Goal: Information Seeking & Learning: Learn about a topic

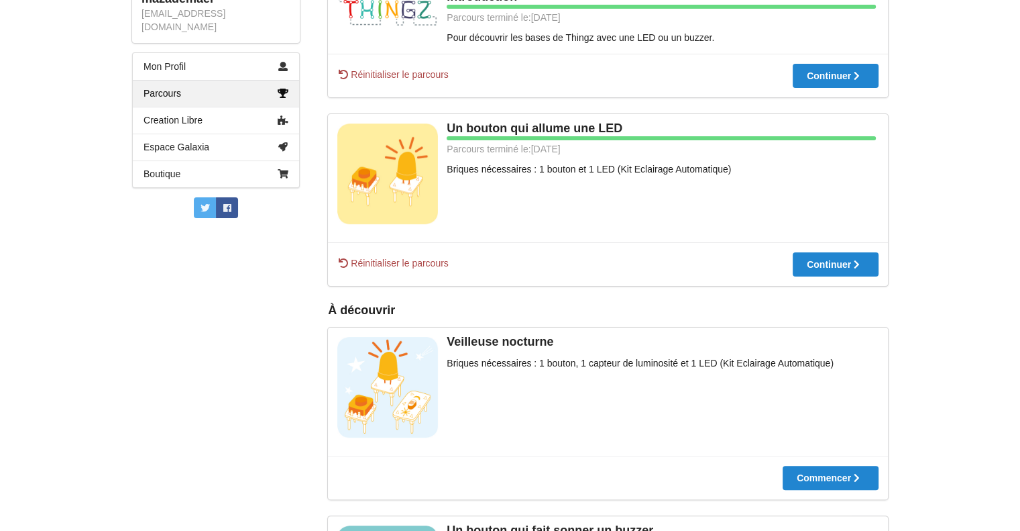
scroll to position [335, 0]
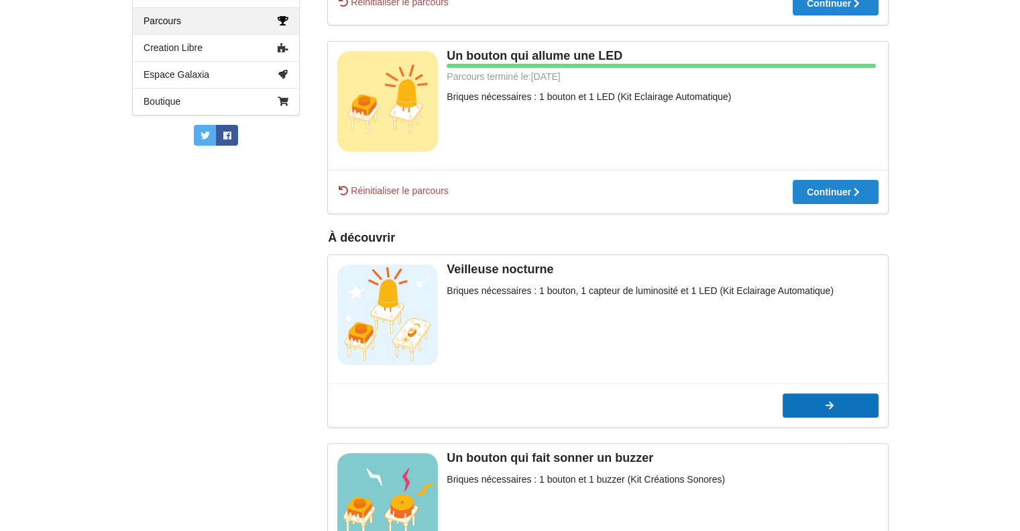
click at [856, 414] on button "Commencer" at bounding box center [831, 405] width 96 height 24
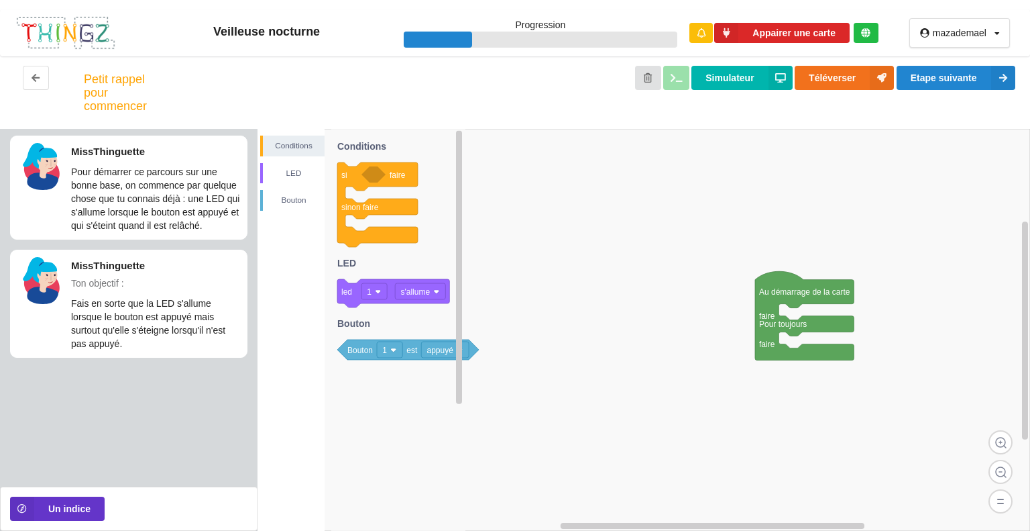
drag, startPoint x: 381, startPoint y: 168, endPoint x: 394, endPoint y: 192, distance: 27.3
click at [394, 192] on g "si faire sinon faire led 1 s'allume Bouton 1 est appuyé Conditions LED Bouton" at bounding box center [408, 247] width 142 height 223
drag, startPoint x: 354, startPoint y: 292, endPoint x: 800, endPoint y: 348, distance: 448.9
click at [800, 348] on div "Conditions LED [PERSON_NAME] Au démarrage de la carte faire Pour toujours faire…" at bounding box center [644, 330] width 773 height 402
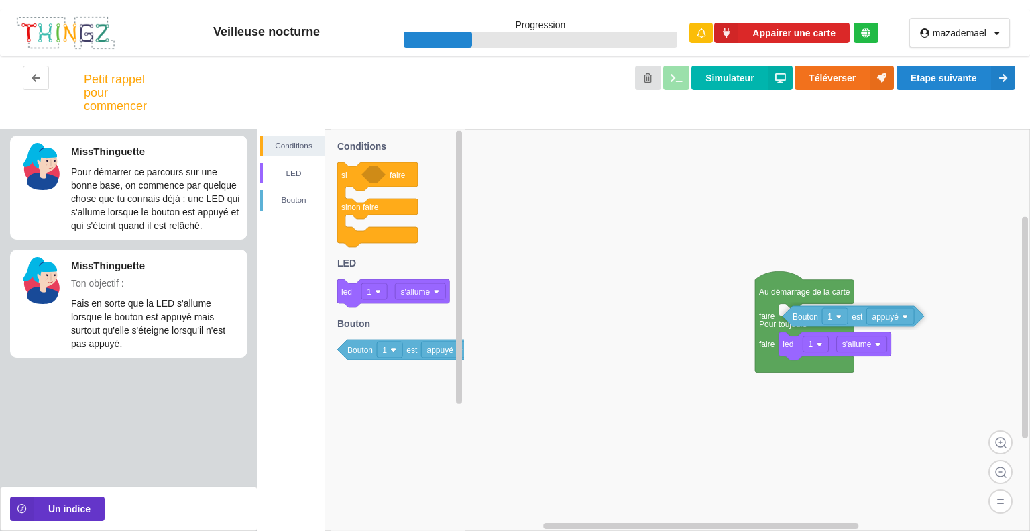
drag, startPoint x: 359, startPoint y: 354, endPoint x: 791, endPoint y: 319, distance: 434.0
click at [793, 320] on div "Conditions LED [PERSON_NAME] Au démarrage de la carte faire Pour toujours faire…" at bounding box center [644, 330] width 773 height 402
click at [949, 79] on button "Etape suivante" at bounding box center [956, 78] width 119 height 24
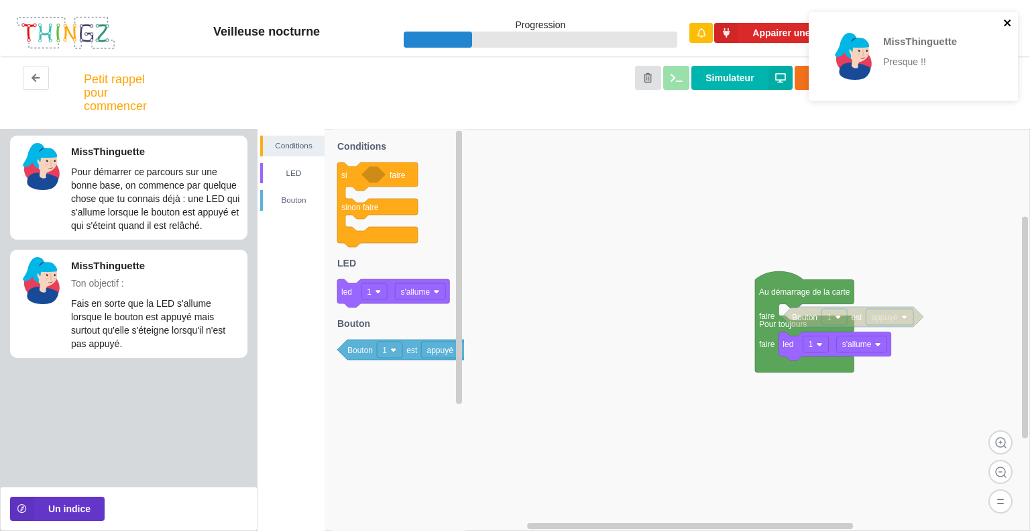
click at [1005, 25] on icon "close" at bounding box center [1007, 22] width 7 height 7
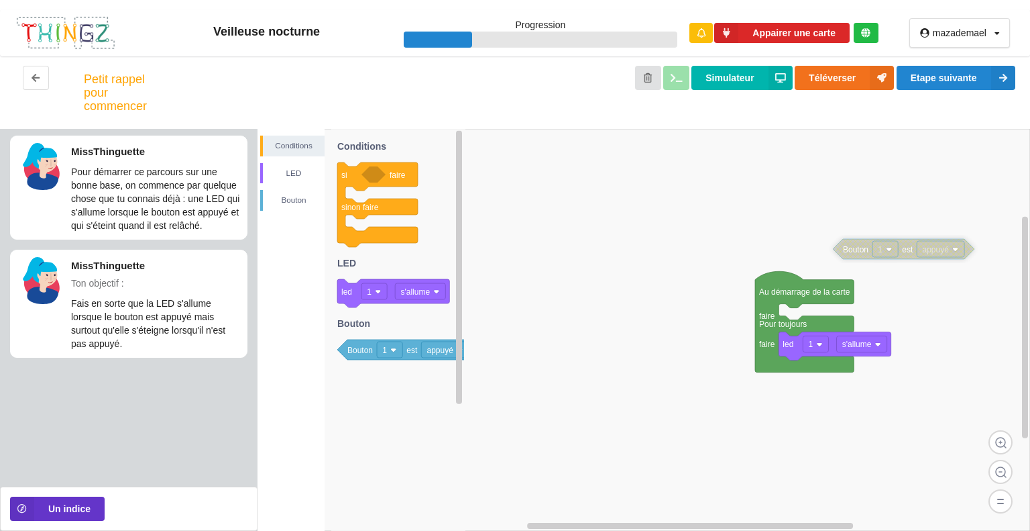
drag, startPoint x: 813, startPoint y: 321, endPoint x: 767, endPoint y: 227, distance: 103.8
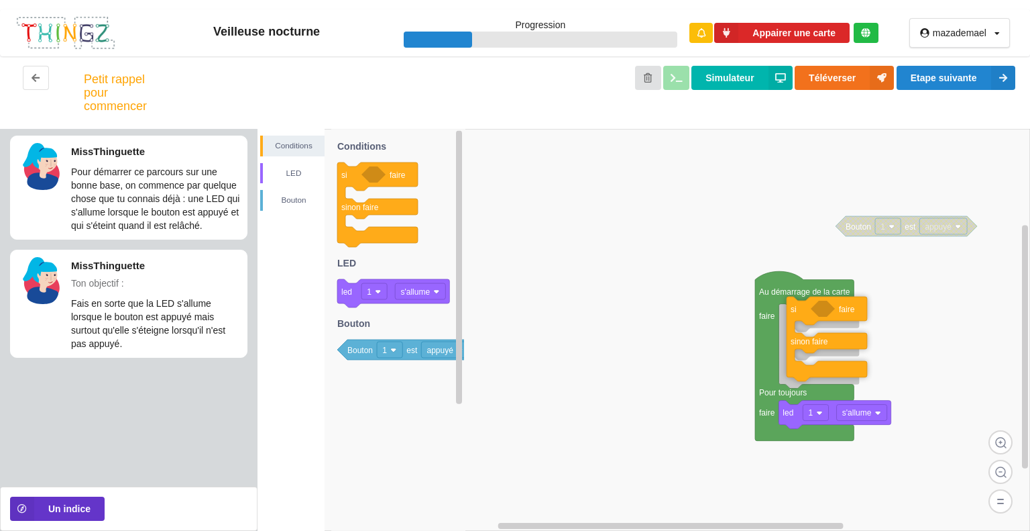
drag, startPoint x: 366, startPoint y: 170, endPoint x: 814, endPoint y: 305, distance: 467.9
click at [814, 305] on div "Conditions LED [PERSON_NAME] Au démarrage de la carte faire Pour toujours faire…" at bounding box center [644, 330] width 773 height 402
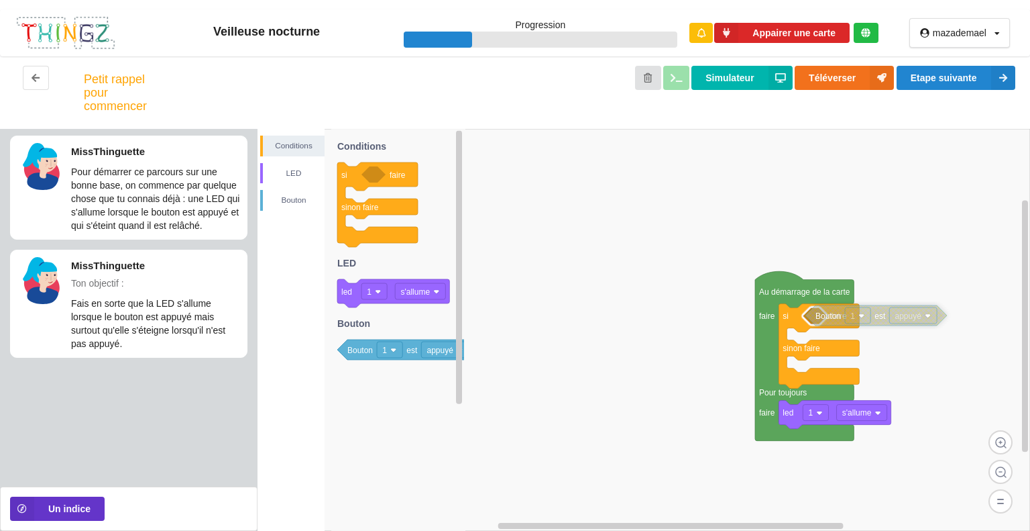
drag, startPoint x: 870, startPoint y: 228, endPoint x: 837, endPoint y: 317, distance: 95.1
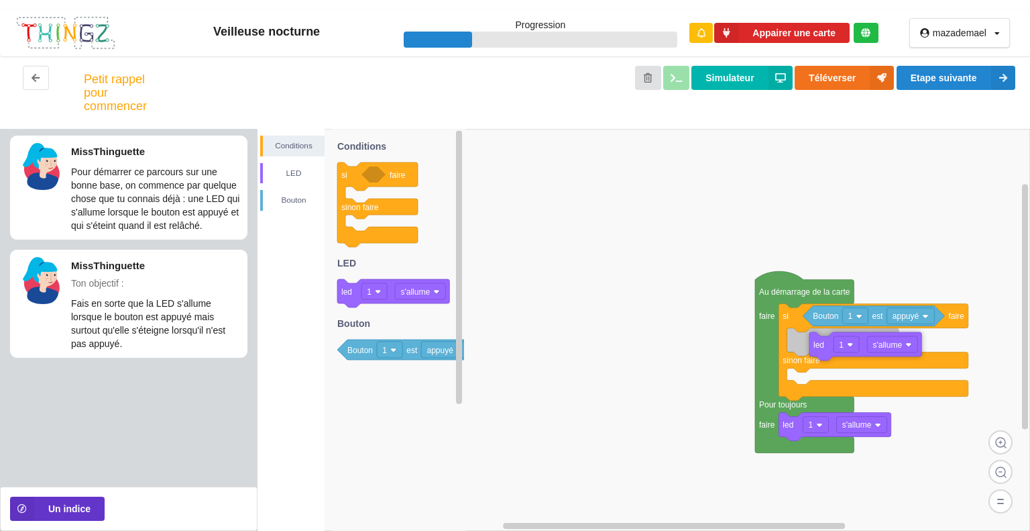
drag, startPoint x: 347, startPoint y: 297, endPoint x: 815, endPoint y: 349, distance: 470.4
click at [820, 349] on div "Conditions LED [PERSON_NAME] Au démarrage de la carte faire Pour toujours faire…" at bounding box center [644, 330] width 773 height 402
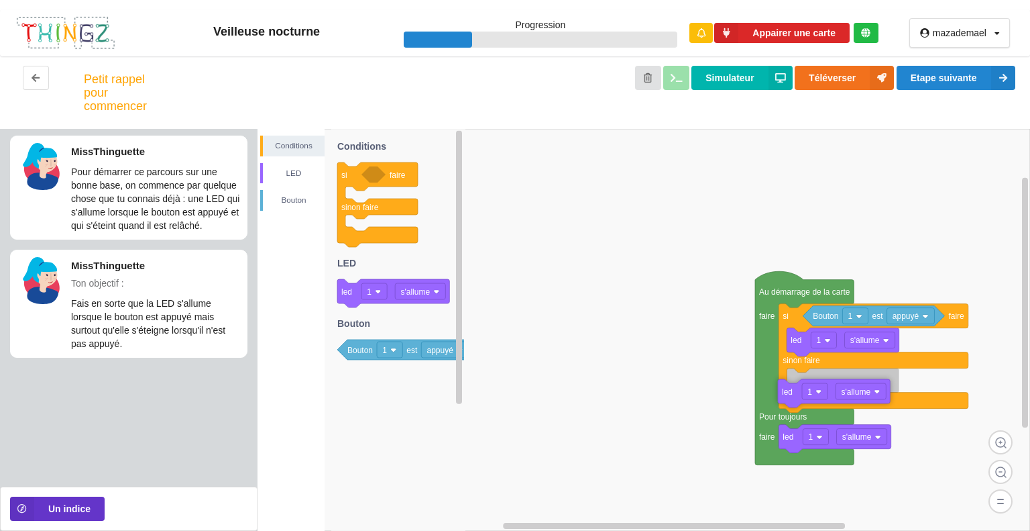
drag, startPoint x: 349, startPoint y: 290, endPoint x: 802, endPoint y: 387, distance: 463.6
click at [797, 387] on div "Conditions LED [PERSON_NAME] Au démarrage de la carte faire Pour toujours faire…" at bounding box center [644, 330] width 773 height 402
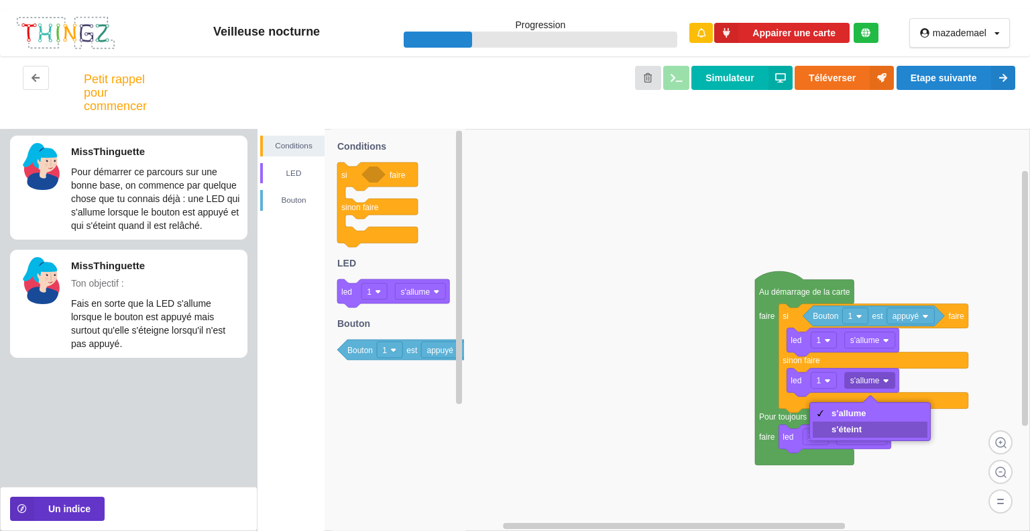
click at [868, 427] on div "s'éteint" at bounding box center [870, 429] width 115 height 16
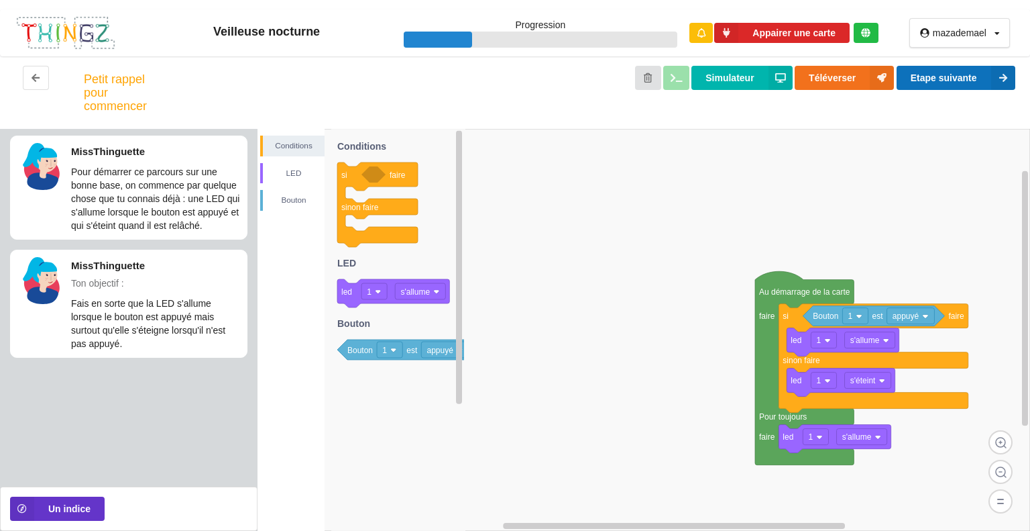
click at [973, 81] on button "Etape suivante" at bounding box center [956, 78] width 119 height 24
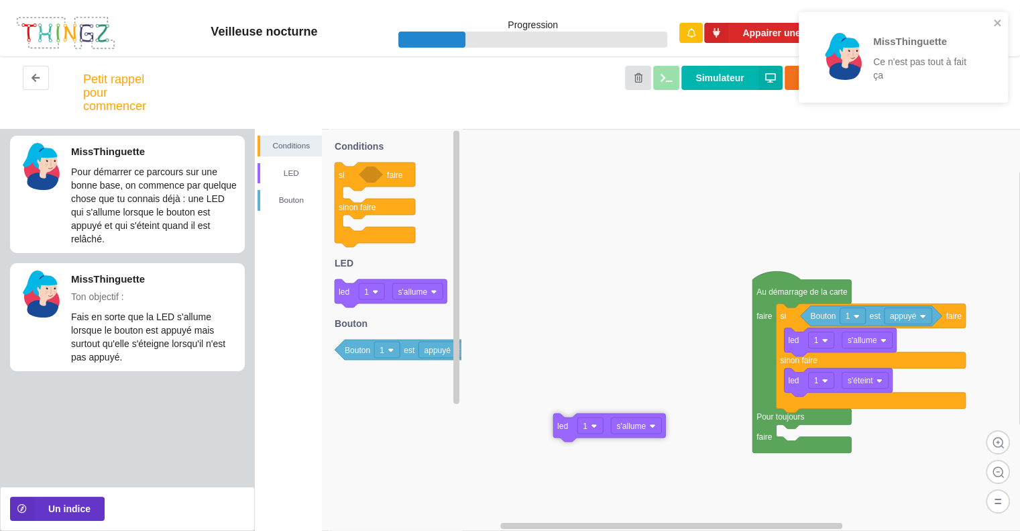
drag, startPoint x: 844, startPoint y: 445, endPoint x: 622, endPoint y: 434, distance: 222.3
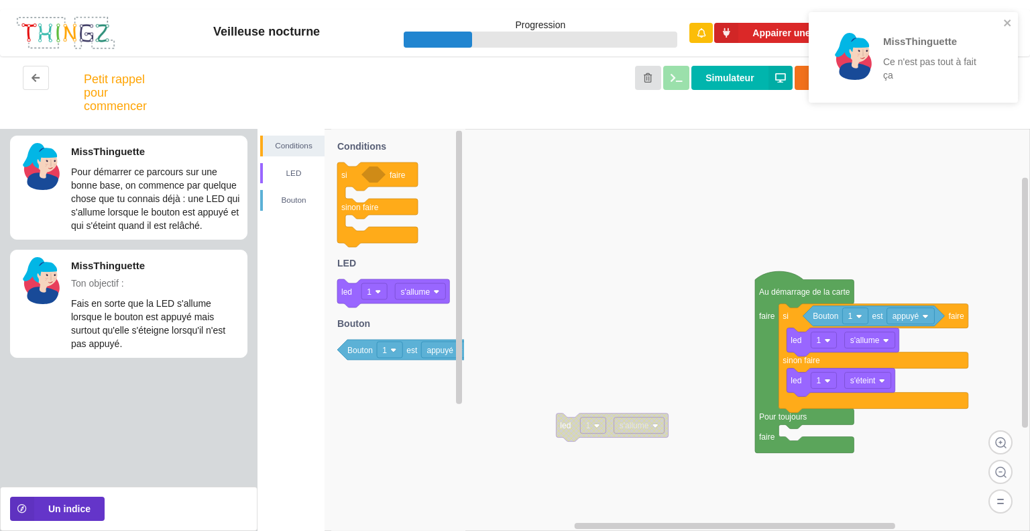
click at [1002, 25] on div "MissThinguette Ce n'est pas tout à fait ça" at bounding box center [908, 57] width 189 height 80
click at [1005, 26] on icon "close" at bounding box center [1007, 22] width 9 height 11
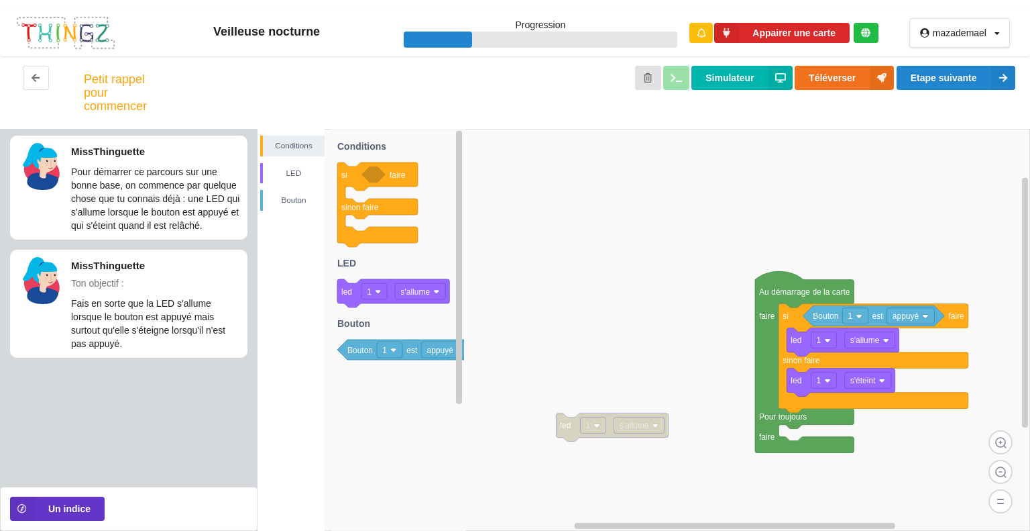
click at [971, 72] on div "MissThinguette Ce n'est pas tout à fait ça" at bounding box center [913, 61] width 215 height 105
click at [963, 80] on button "Etape suivante" at bounding box center [956, 78] width 119 height 24
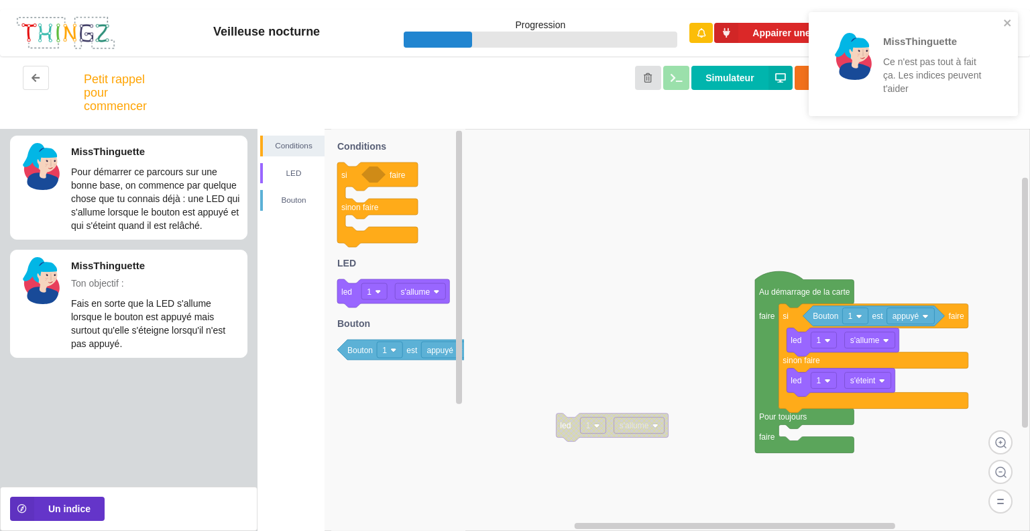
click at [1000, 19] on div "MissThinguette Ce n'est pas tout à fait ça. Les indices peuvent t'aider" at bounding box center [908, 63] width 189 height 93
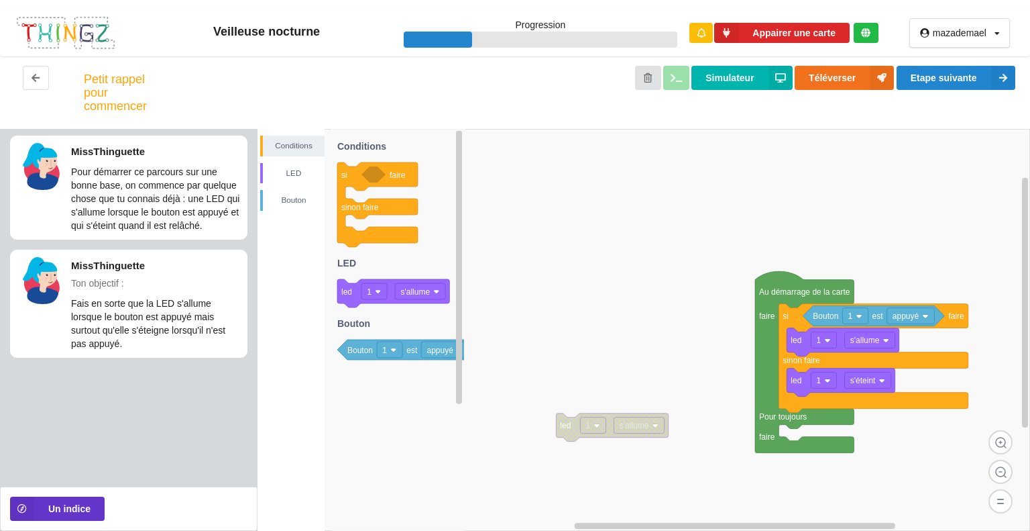
click at [875, 268] on rect at bounding box center [644, 330] width 773 height 402
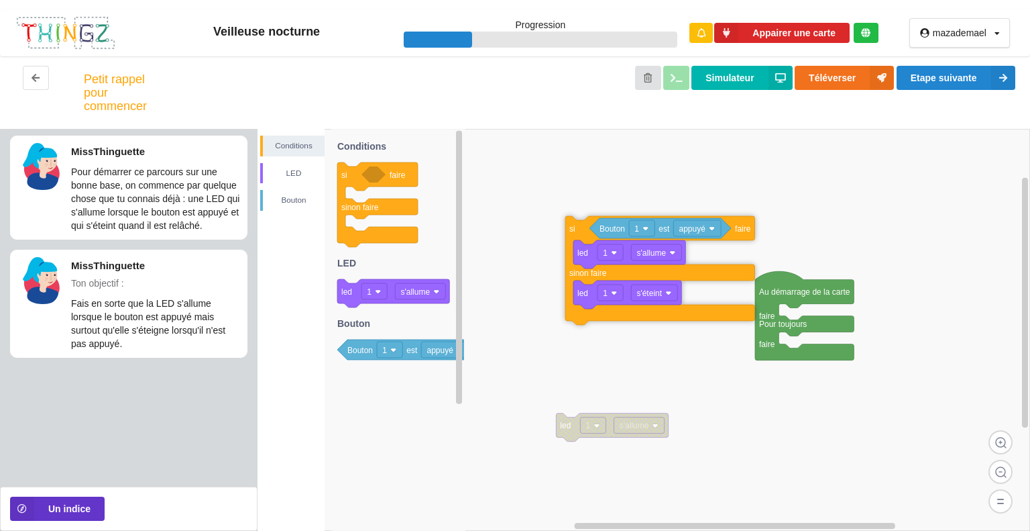
drag, startPoint x: 797, startPoint y: 316, endPoint x: 574, endPoint y: 227, distance: 239.9
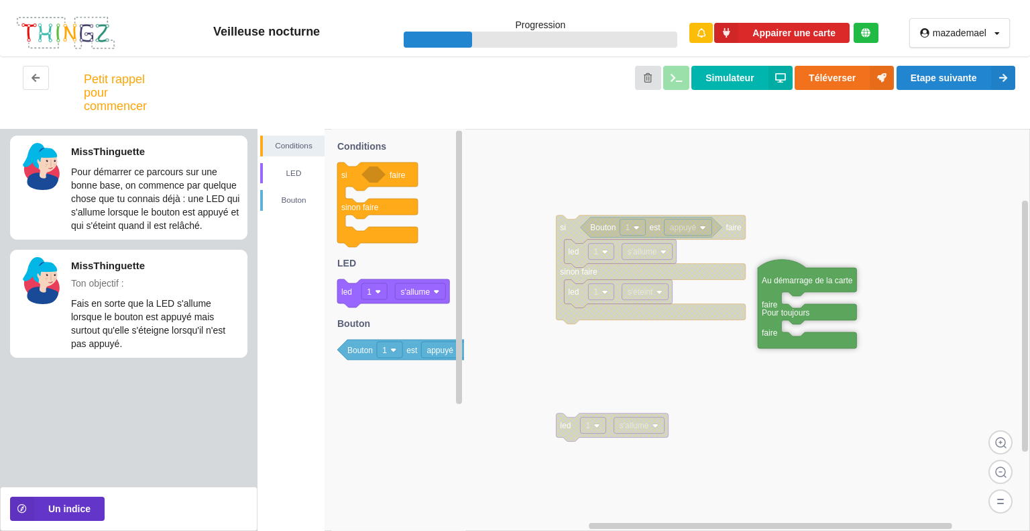
drag, startPoint x: 794, startPoint y: 296, endPoint x: 800, endPoint y: 279, distance: 17.6
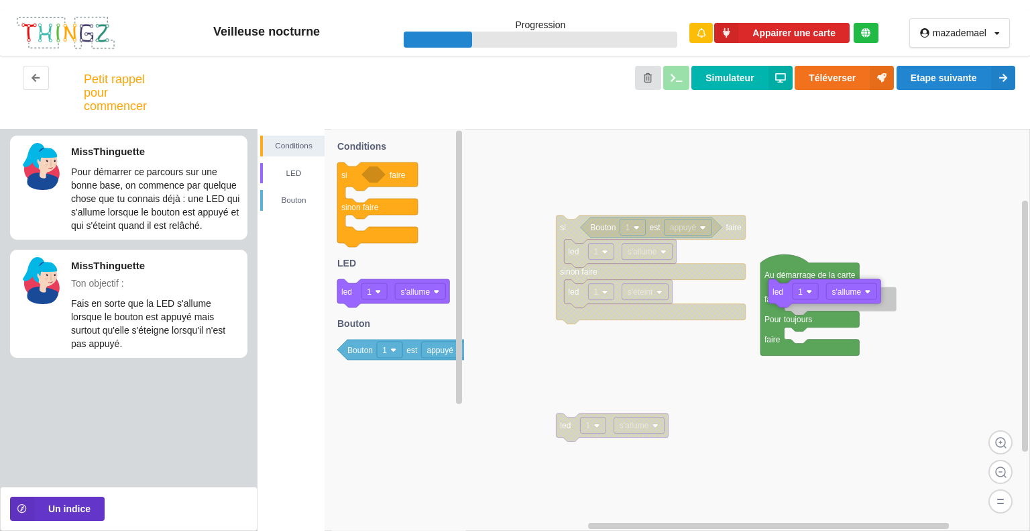
drag, startPoint x: 350, startPoint y: 291, endPoint x: 791, endPoint y: 294, distance: 441.3
click at [791, 294] on div "Conditions LED [PERSON_NAME] led 1 s'allume si faire sinon faire led 1 s'allume…" at bounding box center [644, 330] width 773 height 402
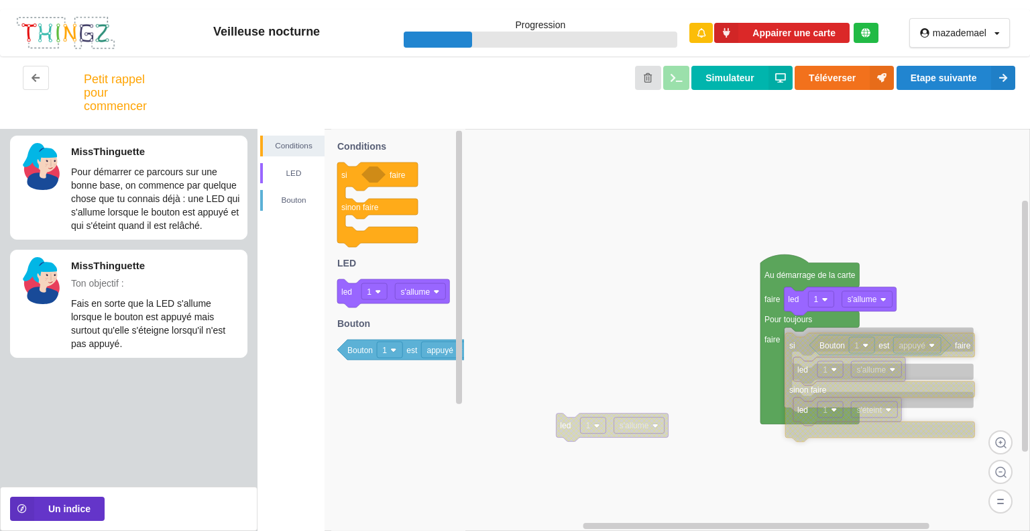
drag, startPoint x: 573, startPoint y: 220, endPoint x: 808, endPoint y: 339, distance: 263.4
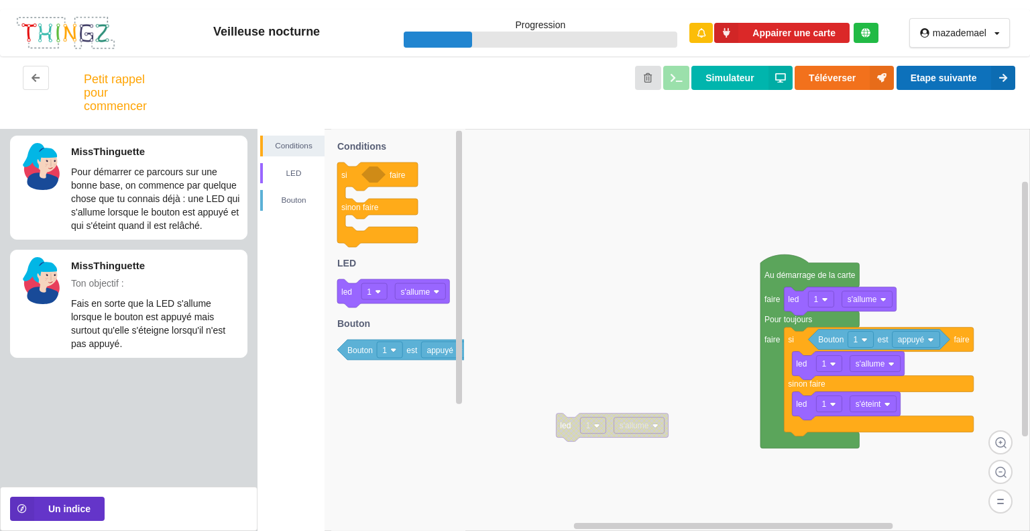
click at [985, 76] on button "Etape suivante" at bounding box center [956, 78] width 119 height 24
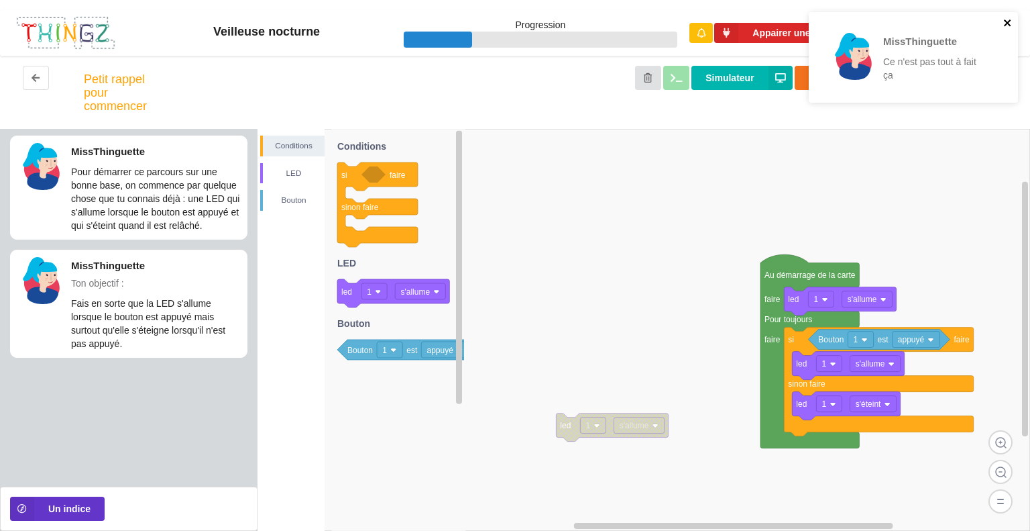
click at [1011, 24] on icon "close" at bounding box center [1007, 22] width 9 height 11
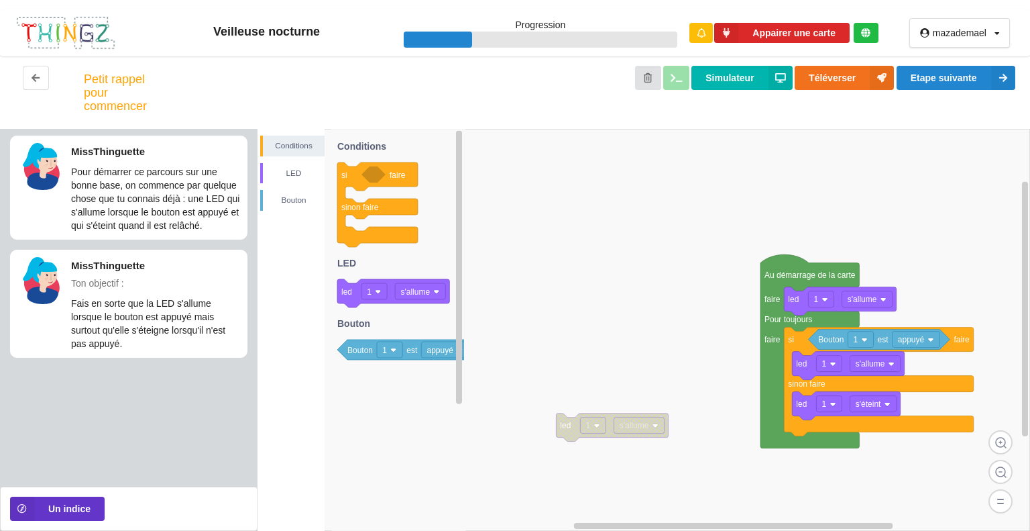
click at [66, 523] on div "Un indice" at bounding box center [129, 508] width 258 height 44
click at [63, 510] on button "Un indice" at bounding box center [57, 508] width 95 height 24
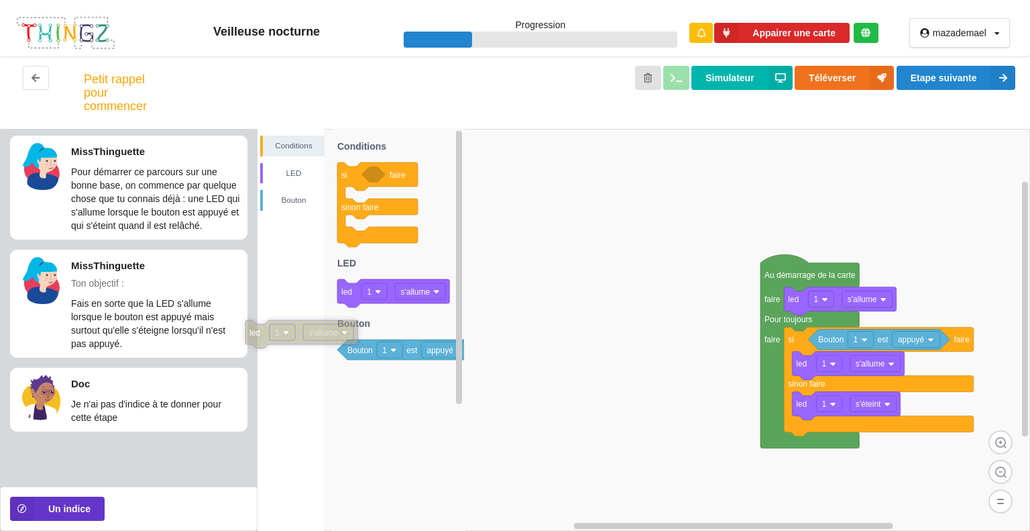
drag, startPoint x: 622, startPoint y: 431, endPoint x: 313, endPoint y: 339, distance: 323.4
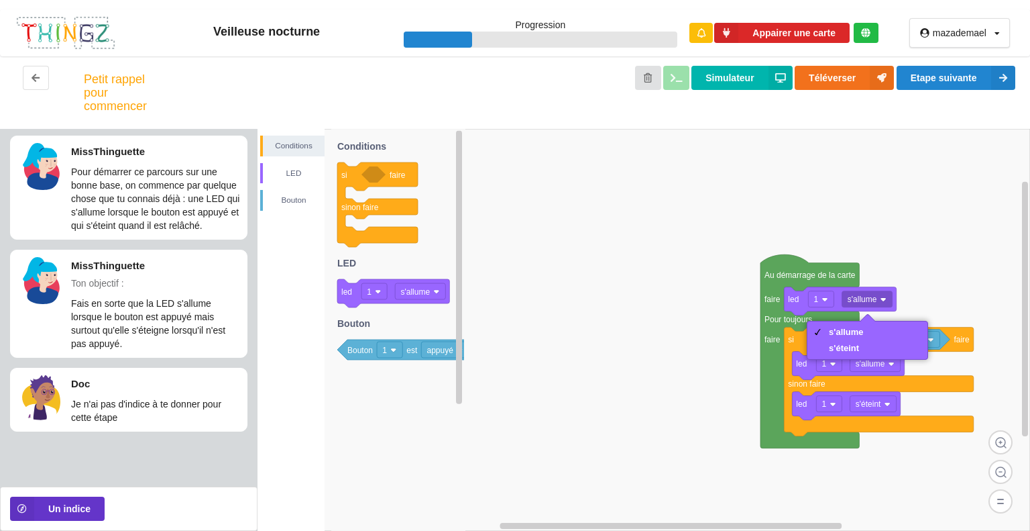
click at [890, 256] on rect at bounding box center [644, 330] width 773 height 402
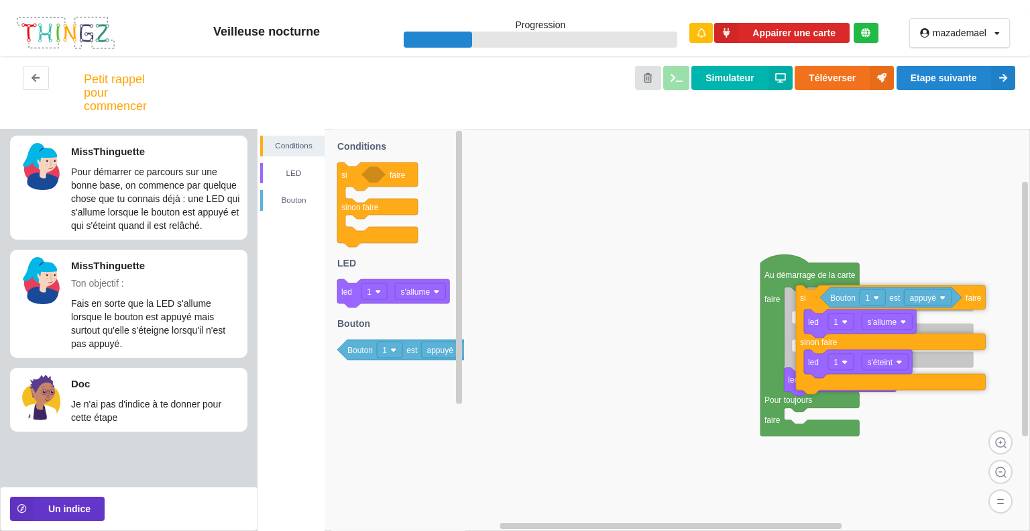
drag, startPoint x: 797, startPoint y: 342, endPoint x: 809, endPoint y: 300, distance: 43.9
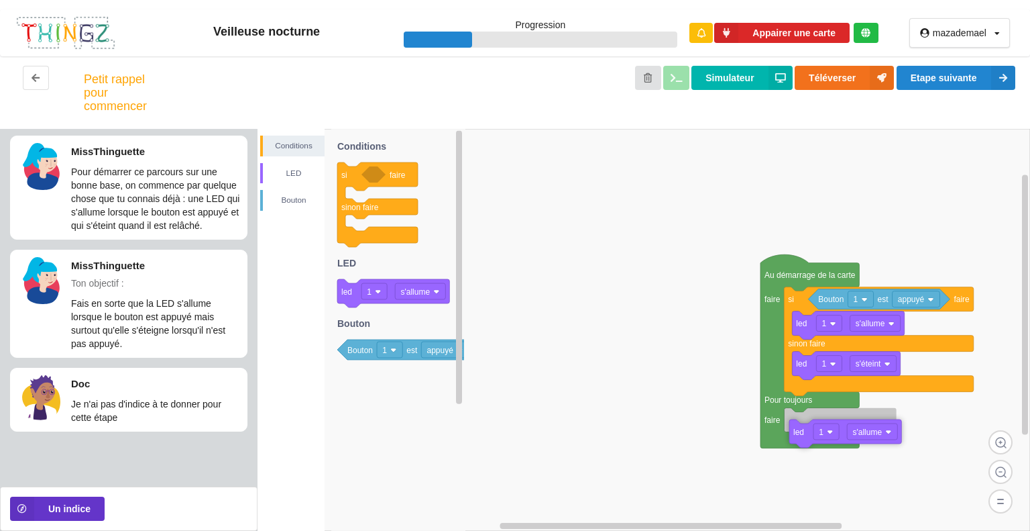
drag, startPoint x: 800, startPoint y: 403, endPoint x: 805, endPoint y: 431, distance: 28.0
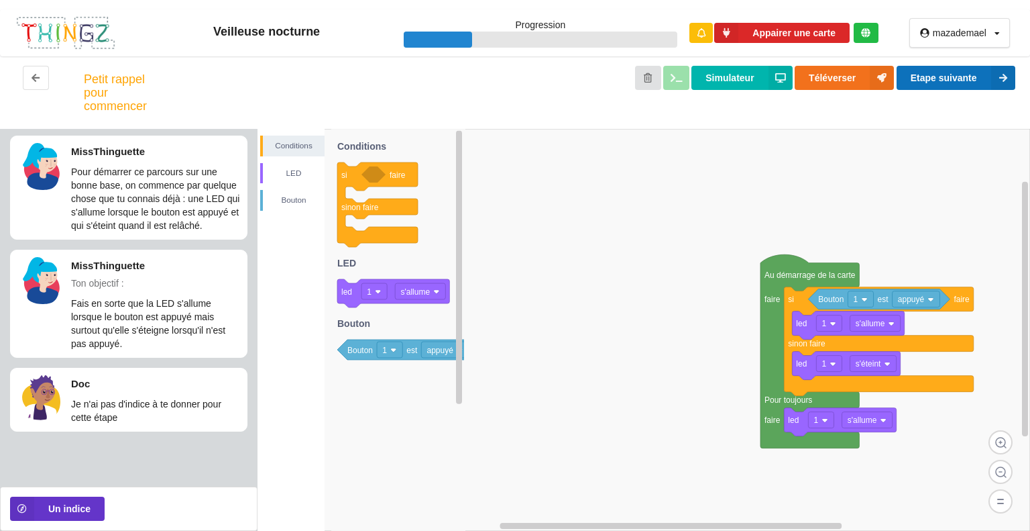
click at [920, 76] on button "Etape suivante" at bounding box center [956, 78] width 119 height 24
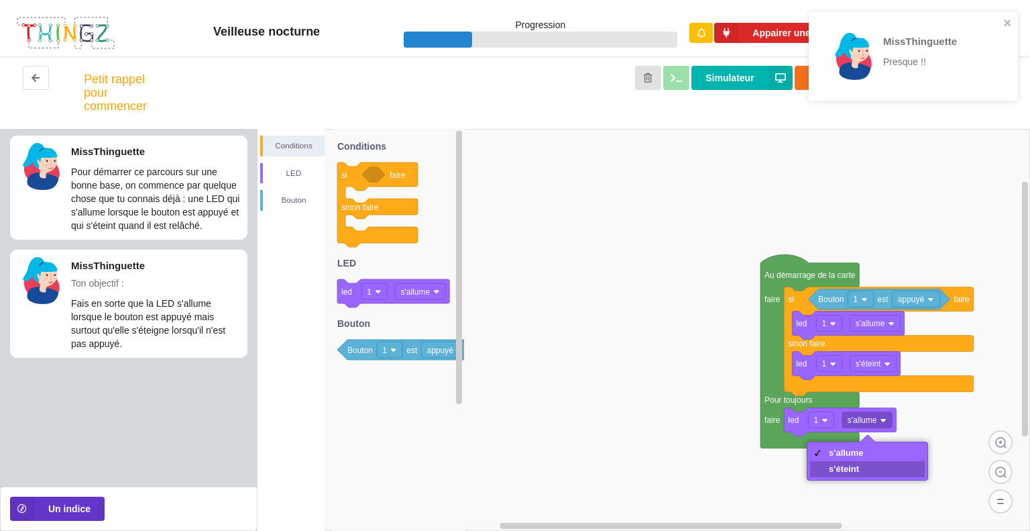
click at [854, 464] on div "s'éteint" at bounding box center [846, 468] width 35 height 10
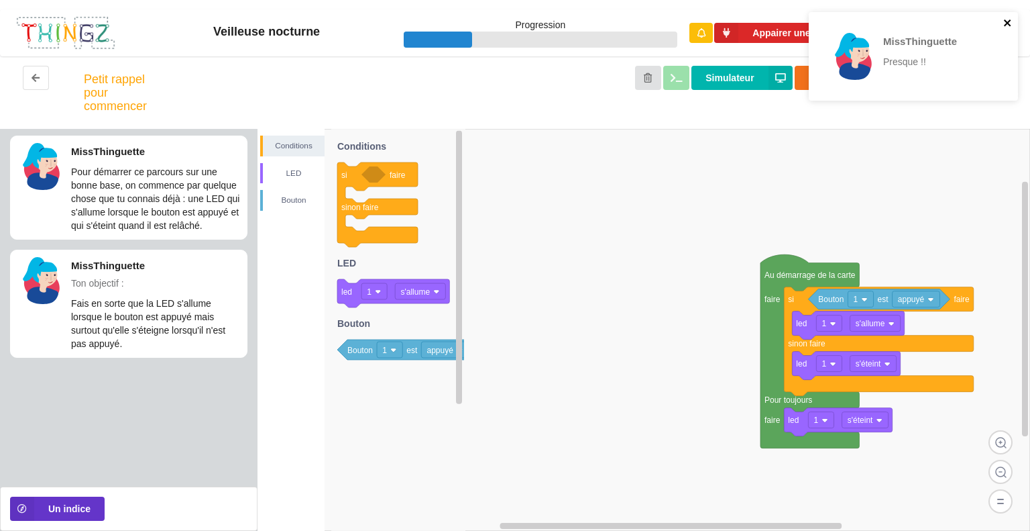
click at [1005, 26] on icon "close" at bounding box center [1007, 22] width 9 height 11
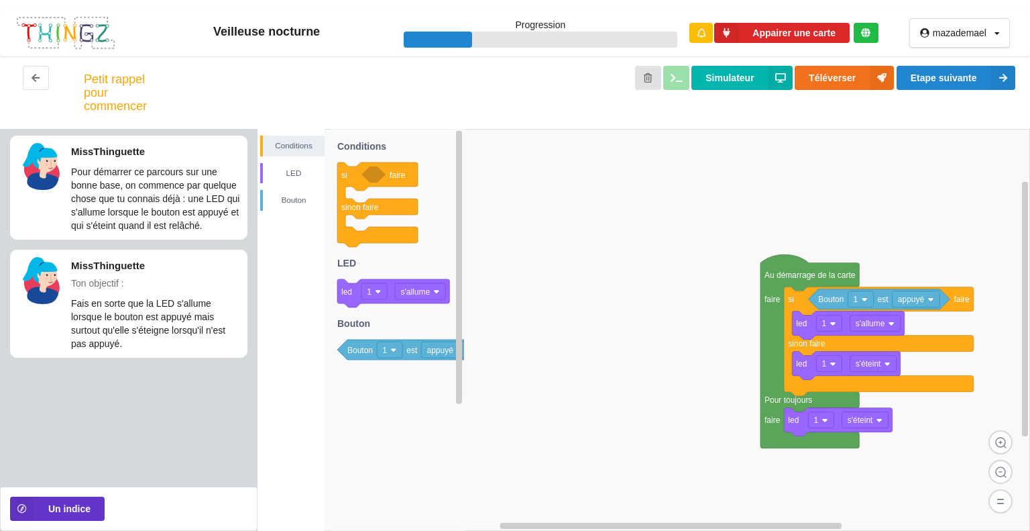
click at [1005, 80] on div "MissThinguette Presque !!" at bounding box center [913, 60] width 215 height 103
click at [997, 77] on icon at bounding box center [1003, 78] width 24 height 24
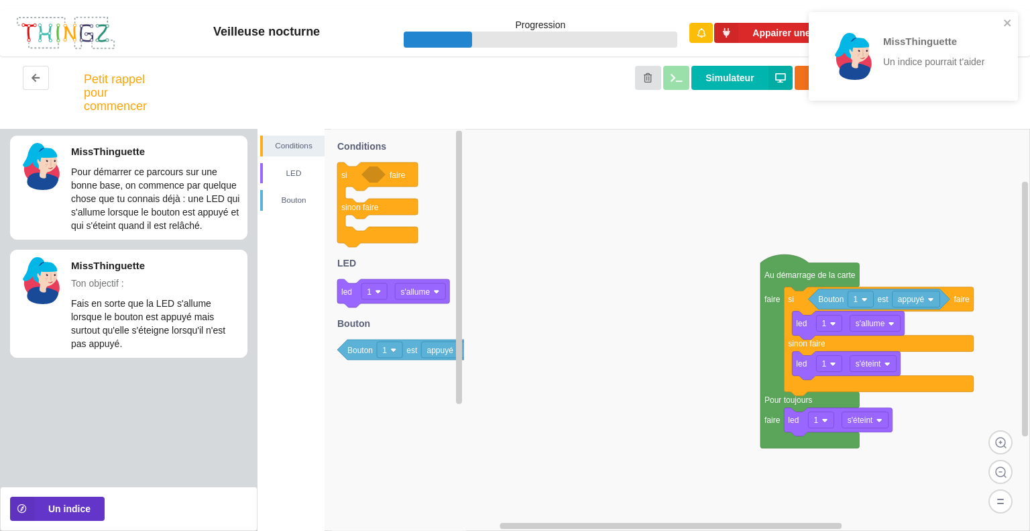
click at [1001, 15] on div "MissThinguette Un indice pourrait t'aider" at bounding box center [913, 56] width 209 height 89
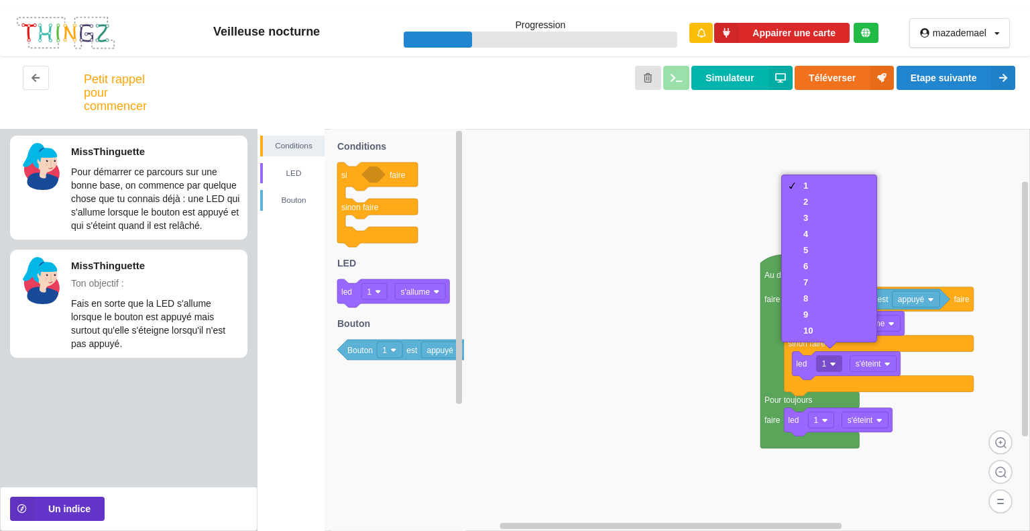
click at [719, 349] on rect at bounding box center [644, 330] width 773 height 402
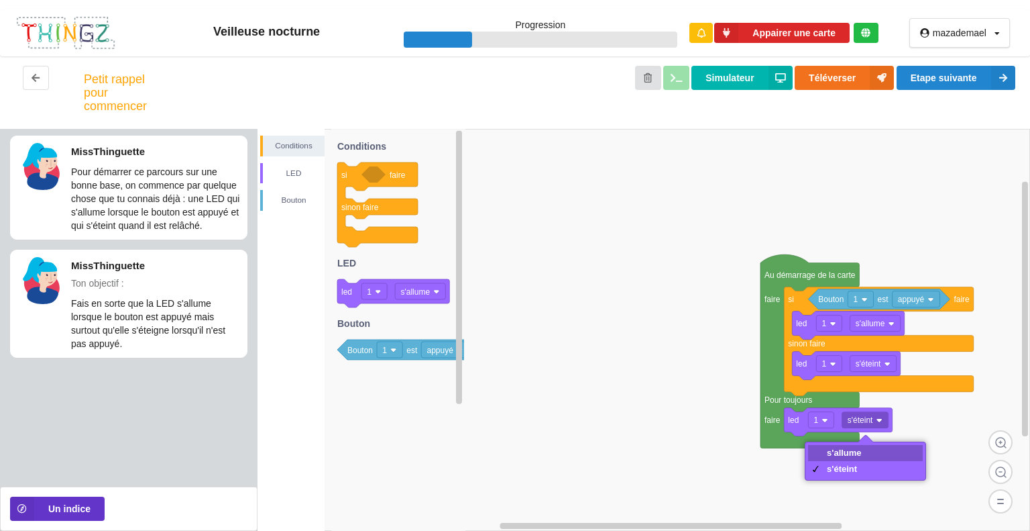
click at [845, 453] on div "s'allume" at bounding box center [844, 452] width 35 height 10
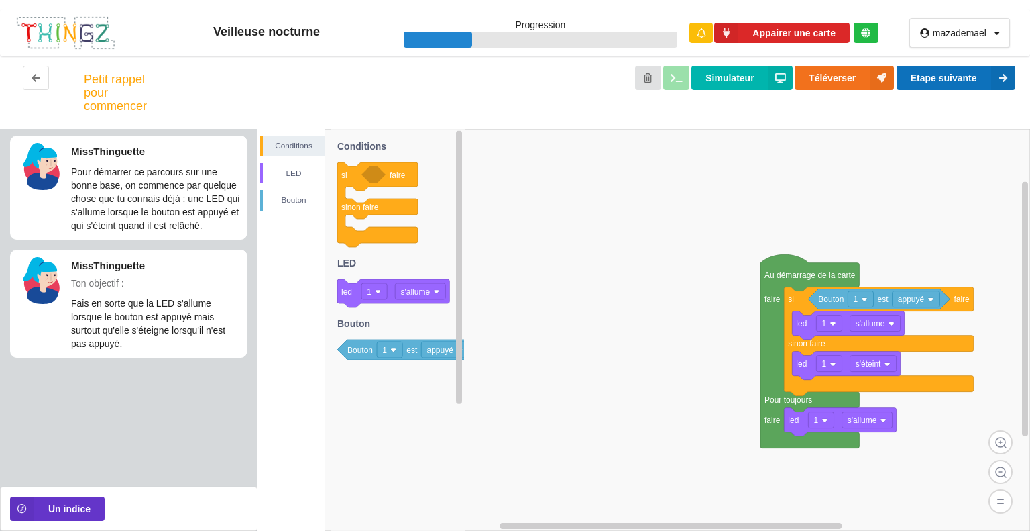
click at [952, 68] on button "Etape suivante" at bounding box center [956, 78] width 119 height 24
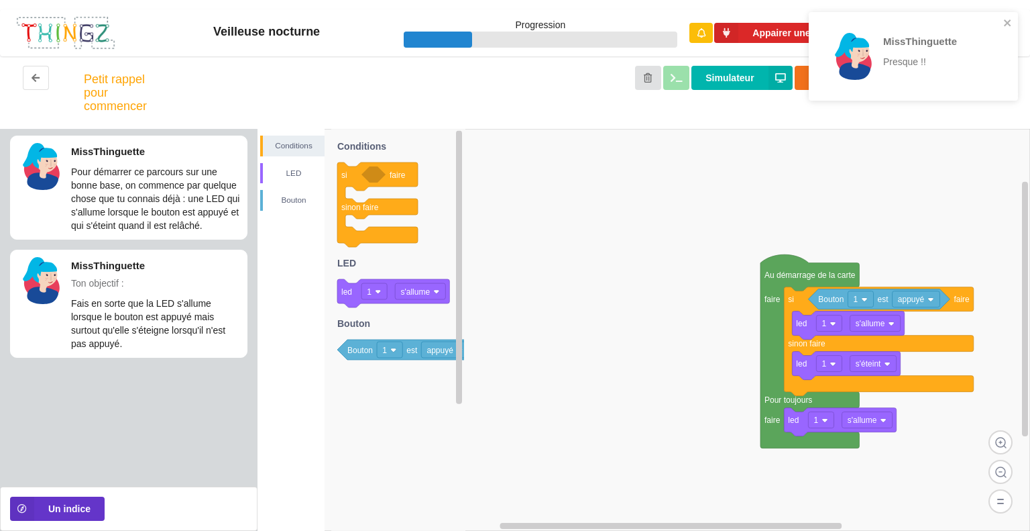
click at [1002, 15] on div "MissThinguette Presque !!" at bounding box center [913, 56] width 209 height 89
click at [1009, 19] on icon "close" at bounding box center [1007, 22] width 9 height 11
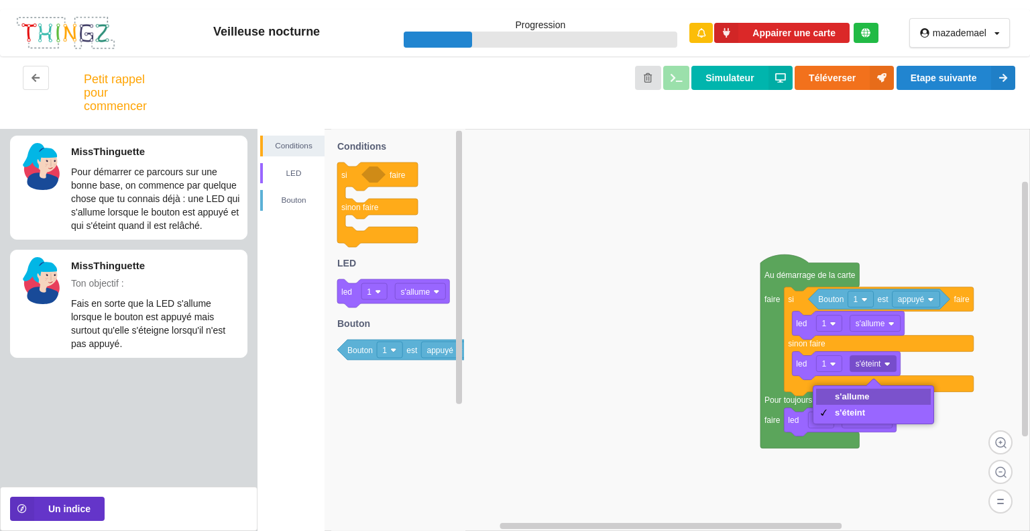
click at [859, 391] on div "s'allume" at bounding box center [852, 396] width 35 height 10
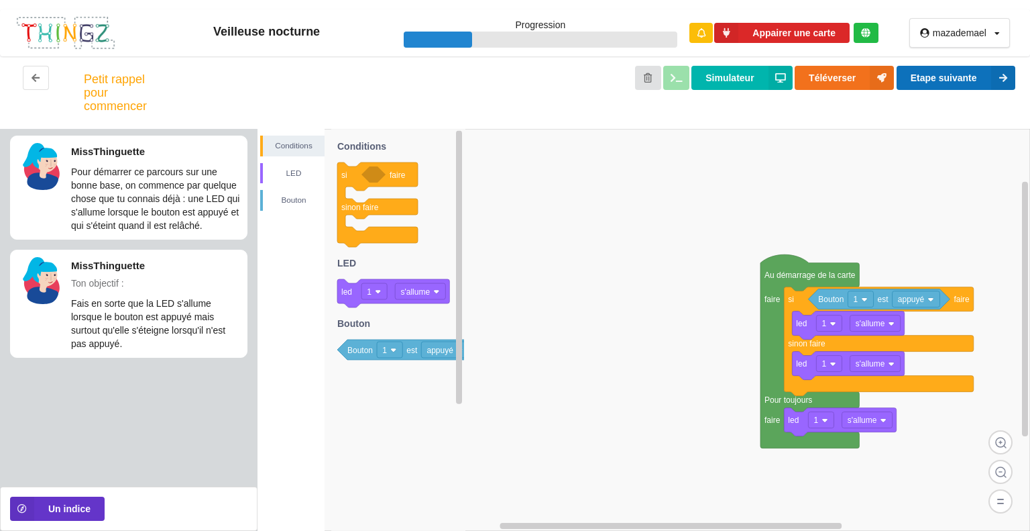
click at [989, 77] on button "Etape suivante" at bounding box center [956, 78] width 119 height 24
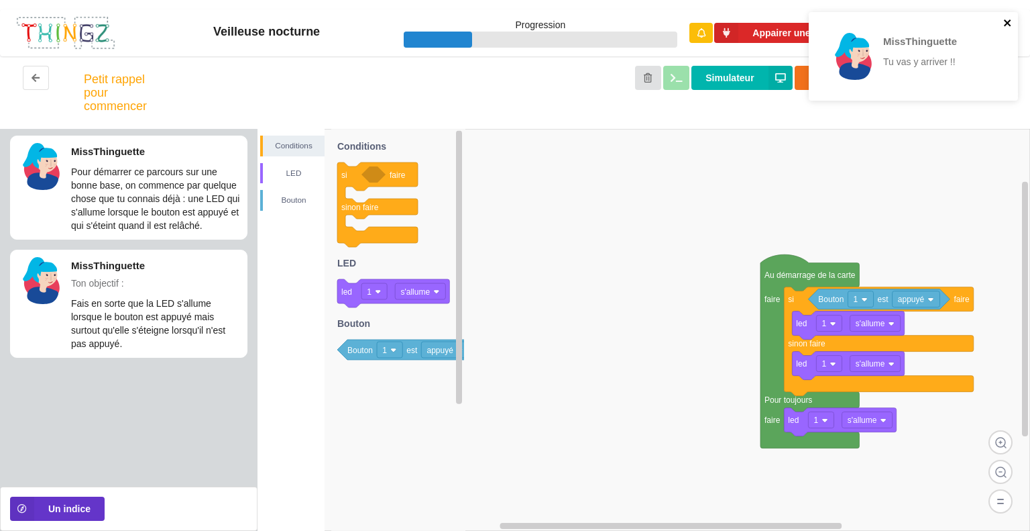
click at [1003, 24] on icon "close" at bounding box center [1007, 22] width 9 height 11
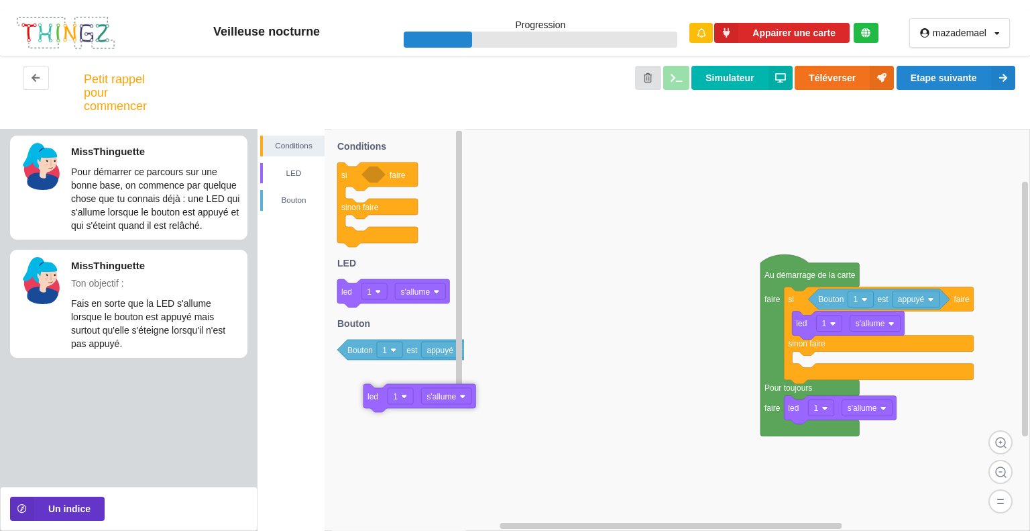
drag, startPoint x: 863, startPoint y: 362, endPoint x: 435, endPoint y: 394, distance: 429.8
click at [974, 67] on button "Etape suivante" at bounding box center [956, 78] width 119 height 24
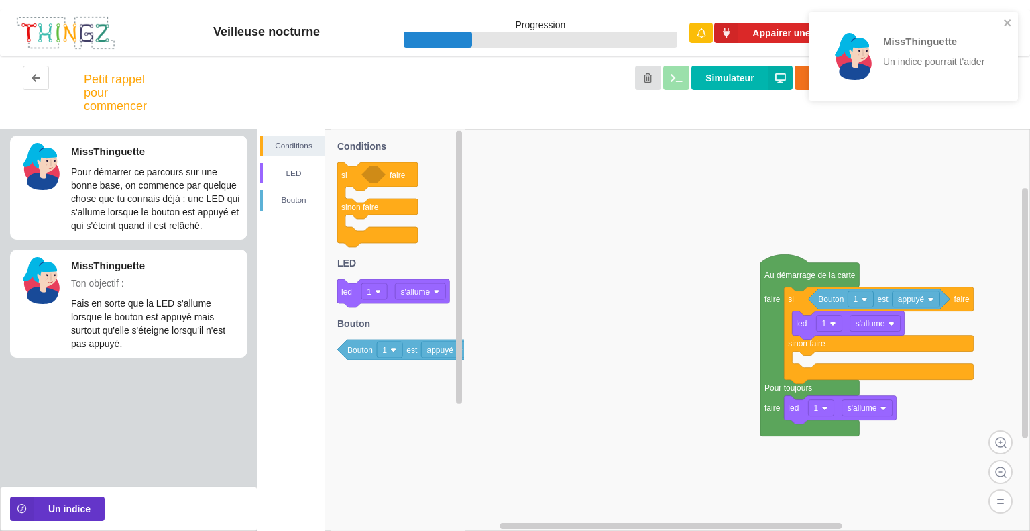
click at [1007, 16] on div "MissThinguette Un indice pourrait t'aider" at bounding box center [913, 56] width 209 height 89
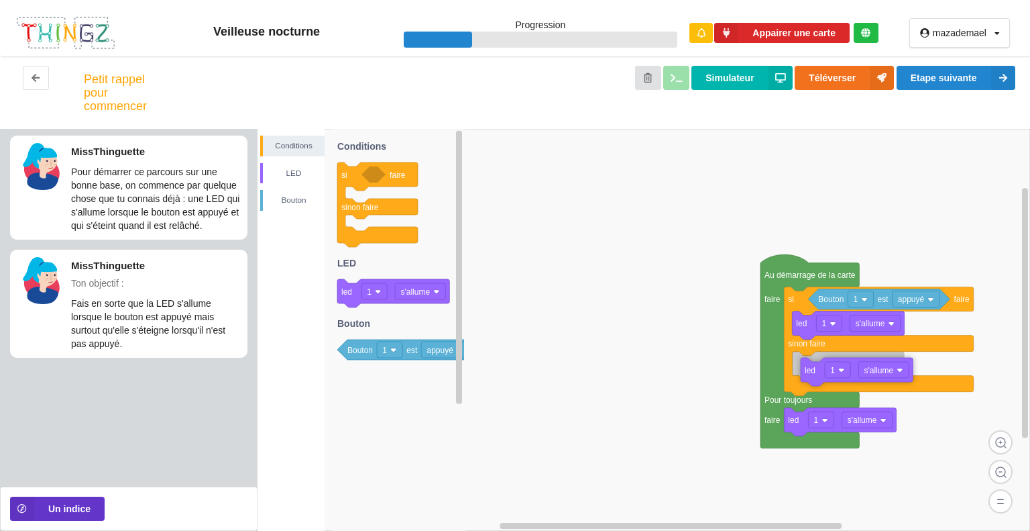
drag, startPoint x: 358, startPoint y: 295, endPoint x: 822, endPoint y: 374, distance: 470.1
click at [822, 374] on div "Conditions LED [PERSON_NAME] Au démarrage de la carte faire Pour toujours faire…" at bounding box center [644, 330] width 773 height 402
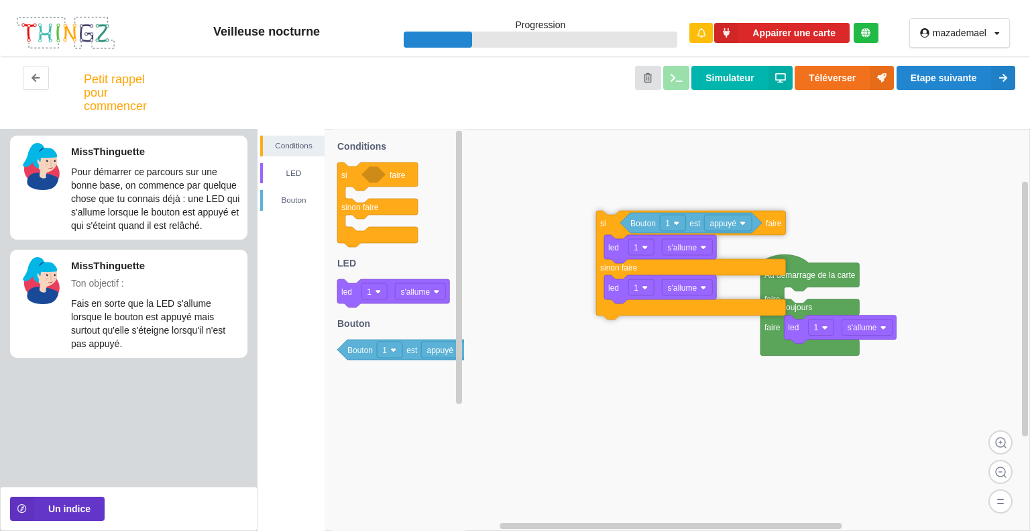
drag, startPoint x: 801, startPoint y: 305, endPoint x: 590, endPoint y: 204, distance: 233.7
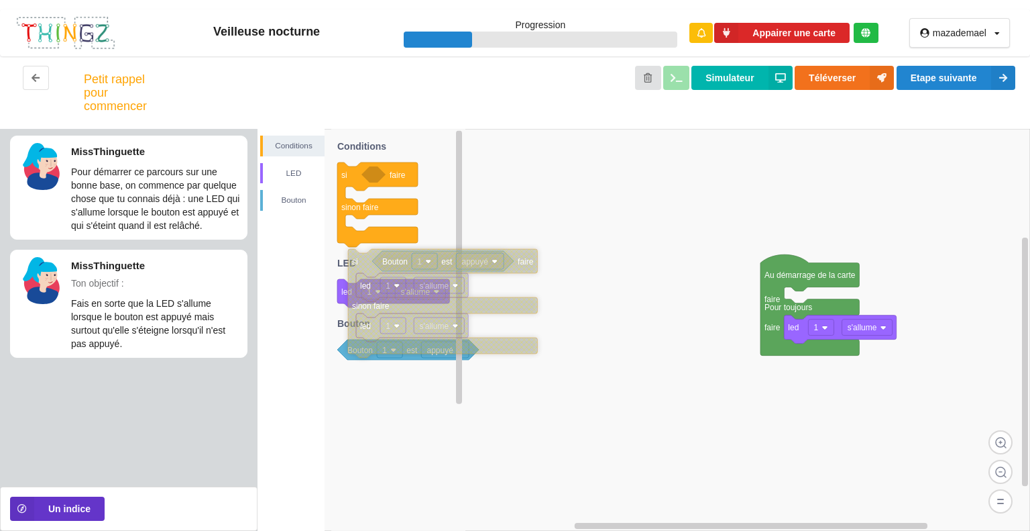
drag, startPoint x: 586, startPoint y: 201, endPoint x: 362, endPoint y: 271, distance: 234.8
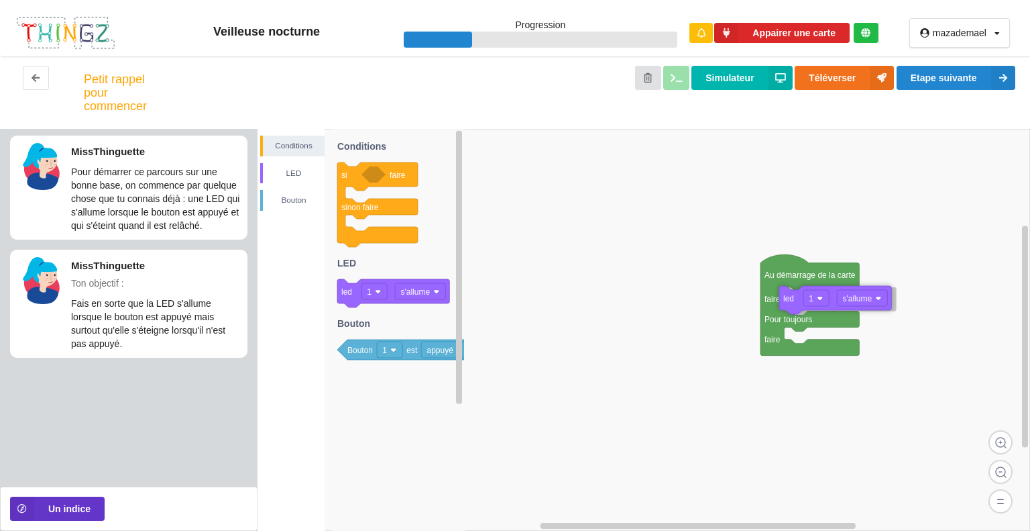
drag, startPoint x: 810, startPoint y: 337, endPoint x: 806, endPoint y: 308, distance: 29.9
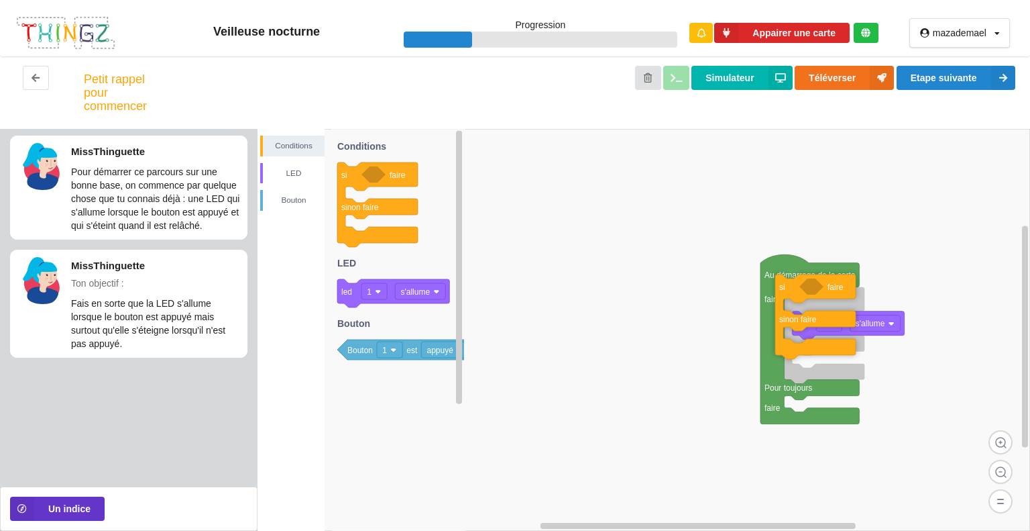
drag, startPoint x: 353, startPoint y: 177, endPoint x: 792, endPoint y: 291, distance: 453.9
click at [791, 290] on div "Conditions LED [PERSON_NAME] Au démarrage de la carte faire Pour toujours faire…" at bounding box center [644, 330] width 773 height 402
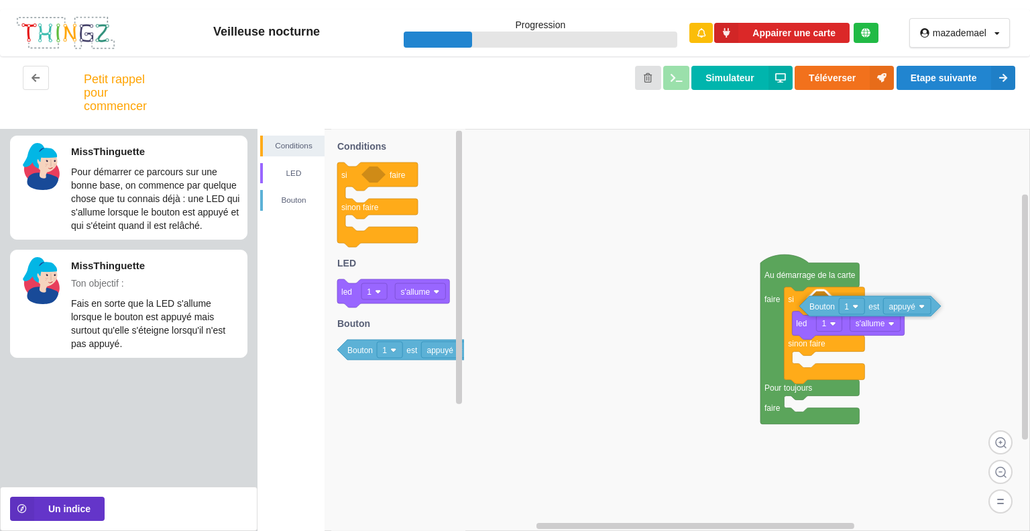
drag, startPoint x: 353, startPoint y: 355, endPoint x: 832, endPoint y: 313, distance: 480.0
click at [827, 313] on div "Conditions LED [PERSON_NAME] Au démarrage de la carte faire Pour toujours faire…" at bounding box center [644, 330] width 773 height 402
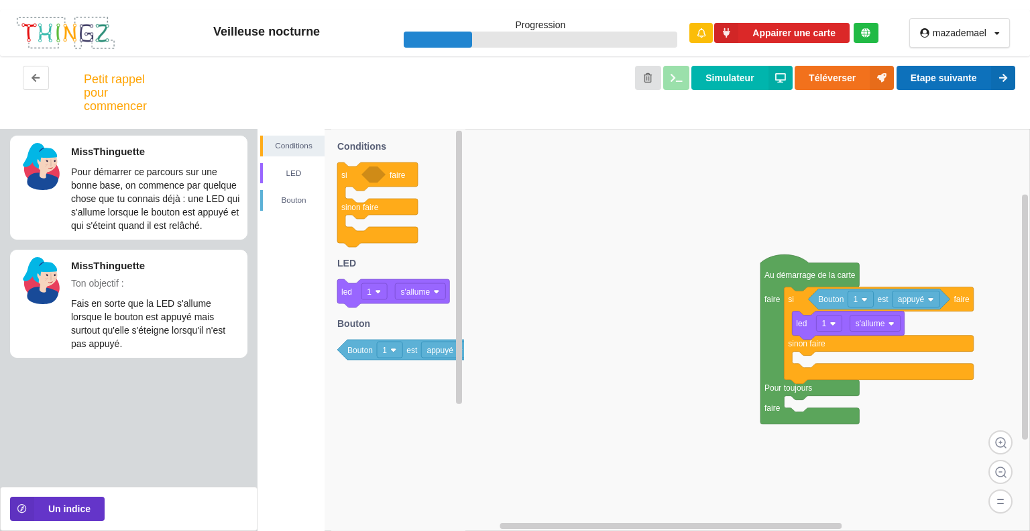
click at [966, 80] on button "Etape suivante" at bounding box center [956, 78] width 119 height 24
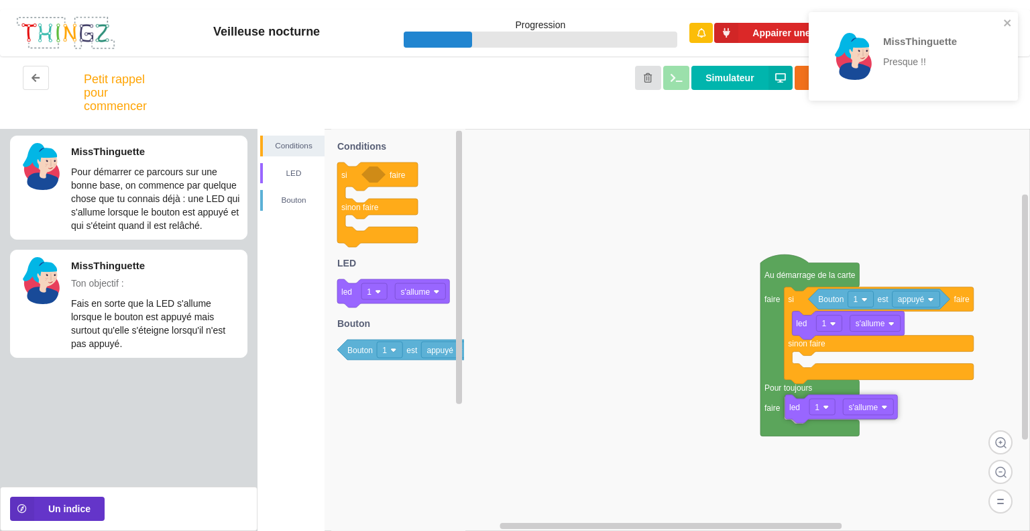
drag, startPoint x: 349, startPoint y: 294, endPoint x: 797, endPoint y: 410, distance: 462.7
click at [797, 410] on div "Conditions LED [PERSON_NAME] Au démarrage de la carte faire Pour toujours faire…" at bounding box center [644, 330] width 773 height 402
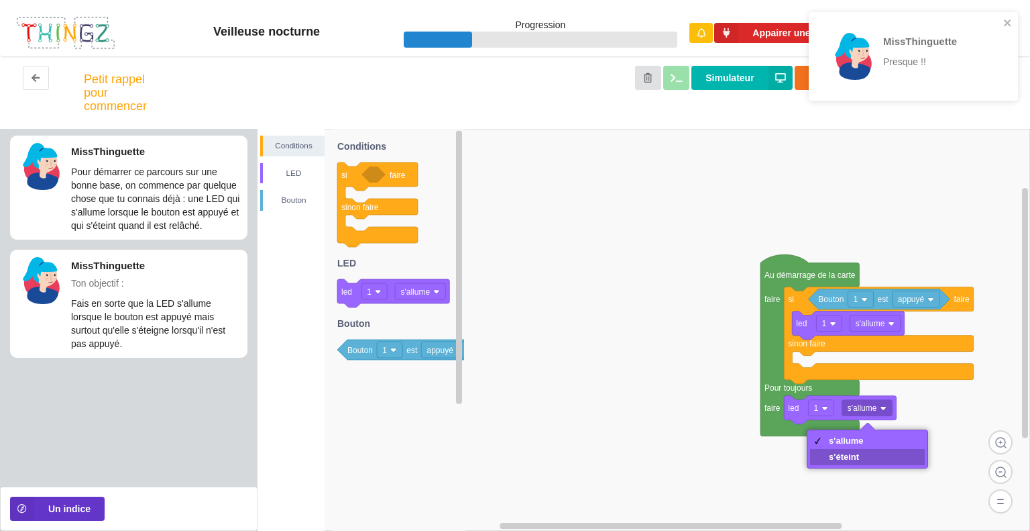
click at [867, 457] on div "s'éteint" at bounding box center [867, 457] width 115 height 16
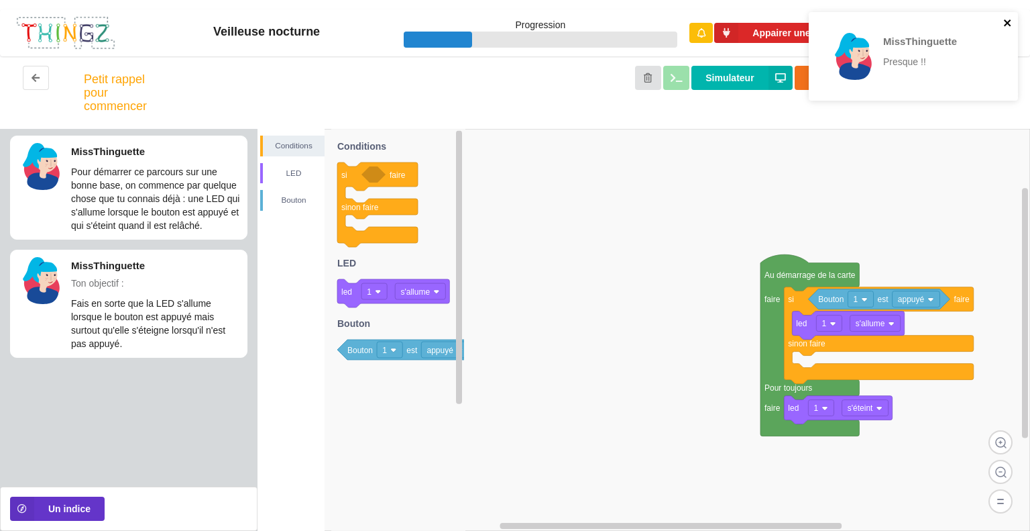
click at [1012, 18] on icon "close" at bounding box center [1007, 22] width 9 height 11
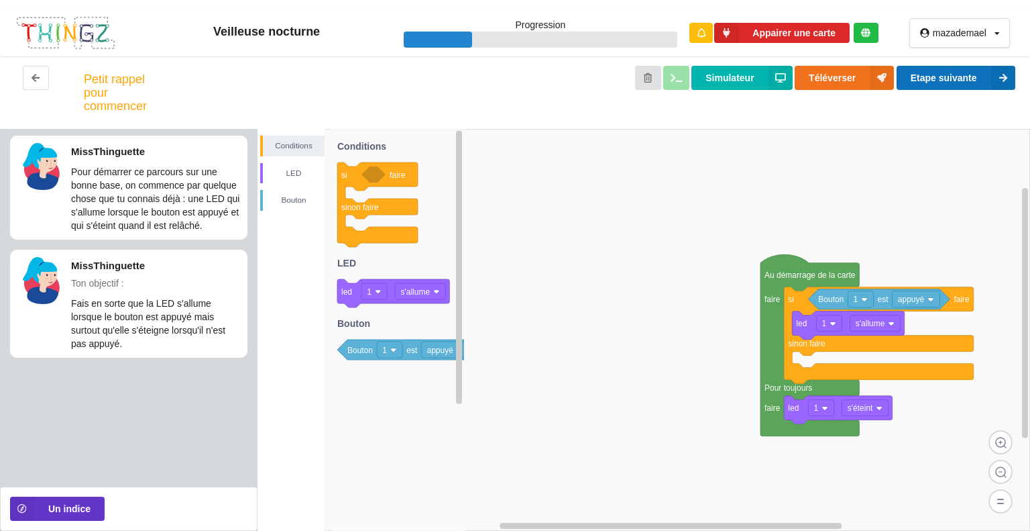
click at [978, 72] on button "Etape suivante" at bounding box center [956, 78] width 119 height 24
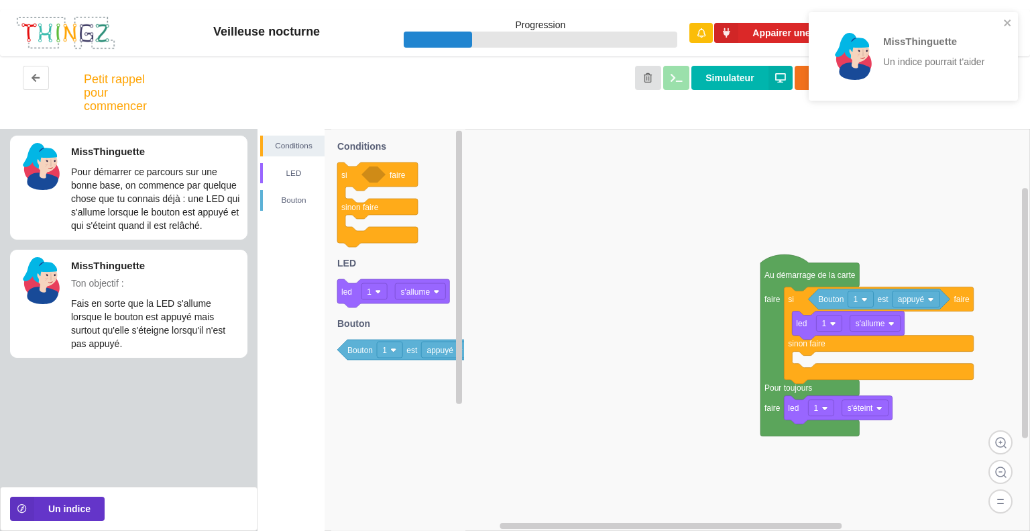
click at [1014, 13] on div "MissThinguette Un indice pourrait t'aider" at bounding box center [913, 56] width 209 height 89
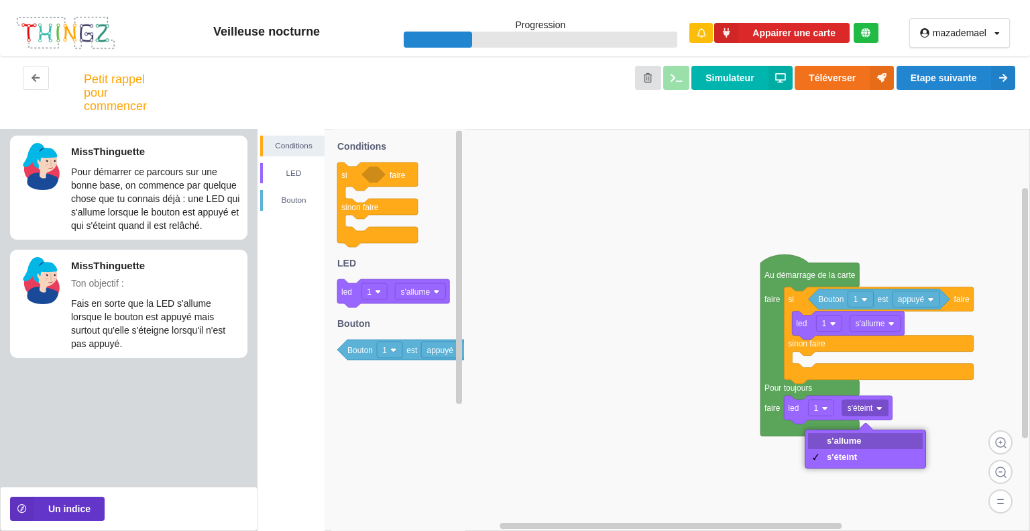
click at [854, 441] on div "s'allume" at bounding box center [844, 440] width 35 height 10
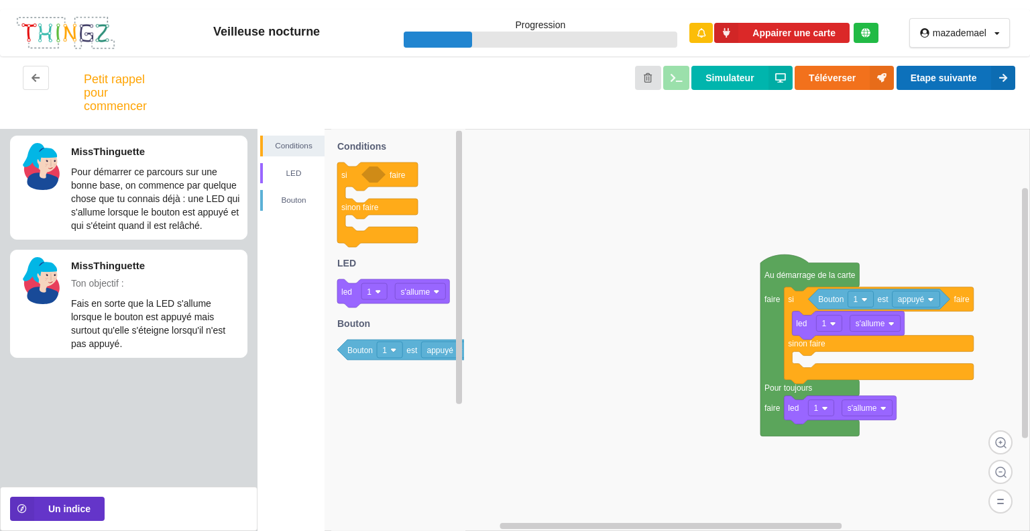
click at [972, 86] on button "Etape suivante" at bounding box center [956, 78] width 119 height 24
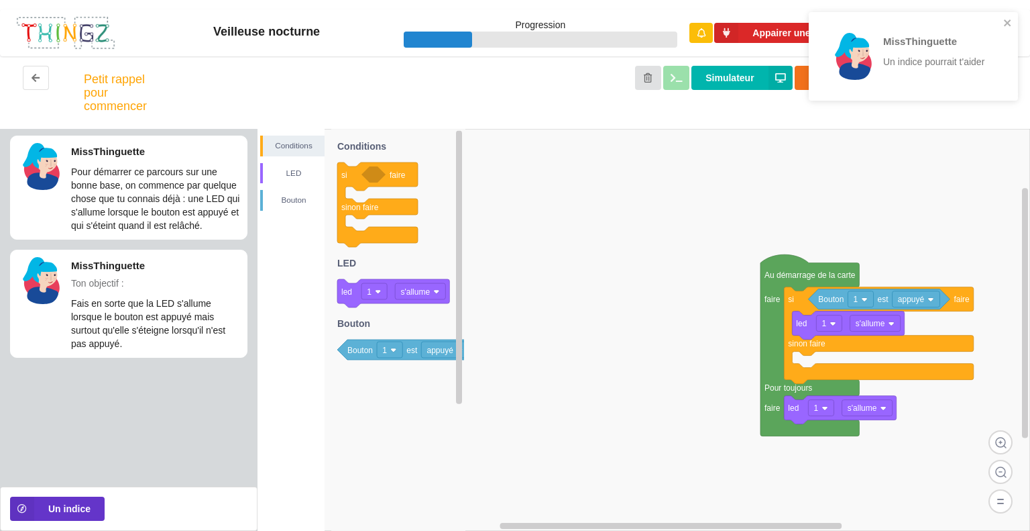
drag, startPoint x: 333, startPoint y: 292, endPoint x: 633, endPoint y: 313, distance: 300.6
click at [633, 313] on div "Conditions LED [PERSON_NAME] Au démarrage de la carte faire Pour toujours faire…" at bounding box center [644, 330] width 773 height 402
drag, startPoint x: 349, startPoint y: 297, endPoint x: 792, endPoint y: 372, distance: 448.9
click at [791, 372] on div "Conditions LED [PERSON_NAME] Au démarrage de la carte faire Pour toujours faire…" at bounding box center [644, 330] width 773 height 402
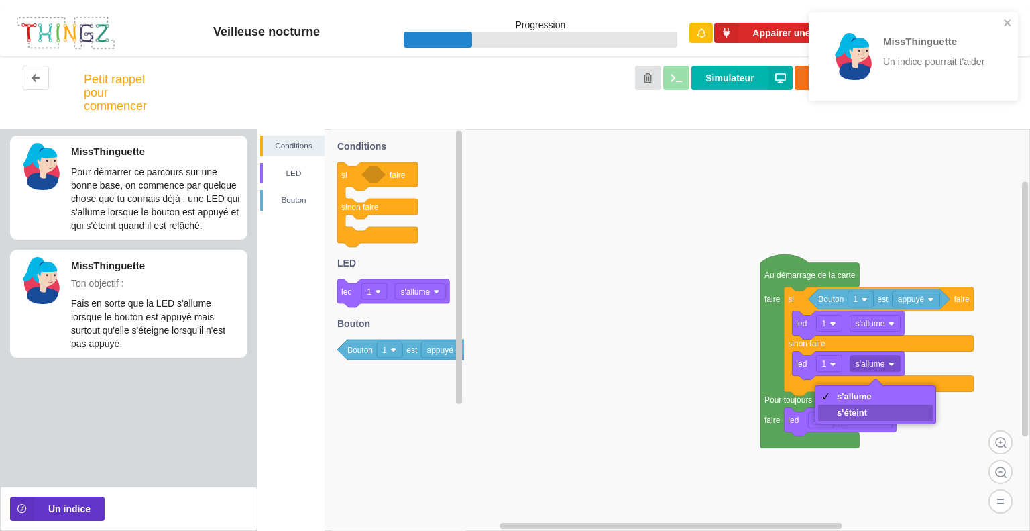
click at [869, 404] on div "s'éteint" at bounding box center [875, 412] width 115 height 16
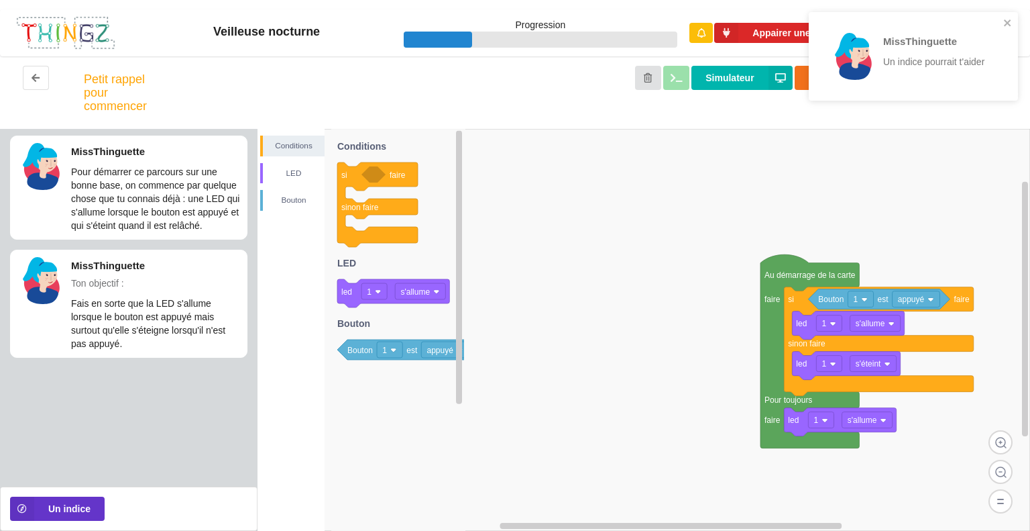
click at [1013, 25] on div "MissThinguette Un indice pourrait t'aider" at bounding box center [913, 56] width 209 height 89
click at [1003, 26] on icon "close" at bounding box center [1007, 22] width 9 height 11
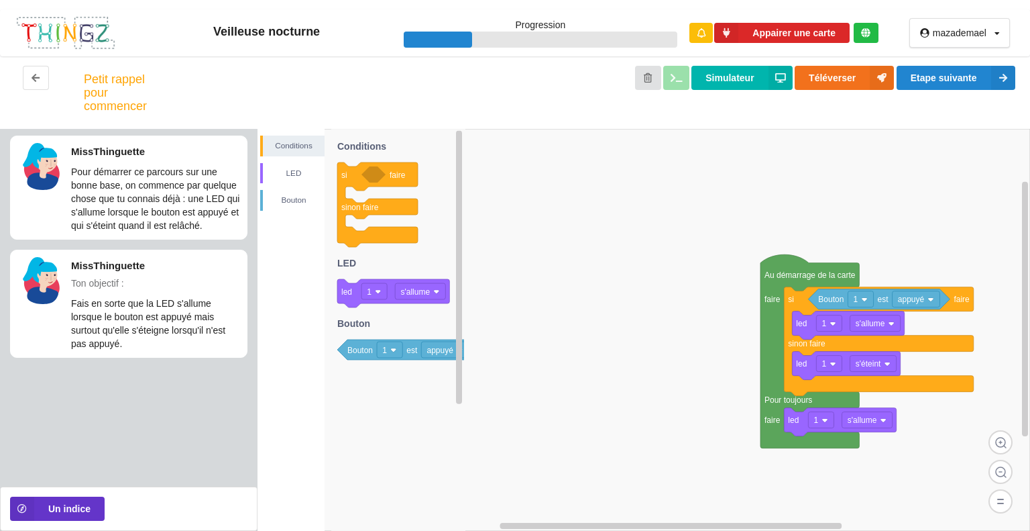
click at [989, 73] on div "MissThinguette Un indice pourrait t'aider" at bounding box center [913, 60] width 215 height 103
click at [983, 78] on button "Etape suivante" at bounding box center [956, 78] width 119 height 24
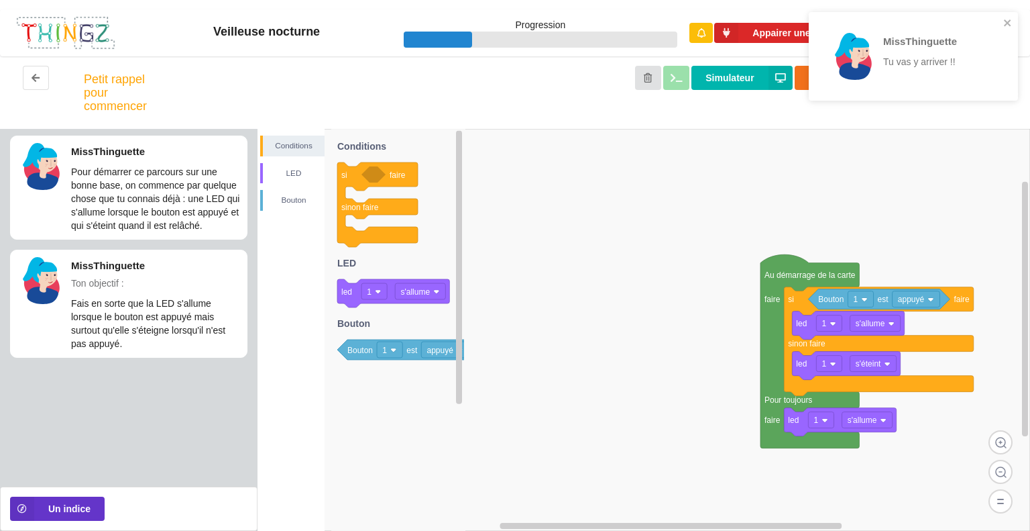
click at [999, 21] on div "MissThinguette Tu vas y arriver !!" at bounding box center [908, 56] width 181 height 70
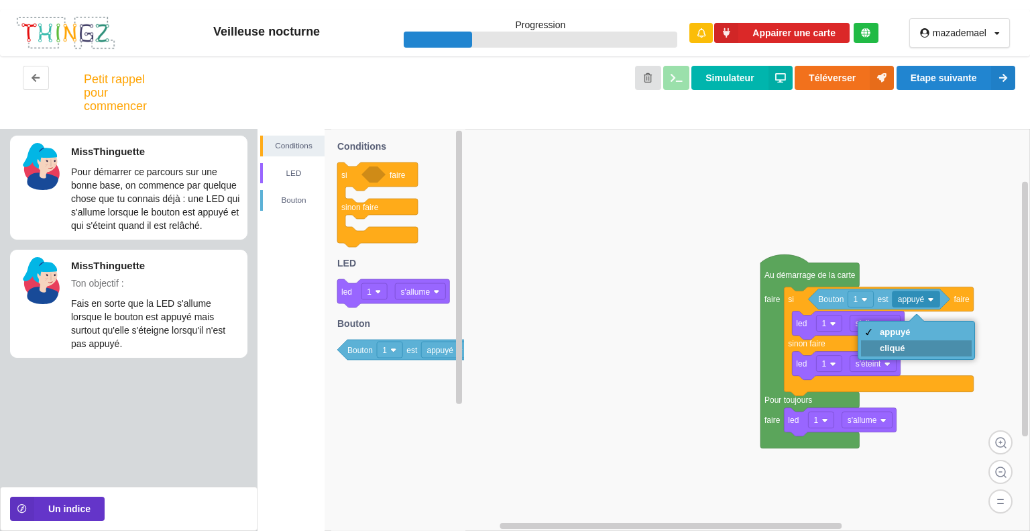
click at [915, 355] on div "cliqué" at bounding box center [916, 348] width 111 height 16
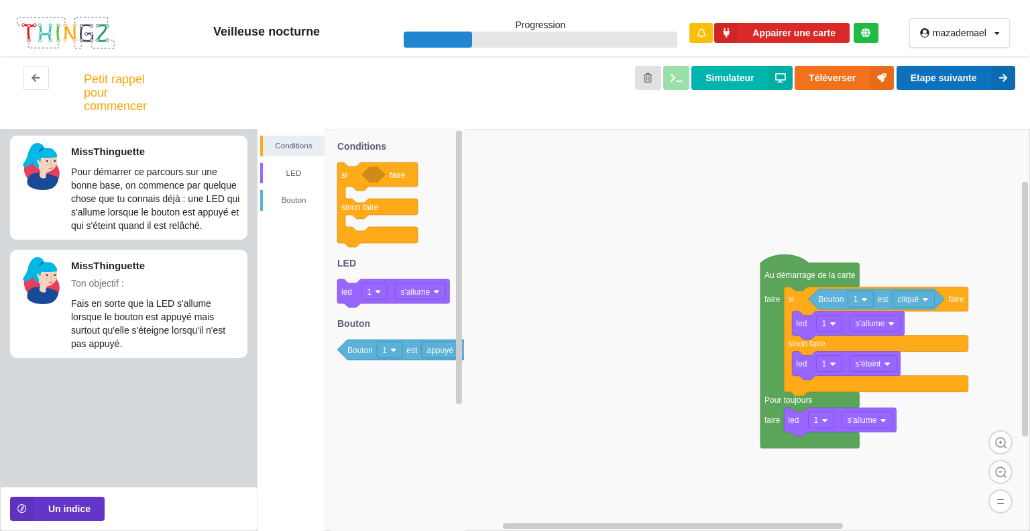
click at [993, 87] on icon at bounding box center [1003, 78] width 24 height 24
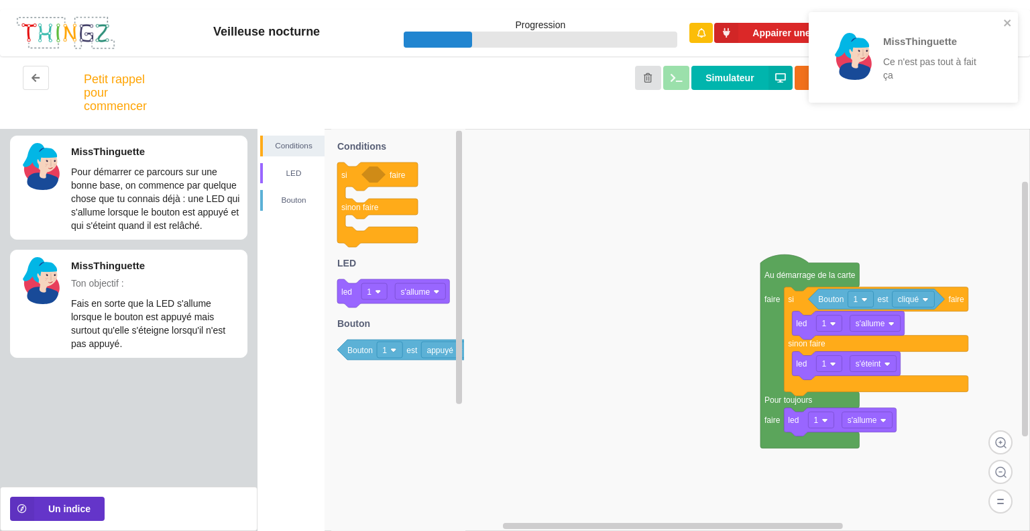
click at [1007, 15] on div "MissThinguette Ce n'est pas tout à fait ça" at bounding box center [913, 57] width 209 height 91
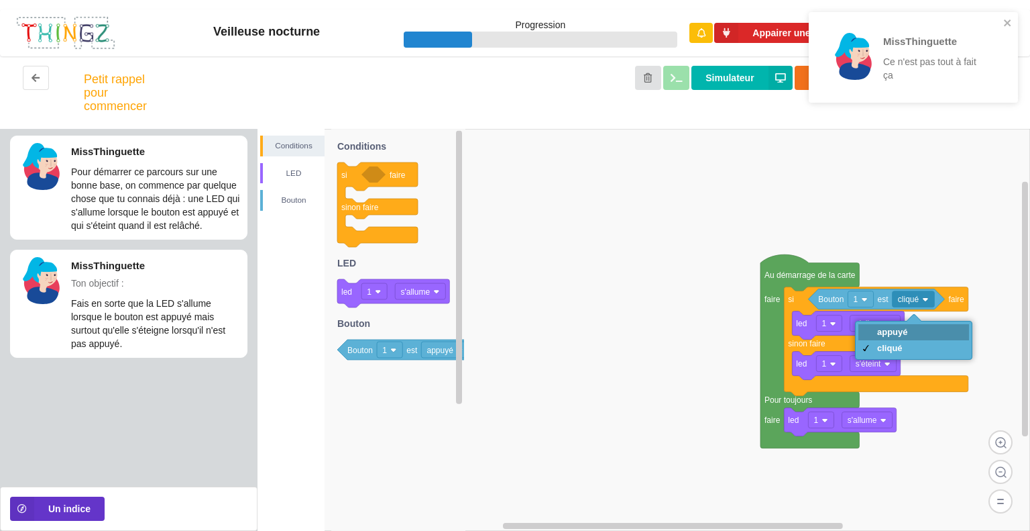
click at [928, 335] on div "appuyé" at bounding box center [914, 332] width 111 height 16
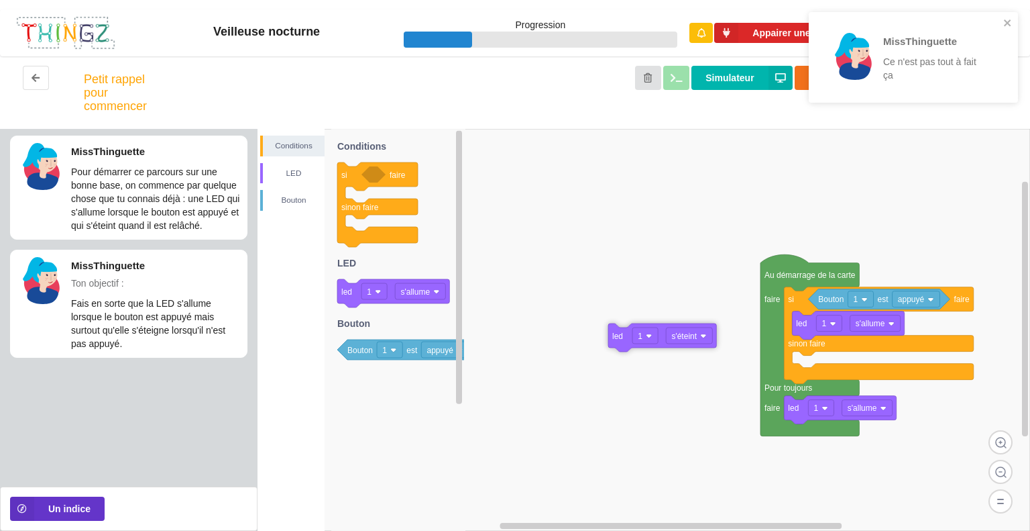
drag, startPoint x: 804, startPoint y: 369, endPoint x: 620, endPoint y: 341, distance: 185.9
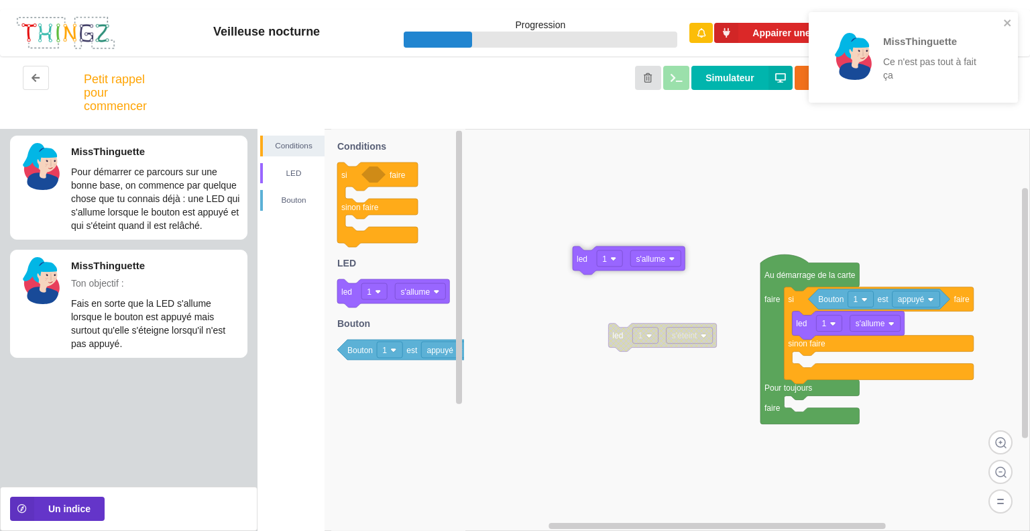
drag, startPoint x: 807, startPoint y: 409, endPoint x: 555, endPoint y: 232, distance: 307.6
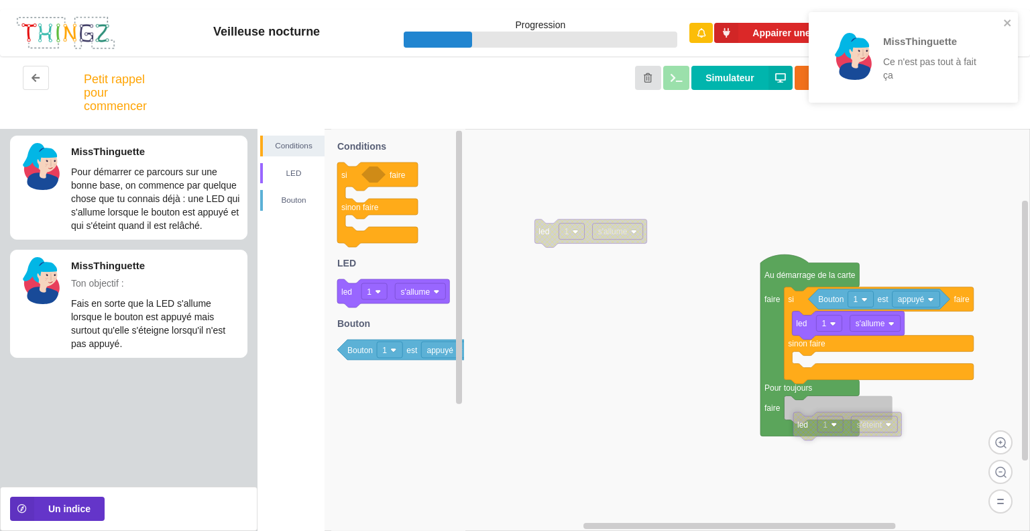
drag, startPoint x: 626, startPoint y: 332, endPoint x: 812, endPoint y: 421, distance: 205.8
click at [1014, 26] on div "MissThinguette Ce n'est pas tout à fait ça" at bounding box center [913, 57] width 209 height 91
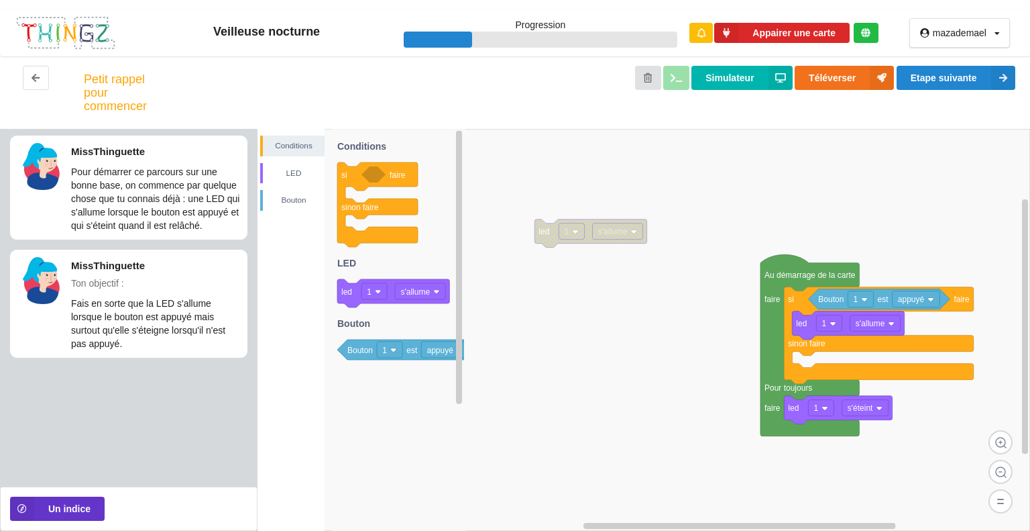
click at [991, 82] on div "MissThinguette Ce n'est pas tout à fait ça" at bounding box center [913, 61] width 215 height 105
click at [995, 80] on icon at bounding box center [1003, 78] width 24 height 24
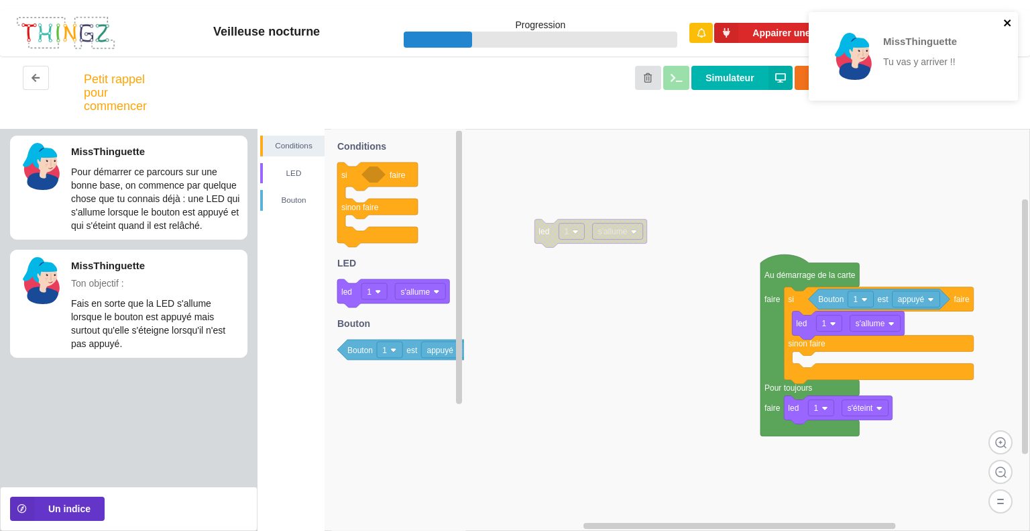
click at [1005, 18] on icon "close" at bounding box center [1007, 22] width 9 height 11
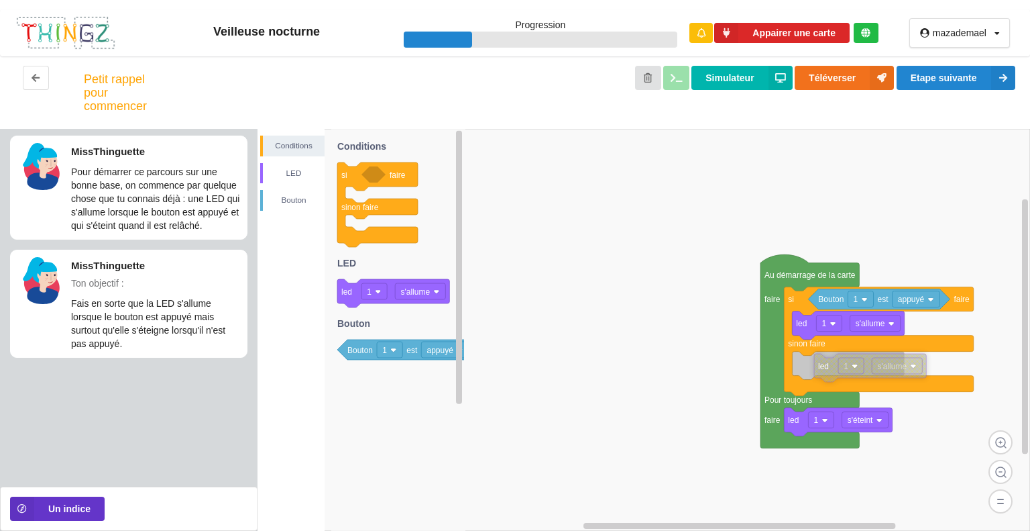
drag, startPoint x: 582, startPoint y: 235, endPoint x: 864, endPoint y: 368, distance: 311.2
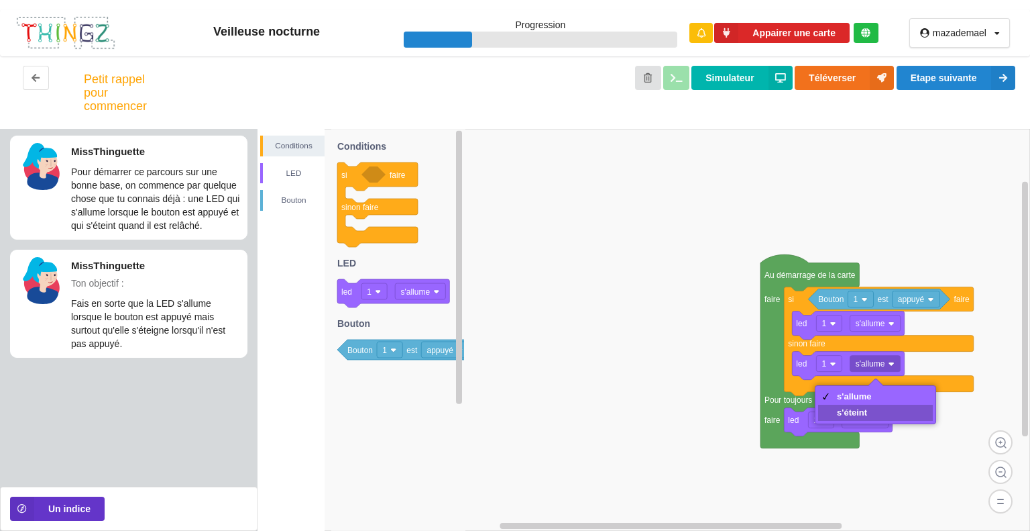
click at [877, 417] on div "s'éteint" at bounding box center [875, 412] width 115 height 16
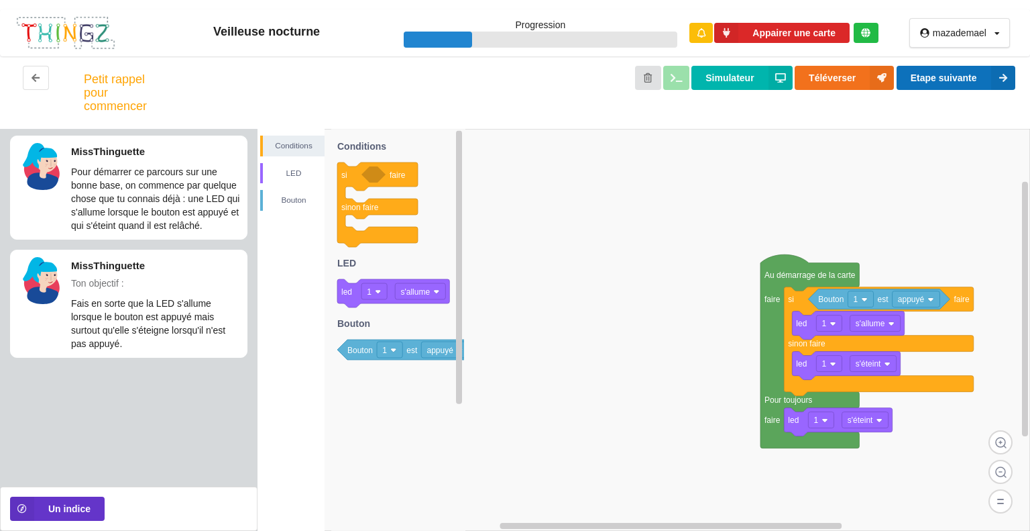
click at [958, 70] on button "Etape suivante" at bounding box center [956, 78] width 119 height 24
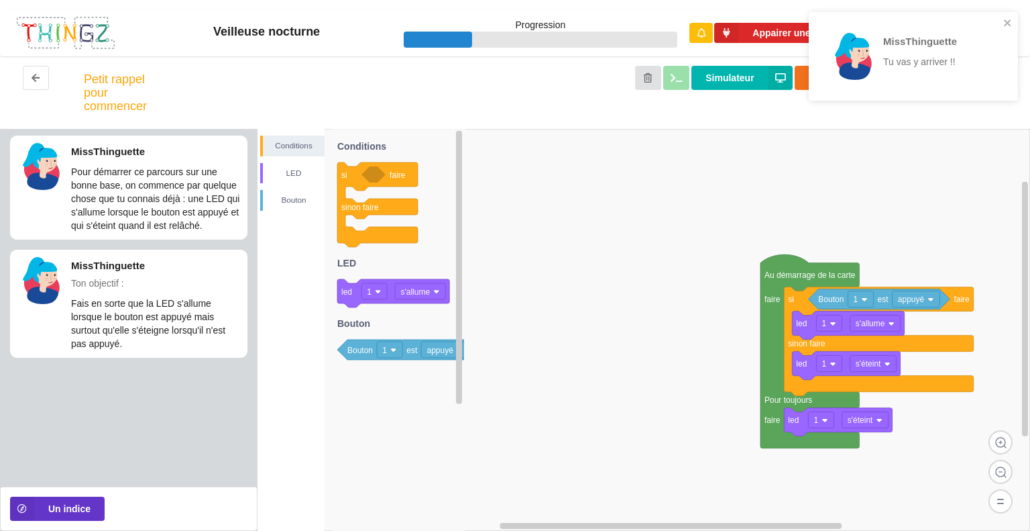
click at [1001, 23] on div "MissThinguette Tu vas y arriver !!" at bounding box center [908, 56] width 189 height 78
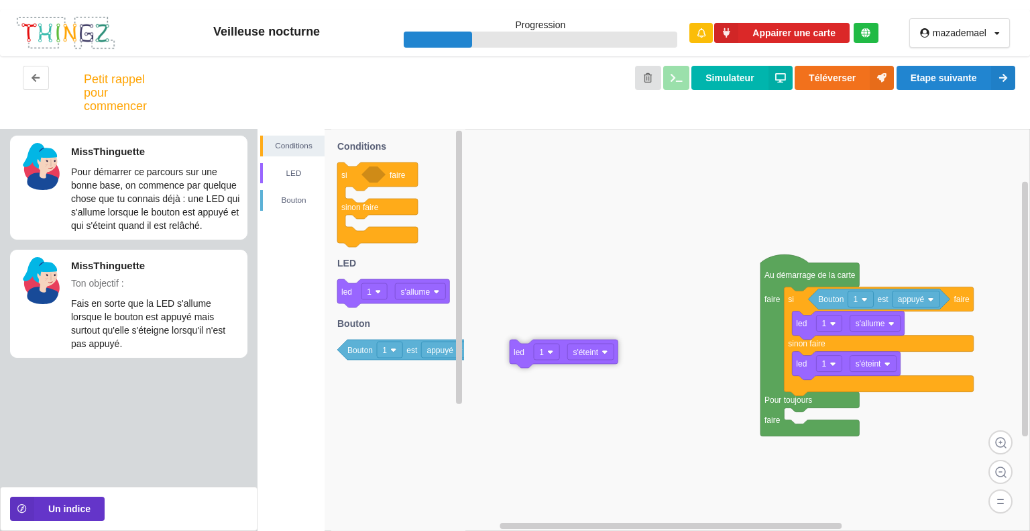
drag, startPoint x: 804, startPoint y: 422, endPoint x: 650, endPoint y: 361, distance: 165.3
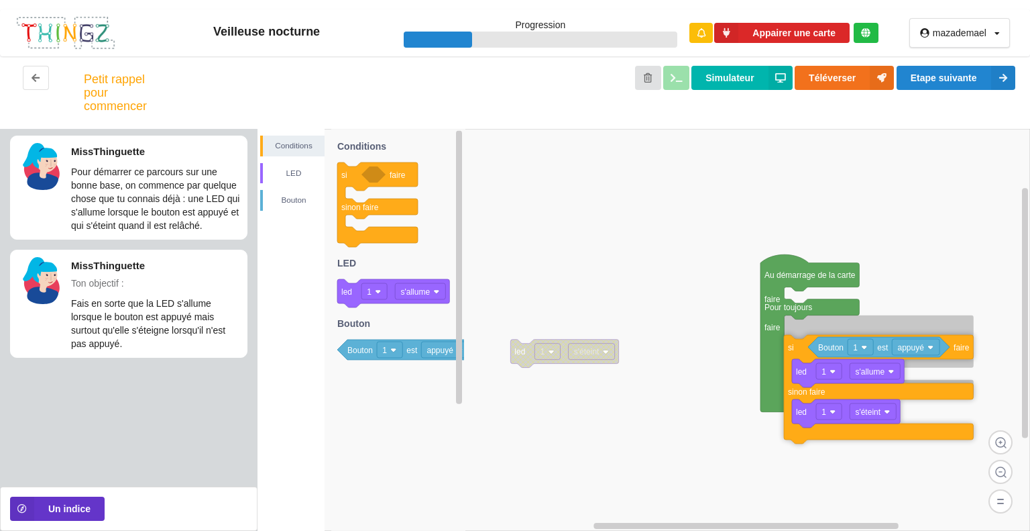
drag, startPoint x: 808, startPoint y: 301, endPoint x: 808, endPoint y: 349, distance: 47.6
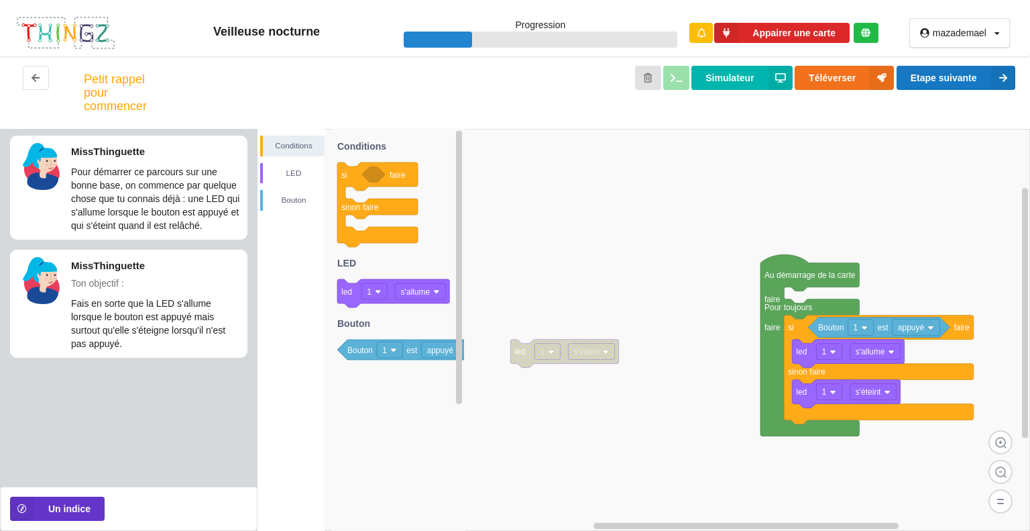
click at [984, 66] on div "Petit rappel pour commencer Simulateur Téléverser Etape suivante" at bounding box center [515, 92] width 1030 height 72
click at [981, 72] on button "Etape suivante" at bounding box center [956, 78] width 119 height 24
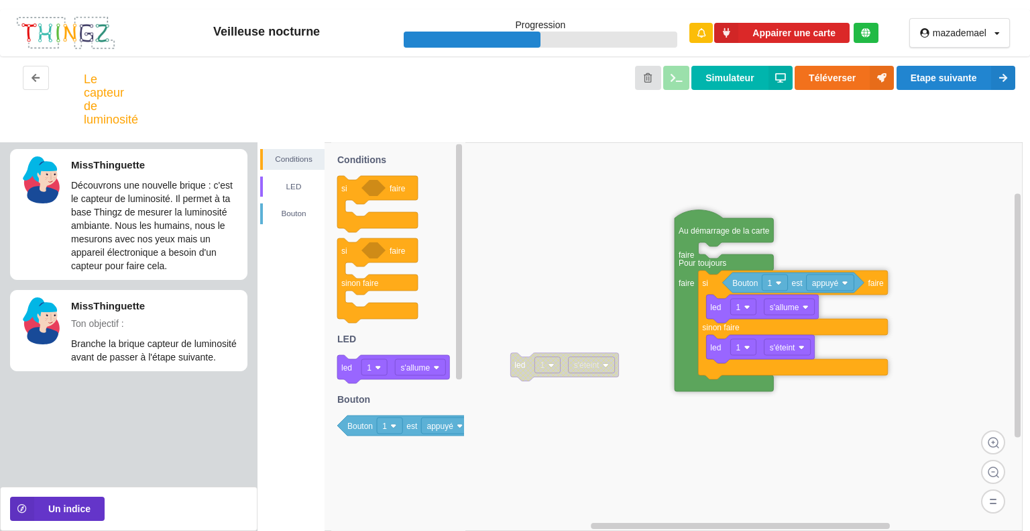
drag, startPoint x: 774, startPoint y: 308, endPoint x: 687, endPoint y: 254, distance: 102.7
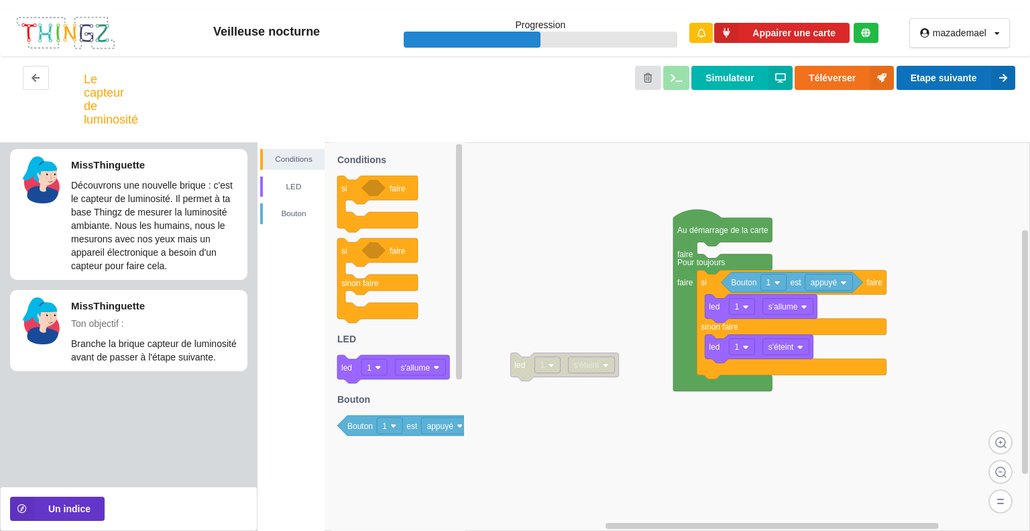
click at [952, 74] on button "Etape suivante" at bounding box center [956, 78] width 119 height 24
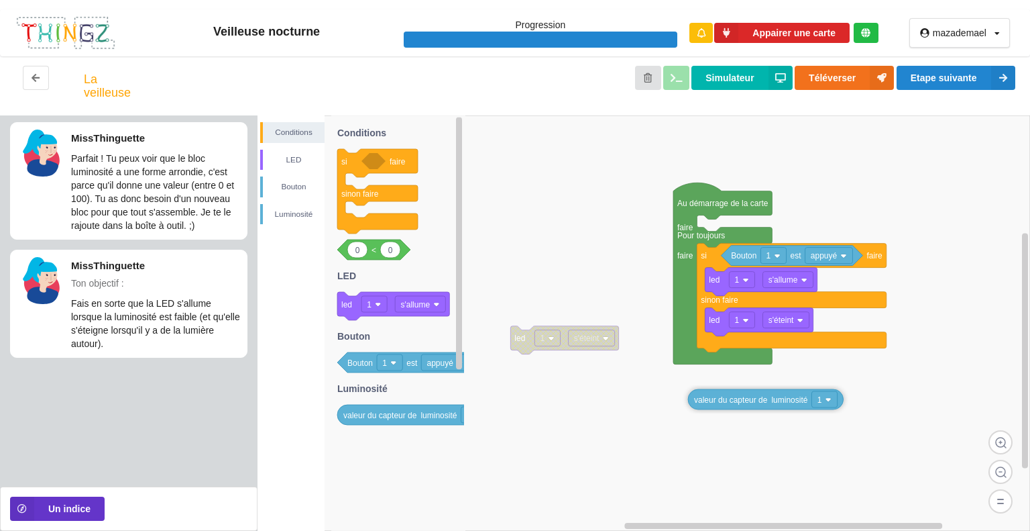
drag, startPoint x: 368, startPoint y: 396, endPoint x: 700, endPoint y: 407, distance: 332.9
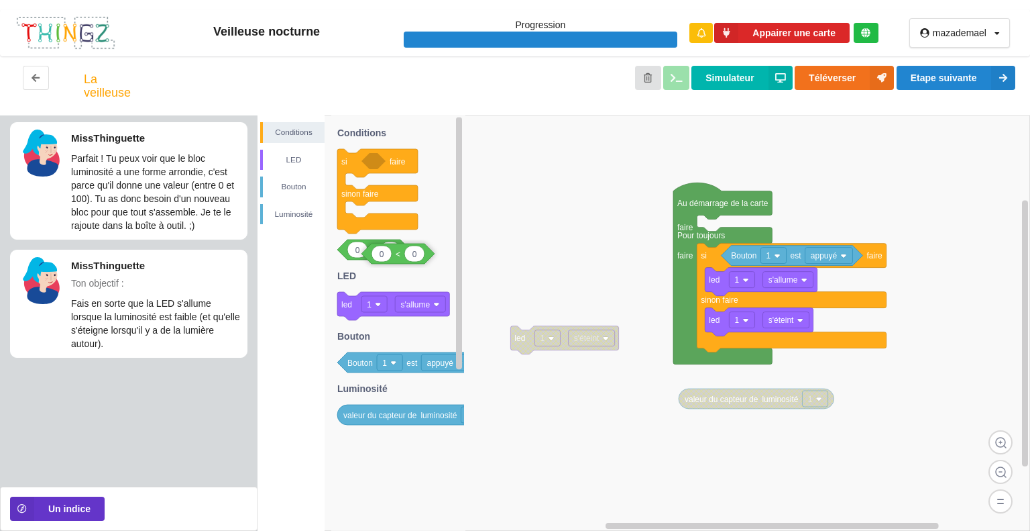
drag, startPoint x: 361, startPoint y: 247, endPoint x: 382, endPoint y: 252, distance: 21.8
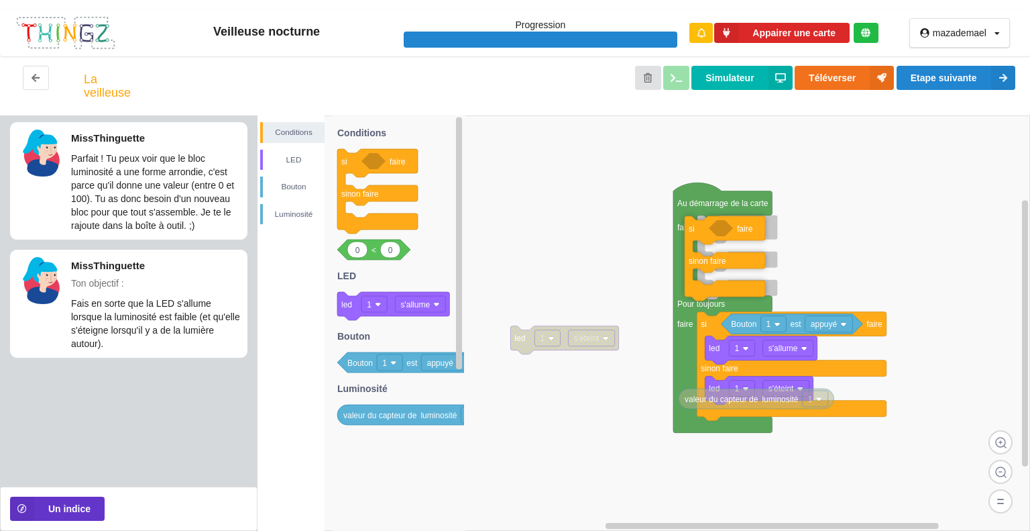
drag, startPoint x: 358, startPoint y: 166, endPoint x: 692, endPoint y: 231, distance: 339.6
click at [706, 233] on div "Conditions LED [PERSON_NAME] led 1 s'éteint Au démarrage de la carte faire Pour…" at bounding box center [644, 322] width 773 height 415
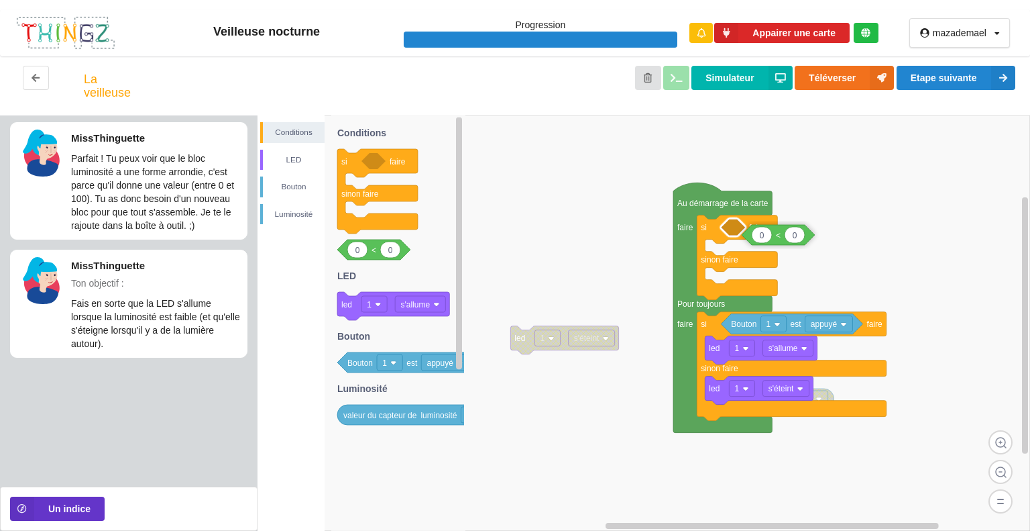
drag, startPoint x: 360, startPoint y: 254, endPoint x: 765, endPoint y: 239, distance: 404.7
click at [765, 239] on div "Conditions LED [PERSON_NAME] led 1 s'éteint valeur du capteur de luminosité 1 A…" at bounding box center [644, 322] width 773 height 415
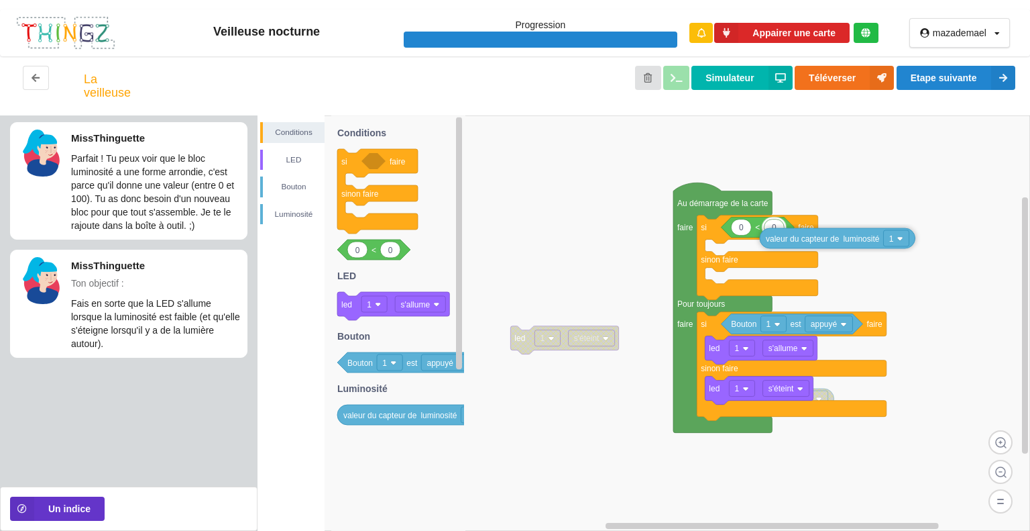
drag, startPoint x: 415, startPoint y: 420, endPoint x: 838, endPoint y: 244, distance: 458.3
click at [838, 243] on div "Conditions LED [PERSON_NAME] led 1 s'éteint valeur du capteur de luminosité 1 A…" at bounding box center [644, 322] width 773 height 415
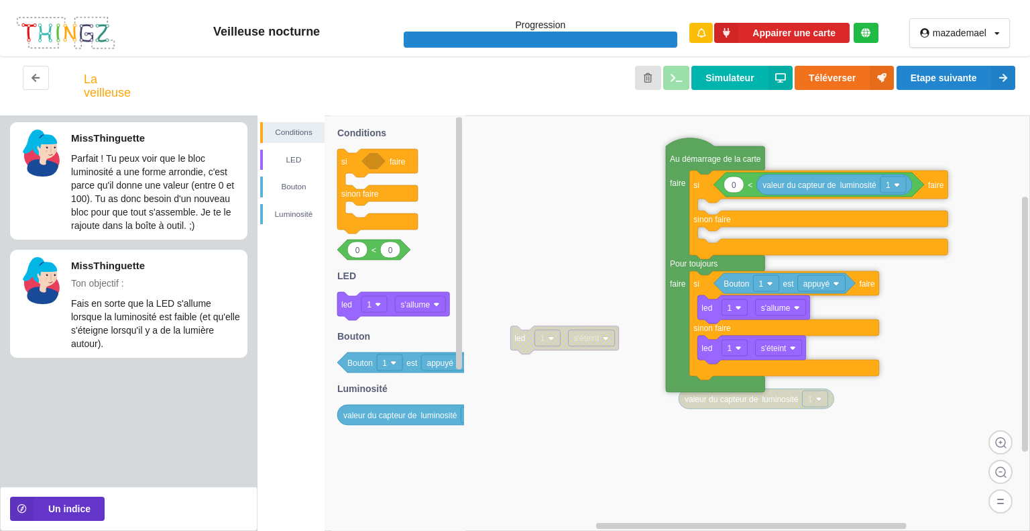
drag, startPoint x: 728, startPoint y: 201, endPoint x: 779, endPoint y: 209, distance: 51.1
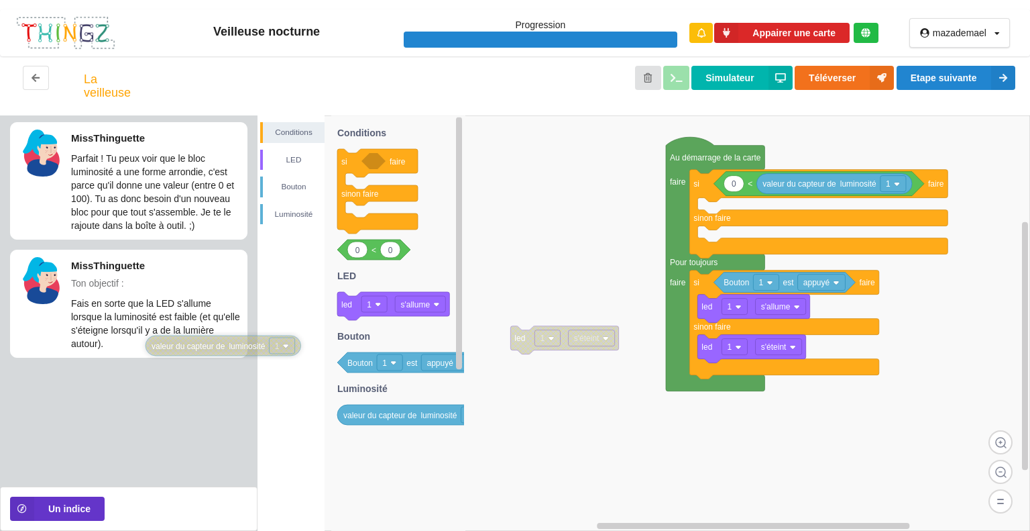
drag, startPoint x: 767, startPoint y: 404, endPoint x: 191, endPoint y: 339, distance: 579.1
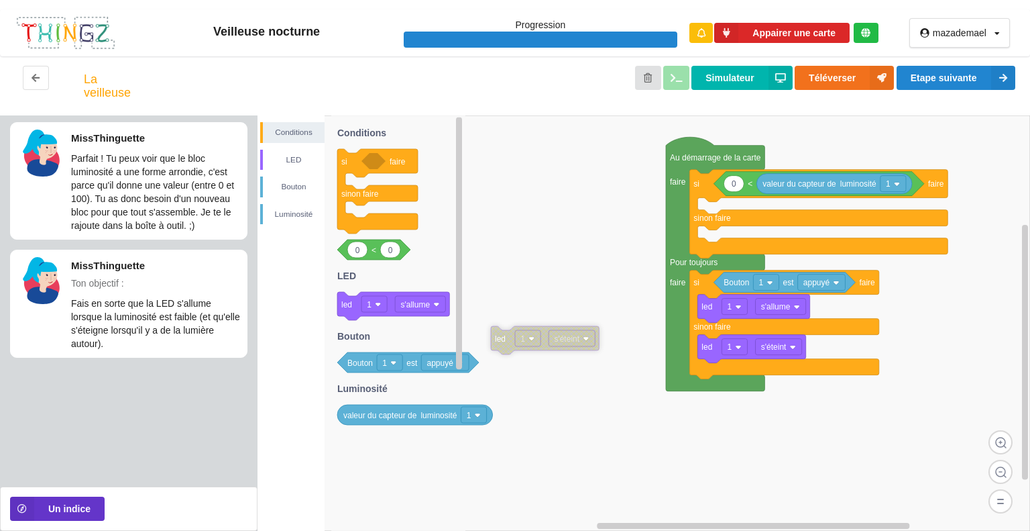
drag, startPoint x: 543, startPoint y: 343, endPoint x: 331, endPoint y: 332, distance: 212.3
click at [956, 53] on div "mazademael Profil Déconnexion" at bounding box center [959, 32] width 141 height 47
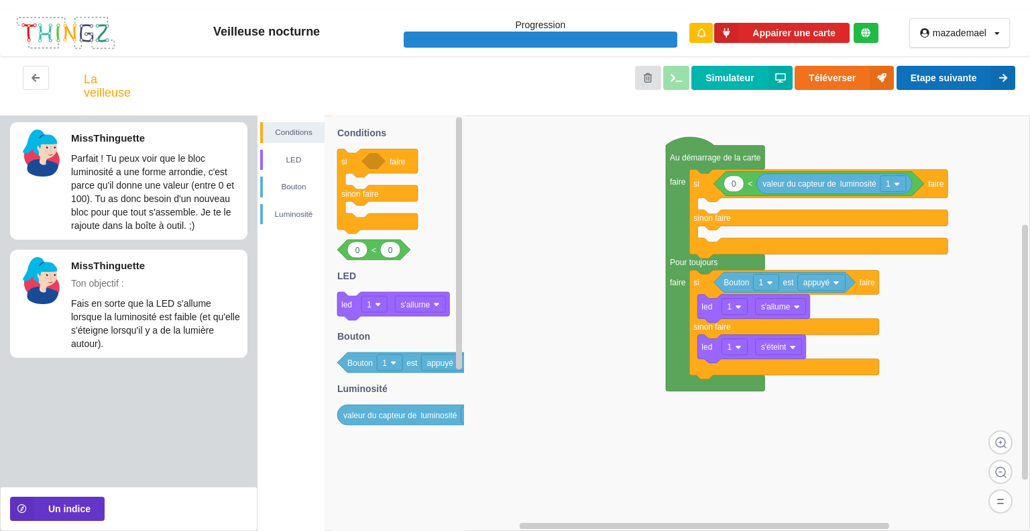
click at [967, 72] on button "Etape suivante" at bounding box center [956, 78] width 119 height 24
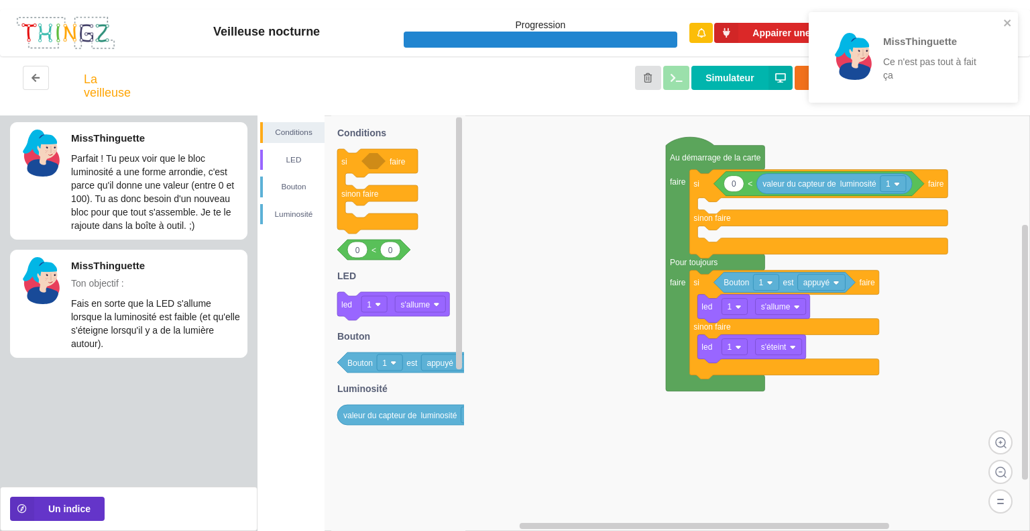
click at [1000, 26] on div "MissThinguette Ce n'est pas tout à fait ça" at bounding box center [908, 57] width 189 height 80
click at [1006, 21] on icon "close" at bounding box center [1007, 22] width 9 height 11
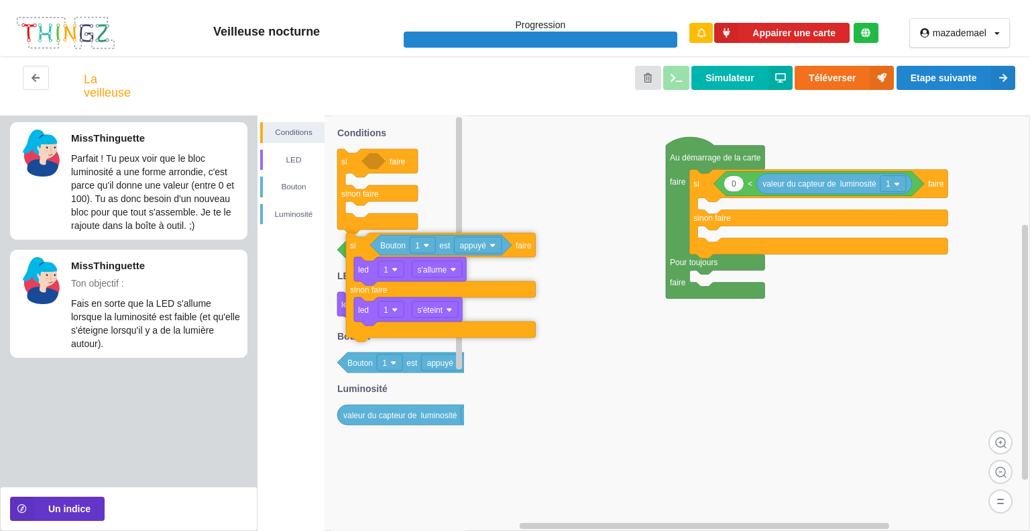
drag, startPoint x: 697, startPoint y: 288, endPoint x: 353, endPoint y: 251, distance: 345.5
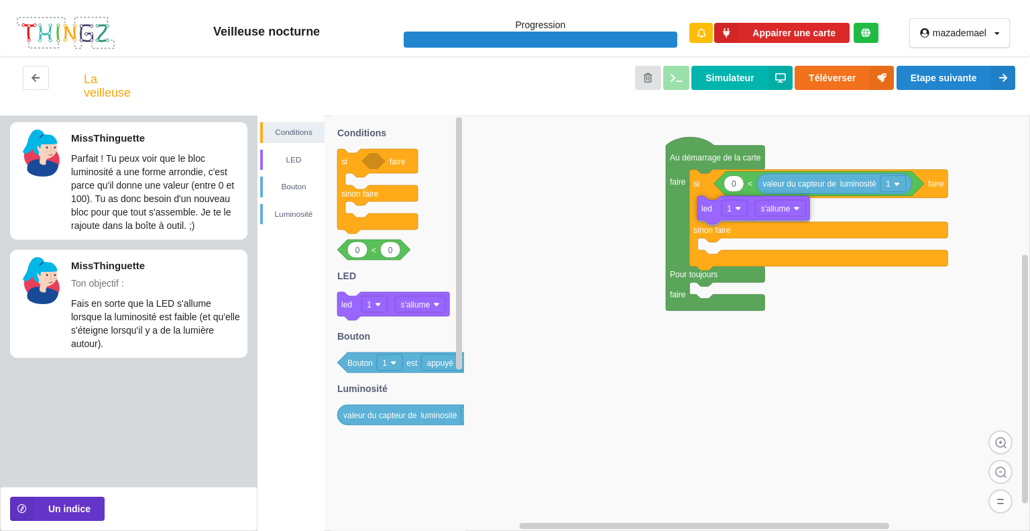
drag, startPoint x: 351, startPoint y: 307, endPoint x: 712, endPoint y: 211, distance: 372.7
click at [712, 211] on div "Conditions LED [PERSON_NAME] Au démarrage de la carte faire Pour toujours faire…" at bounding box center [644, 322] width 773 height 415
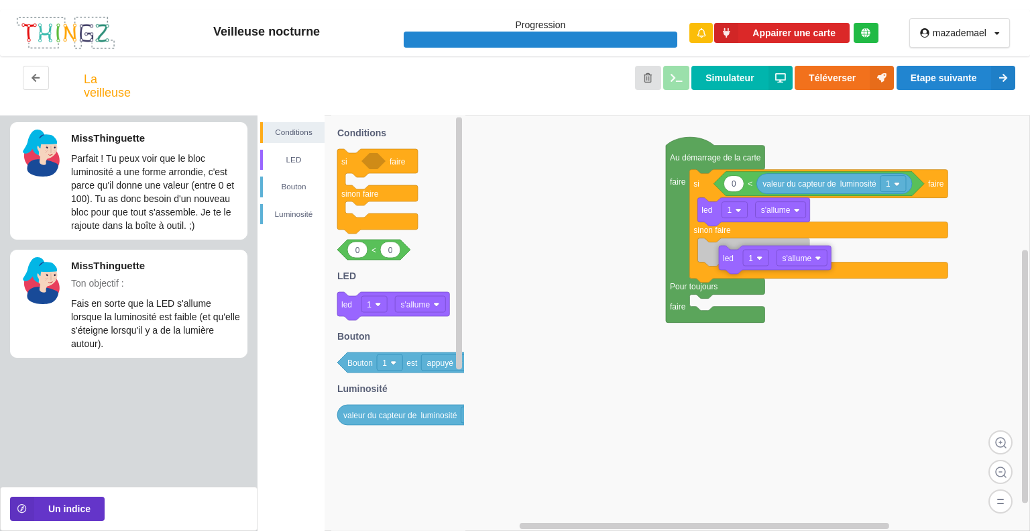
drag, startPoint x: 351, startPoint y: 306, endPoint x: 732, endPoint y: 260, distance: 384.4
click at [732, 260] on div "Conditions LED [PERSON_NAME] Au démarrage de la carte faire Pour toujours faire…" at bounding box center [644, 322] width 773 height 415
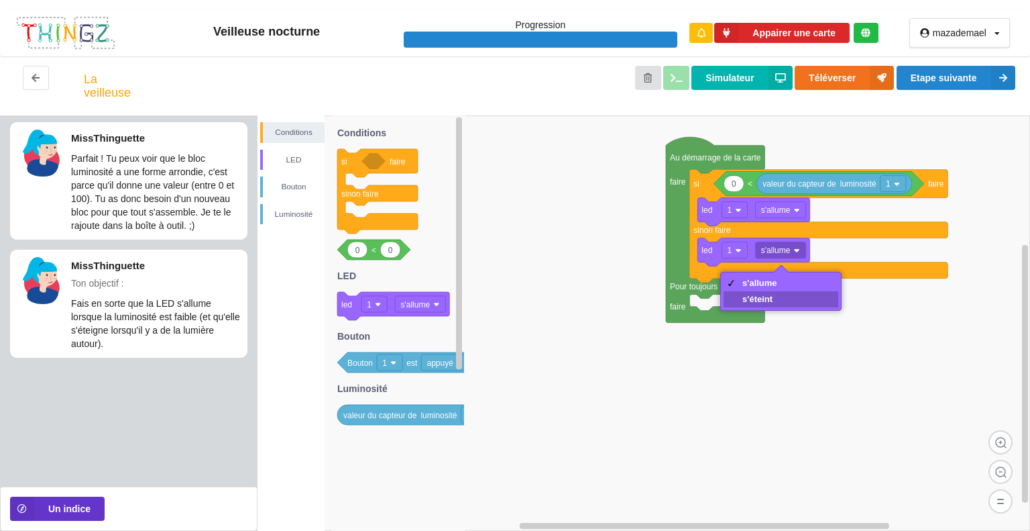
click at [765, 297] on div "s'éteint" at bounding box center [759, 299] width 35 height 10
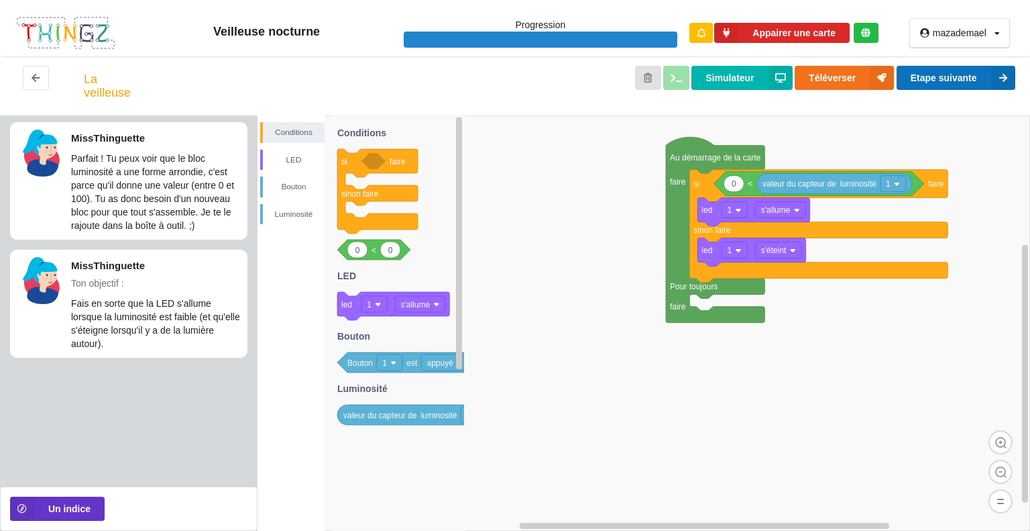
click at [985, 88] on button "Etape suivante" at bounding box center [956, 78] width 119 height 24
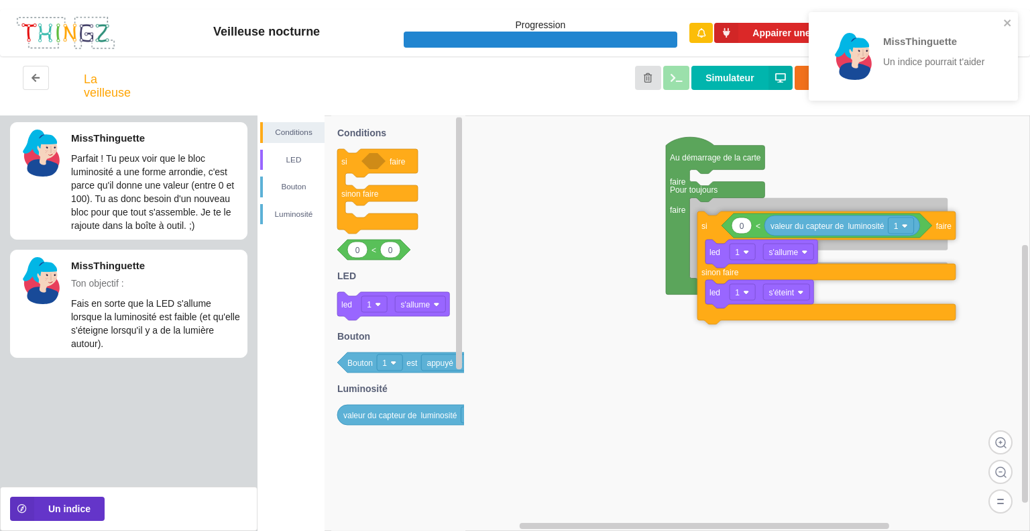
drag, startPoint x: 706, startPoint y: 180, endPoint x: 716, endPoint y: 221, distance: 42.6
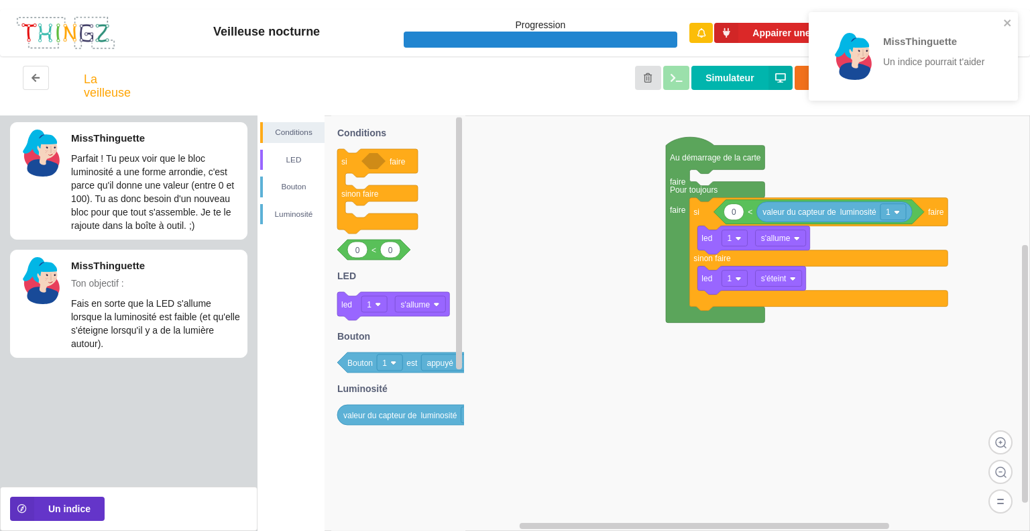
click at [1013, 23] on div "MissThinguette Un indice pourrait t'aider" at bounding box center [913, 56] width 209 height 89
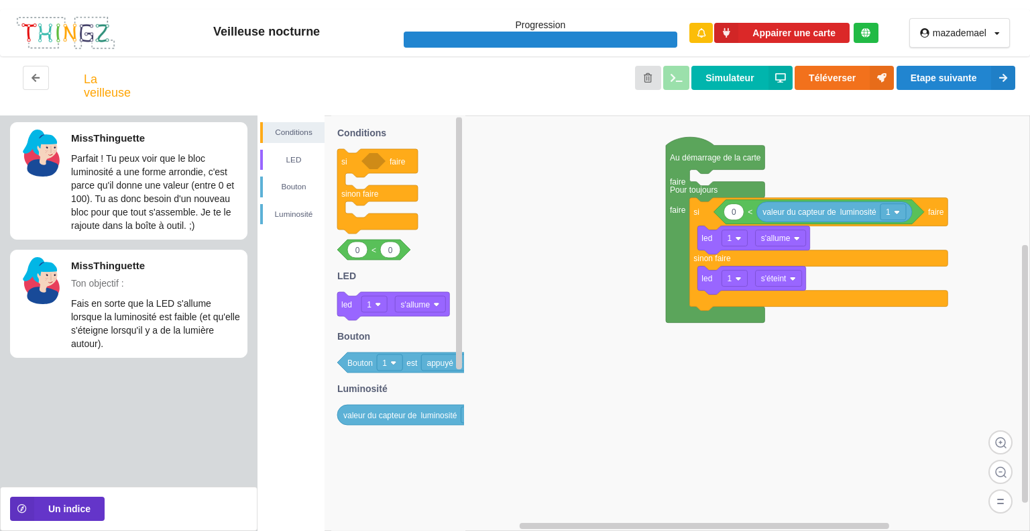
click at [995, 81] on div "MissThinguette Un indice pourrait t'aider" at bounding box center [913, 60] width 215 height 103
click at [996, 74] on icon at bounding box center [1003, 78] width 24 height 24
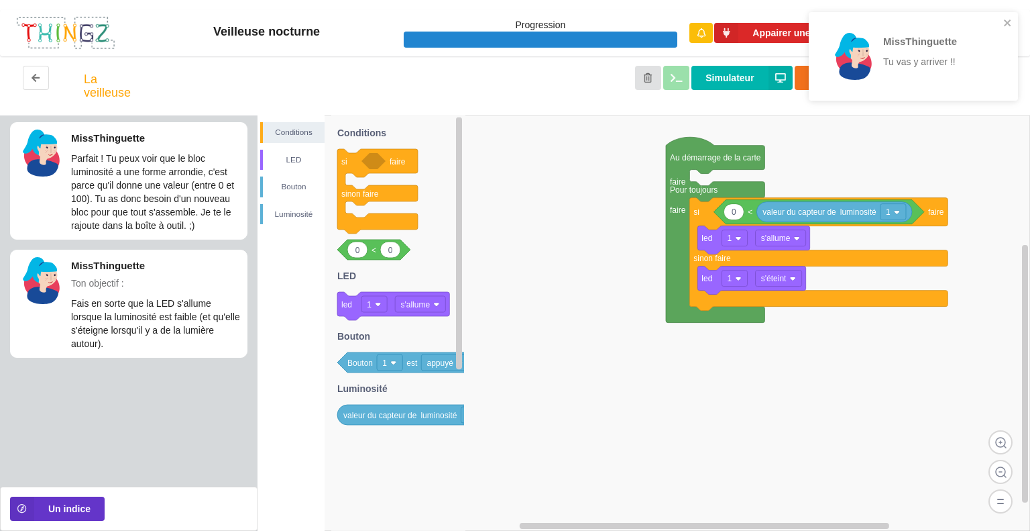
drag, startPoint x: 1025, startPoint y: 18, endPoint x: 1018, endPoint y: 19, distance: 6.7
click at [1023, 18] on div "mazademael Profil Déconnexion" at bounding box center [959, 32] width 141 height 47
click at [1003, 25] on icon "close" at bounding box center [1007, 22] width 9 height 11
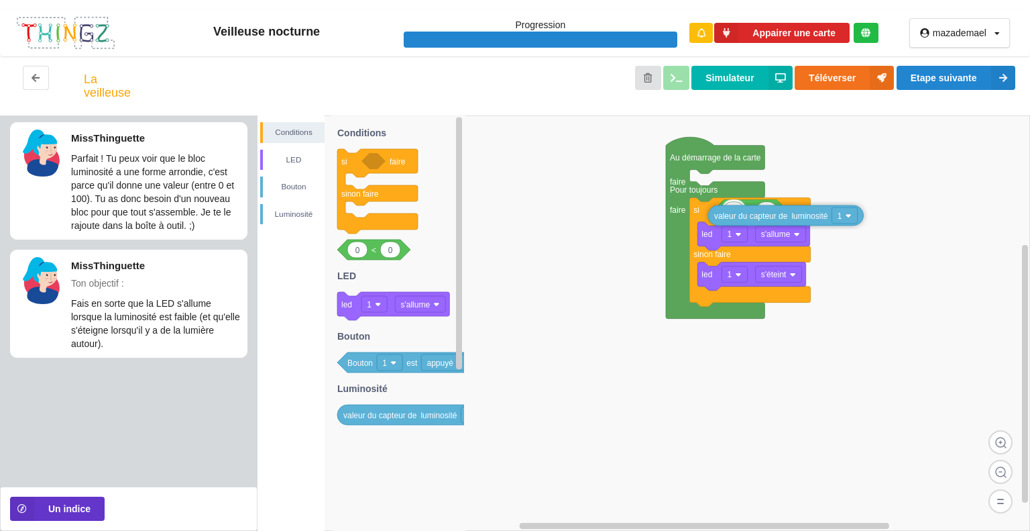
drag, startPoint x: 816, startPoint y: 214, endPoint x: 767, endPoint y: 217, distance: 49.1
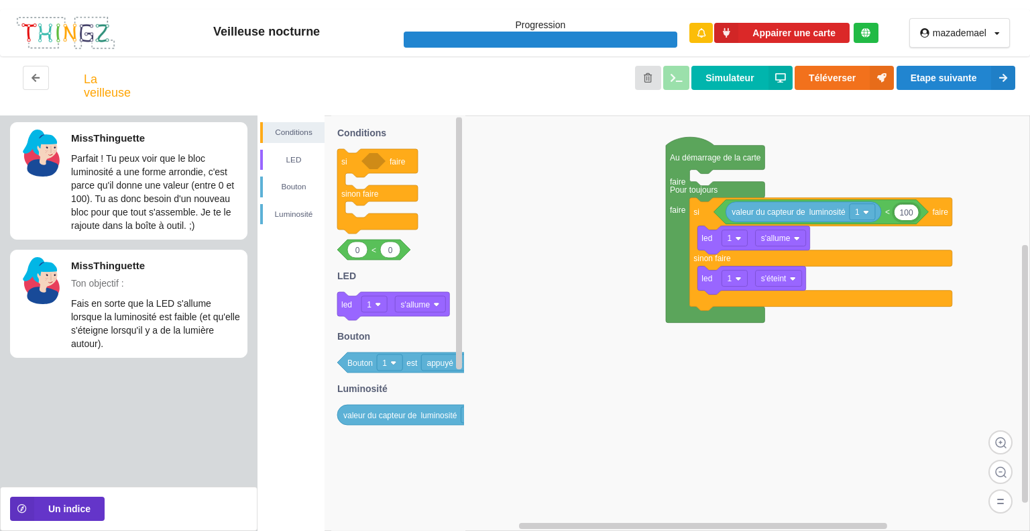
type input "100"
click at [998, 73] on icon at bounding box center [1003, 78] width 24 height 24
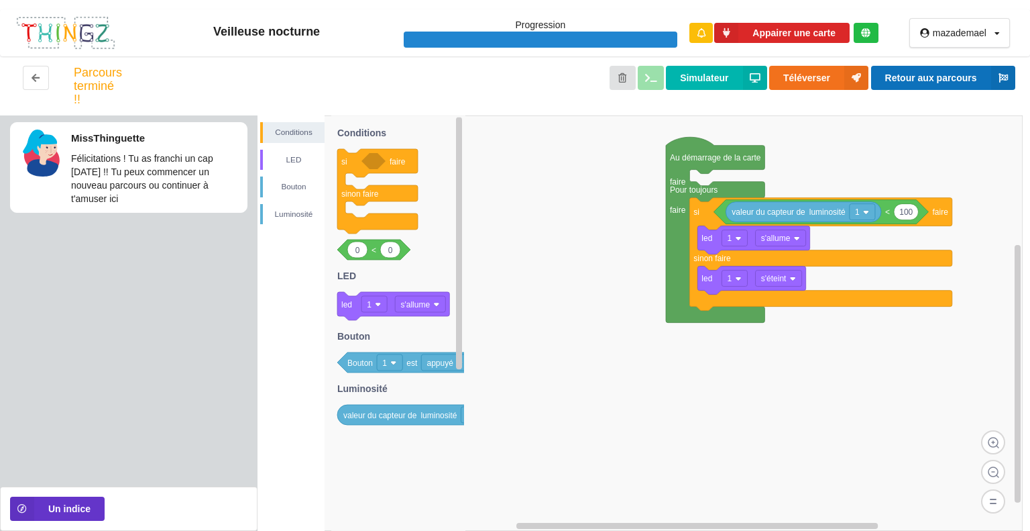
click at [997, 74] on icon at bounding box center [1003, 78] width 24 height 24
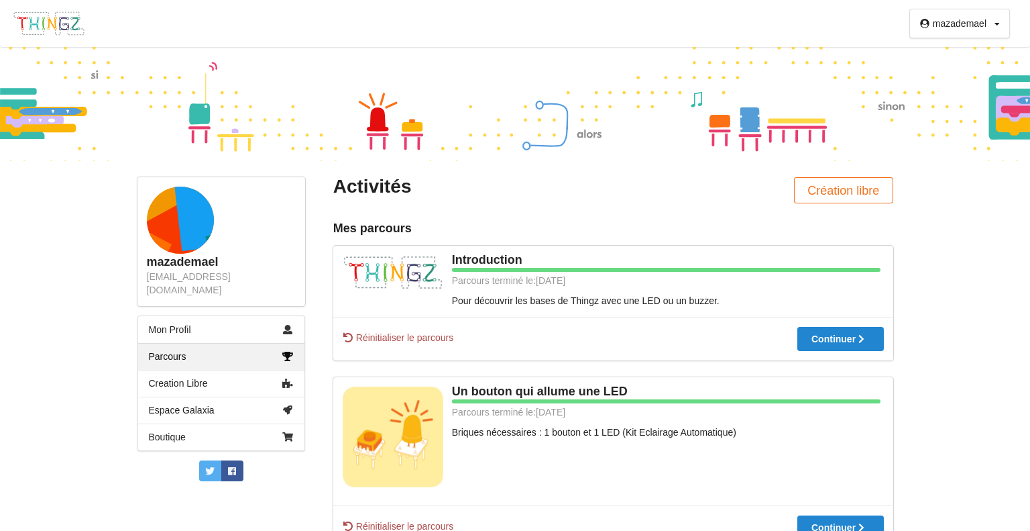
click at [987, 71] on div at bounding box center [515, 104] width 1030 height 114
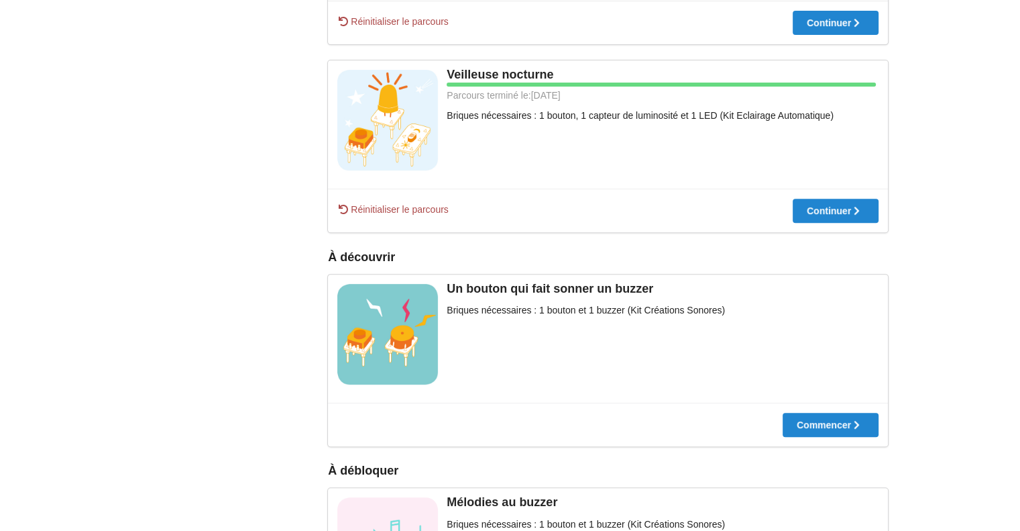
scroll to position [510, 0]
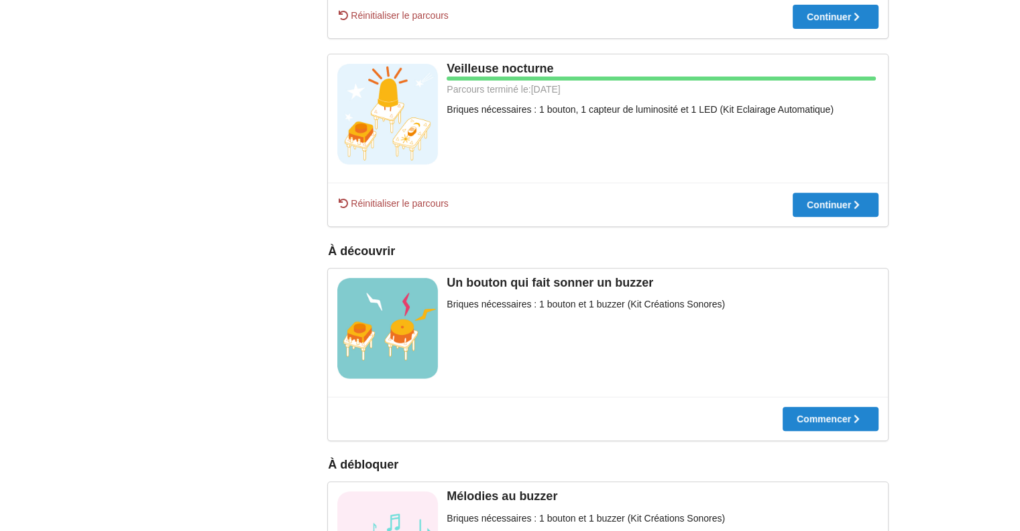
click at [844, 404] on div "Commencer" at bounding box center [608, 418] width 560 height 44
click at [832, 421] on div at bounding box center [831, 418] width 96 height 9
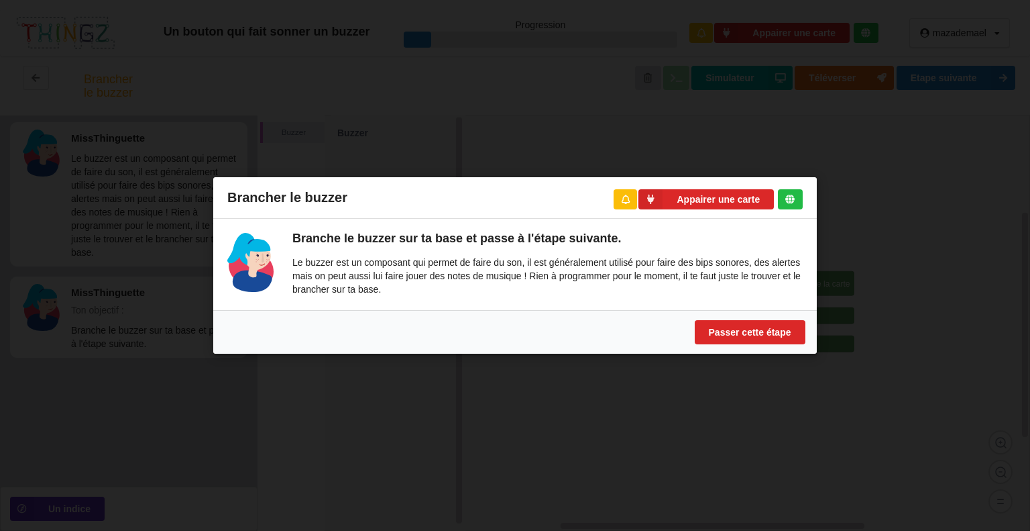
click at [863, 143] on div "Brancher le buzzer Appairer une carte Branche le buzzer sur ta base et passe à …" at bounding box center [515, 265] width 1030 height 531
click at [726, 347] on div "Passer cette étape" at bounding box center [515, 332] width 604 height 44
click at [740, 332] on button "Passer cette étape" at bounding box center [750, 332] width 111 height 24
click at [744, 331] on button "Passer cette étape" at bounding box center [750, 332] width 111 height 24
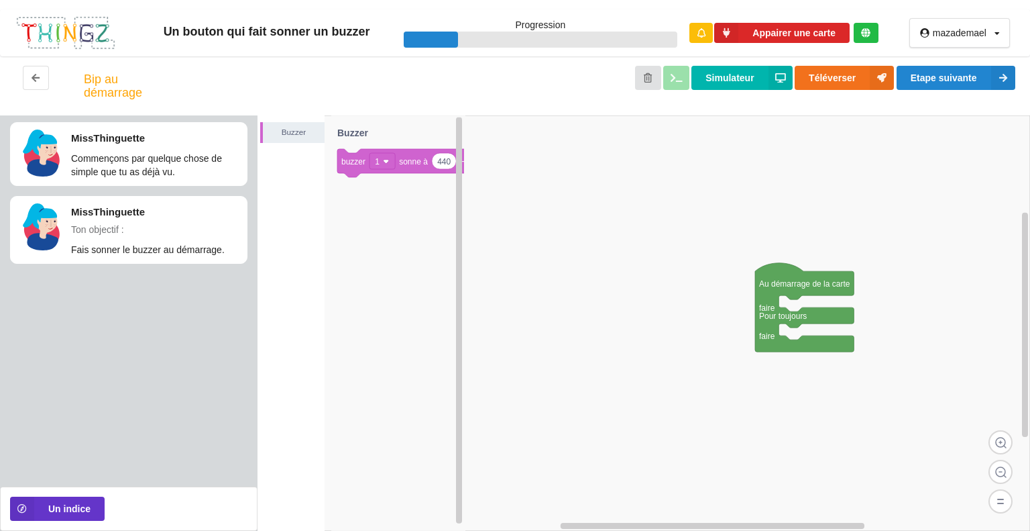
click at [507, 268] on rect at bounding box center [644, 322] width 773 height 415
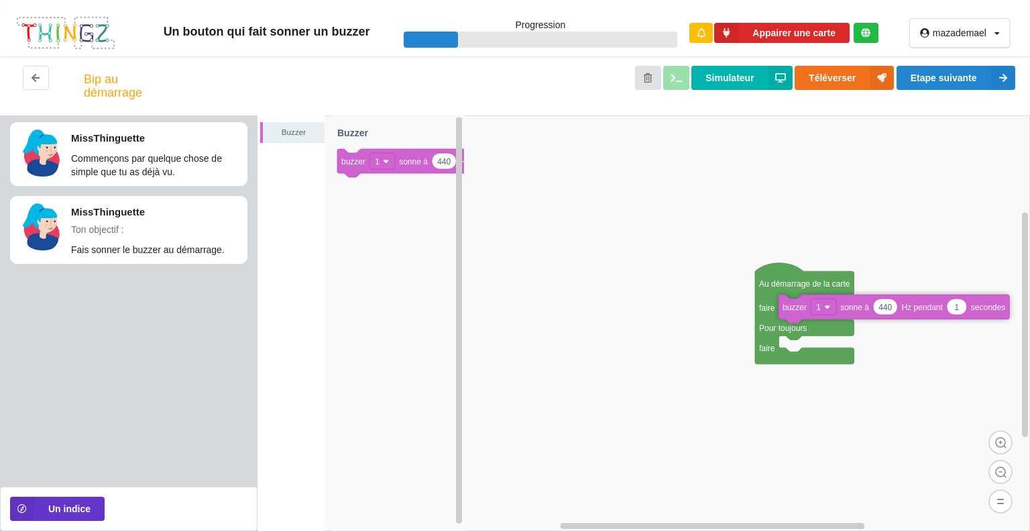
drag, startPoint x: 371, startPoint y: 170, endPoint x: 810, endPoint y: 312, distance: 461.1
click at [813, 314] on div "Buzzer Au démarrage de la carte faire Pour toujours faire 440 1 buzzer 1 sonne …" at bounding box center [644, 322] width 773 height 415
click at [975, 74] on button "Etape suivante" at bounding box center [956, 78] width 119 height 24
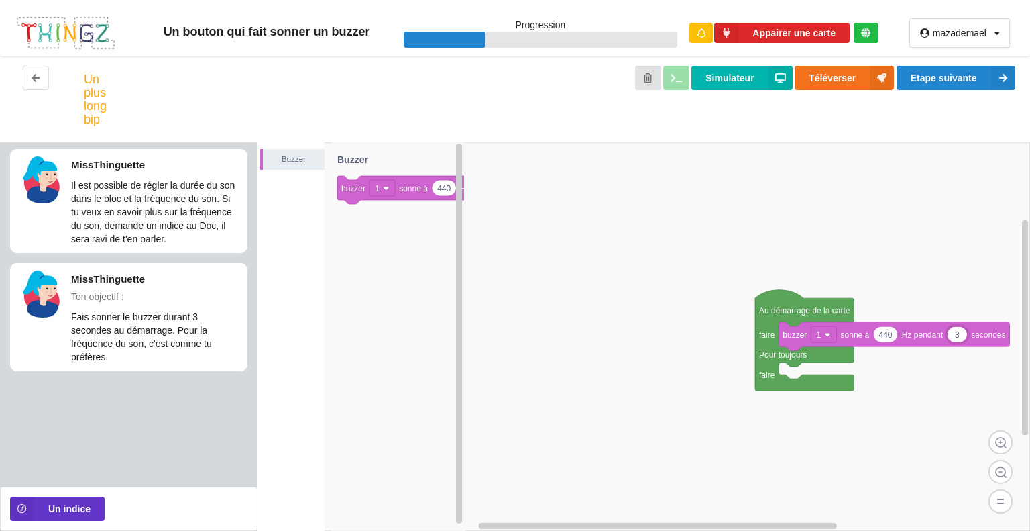
type input "3"
click at [955, 66] on button "Etape suivante" at bounding box center [956, 78] width 119 height 24
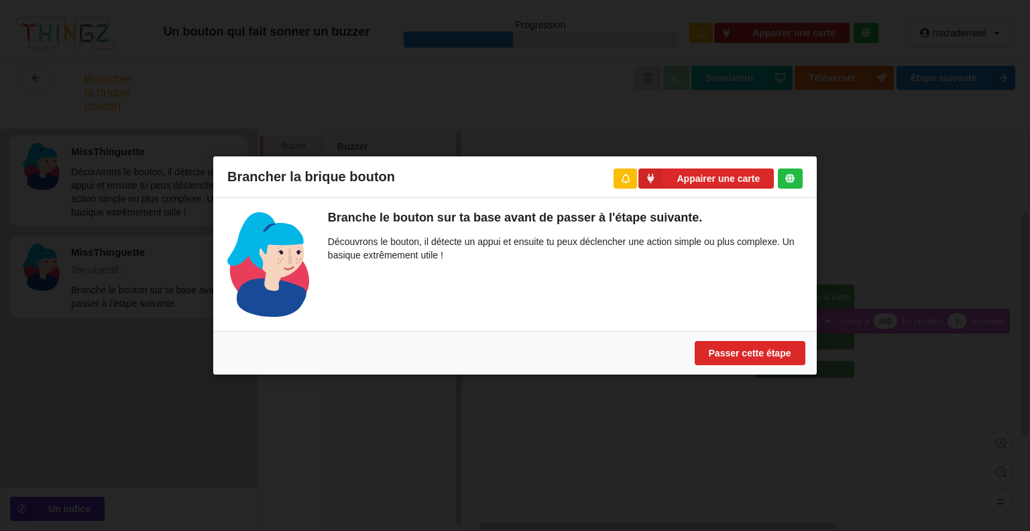
click at [940, 311] on div "Brancher la brique bouton Appairer une carte Branche le bouton sur ta base avan…" at bounding box center [515, 265] width 1030 height 531
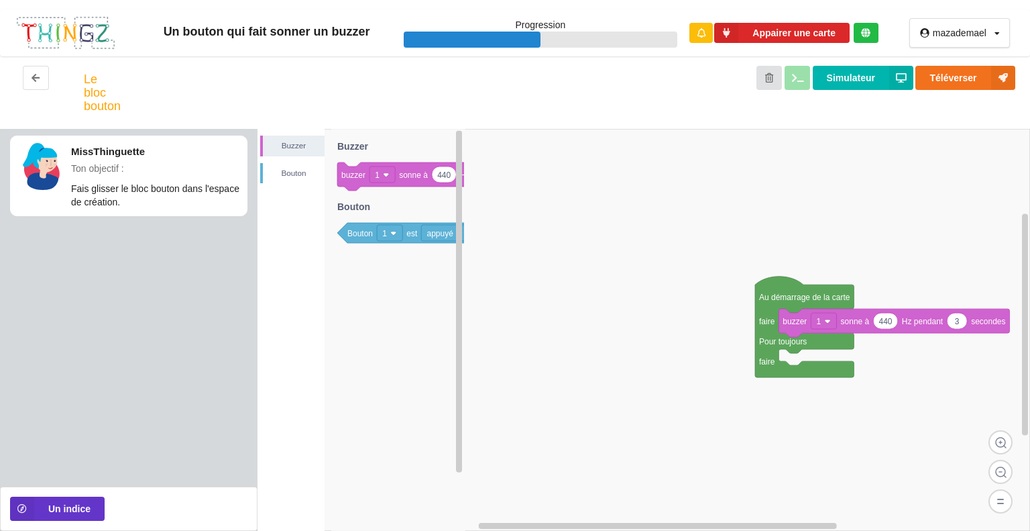
drag, startPoint x: 381, startPoint y: 243, endPoint x: 596, endPoint y: 297, distance: 221.4
click at [596, 297] on div "[PERSON_NAME] Au démarrage de la carte faire Pour toujours faire 440 3 buzzer 1…" at bounding box center [644, 330] width 773 height 402
drag, startPoint x: 358, startPoint y: 237, endPoint x: 687, endPoint y: 279, distance: 332.0
click at [687, 279] on div "[PERSON_NAME] Au démarrage de la carte faire Pour toujours faire 440 3 buzzer 1…" at bounding box center [644, 330] width 773 height 402
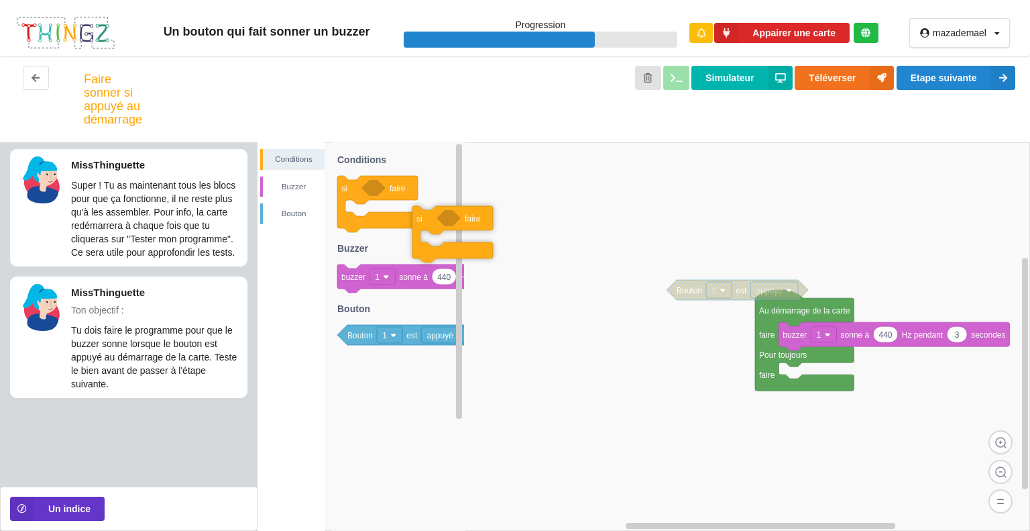
drag, startPoint x: 343, startPoint y: 165, endPoint x: 700, endPoint y: 271, distance: 372.2
click at [704, 274] on div "Conditions [PERSON_NAME] Au démarrage de la carte faire Pour toujours faire 440…" at bounding box center [644, 336] width 773 height 388
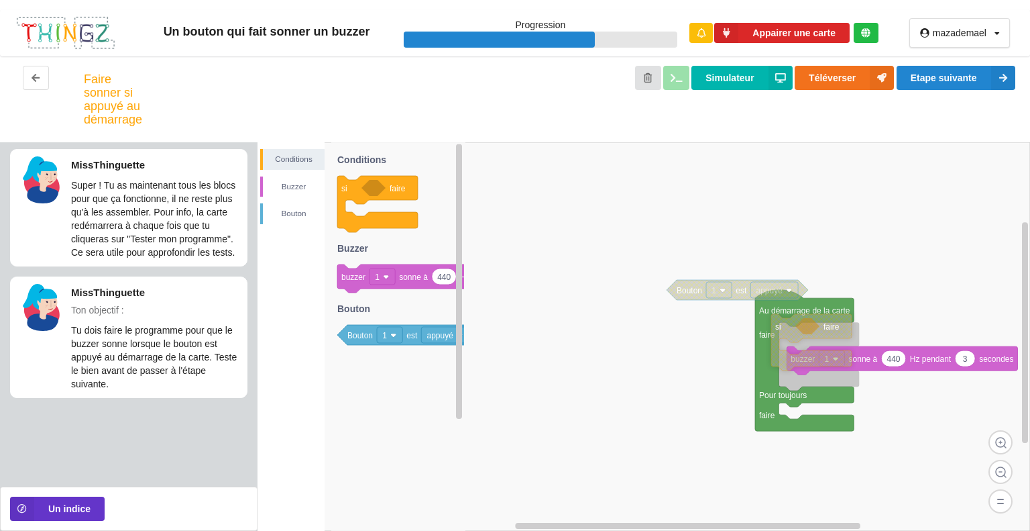
drag, startPoint x: 706, startPoint y: 305, endPoint x: 778, endPoint y: 334, distance: 78.0
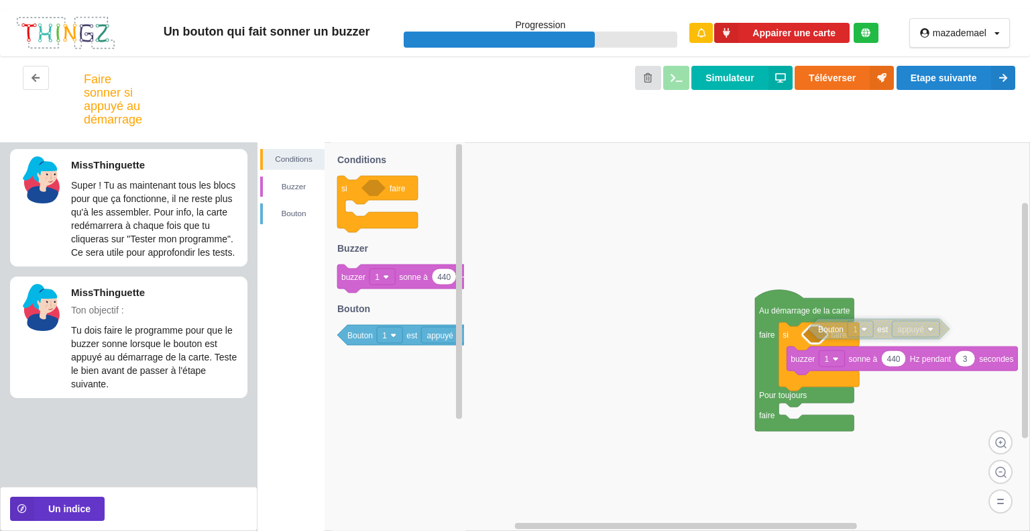
drag, startPoint x: 698, startPoint y: 292, endPoint x: 845, endPoint y: 327, distance: 151.6
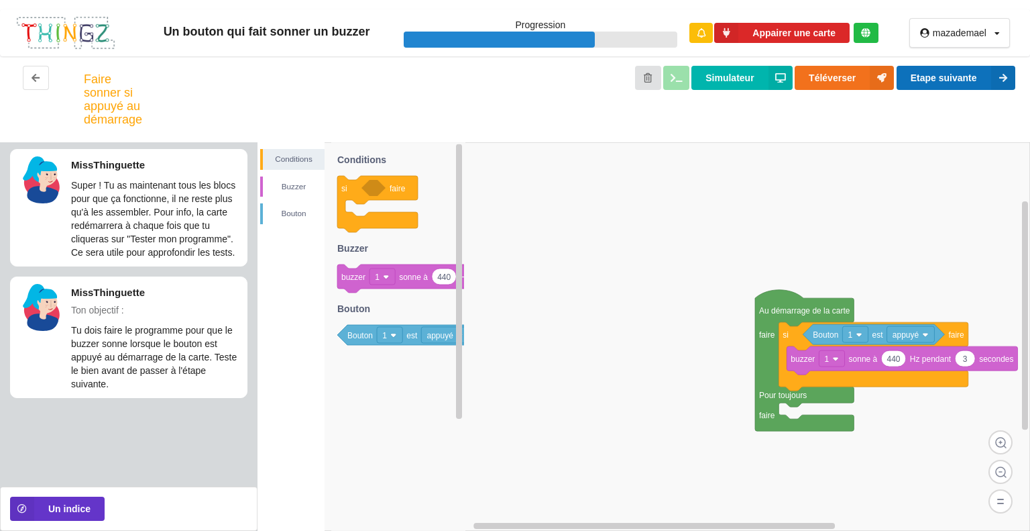
click at [972, 82] on button "Etape suivante" at bounding box center [956, 78] width 119 height 24
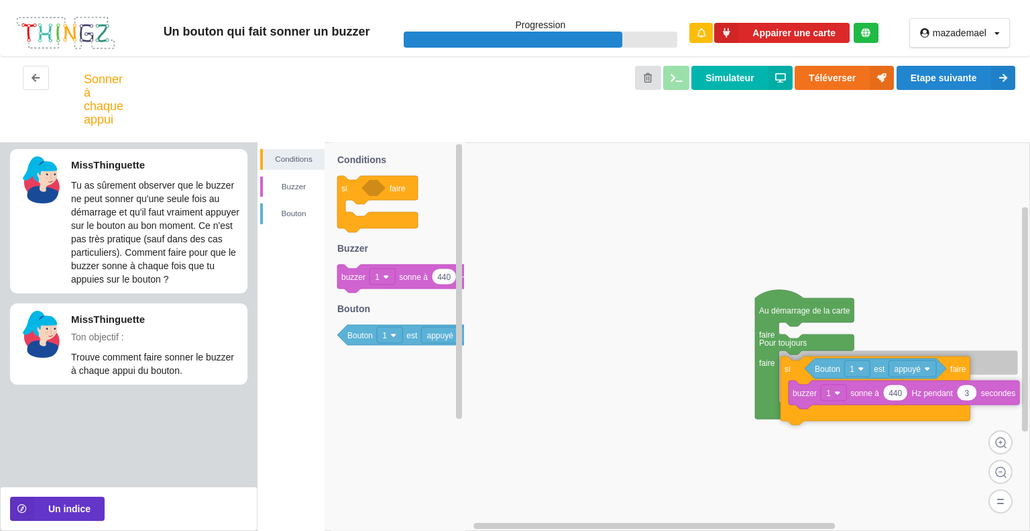
drag, startPoint x: 798, startPoint y: 347, endPoint x: 800, endPoint y: 382, distance: 34.3
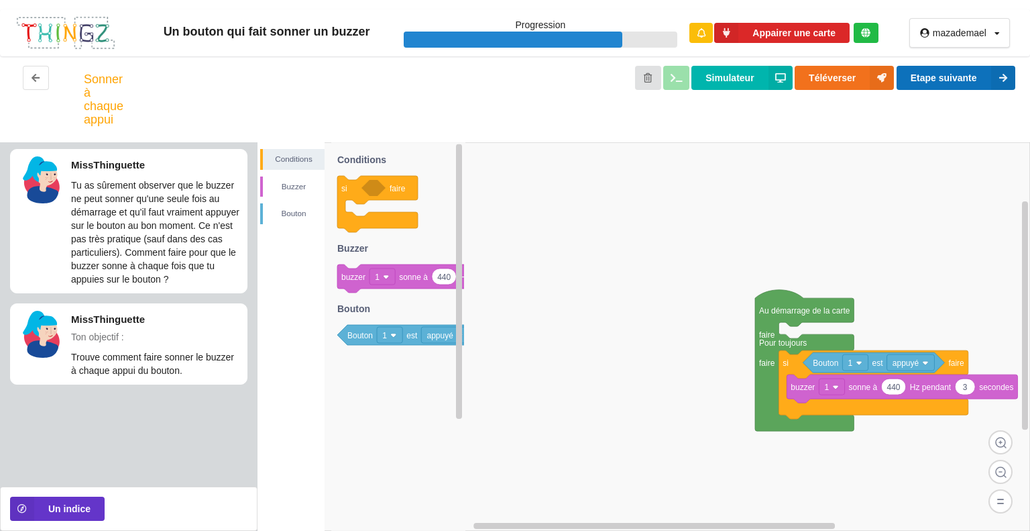
click at [985, 80] on button "Etape suivante" at bounding box center [956, 78] width 119 height 24
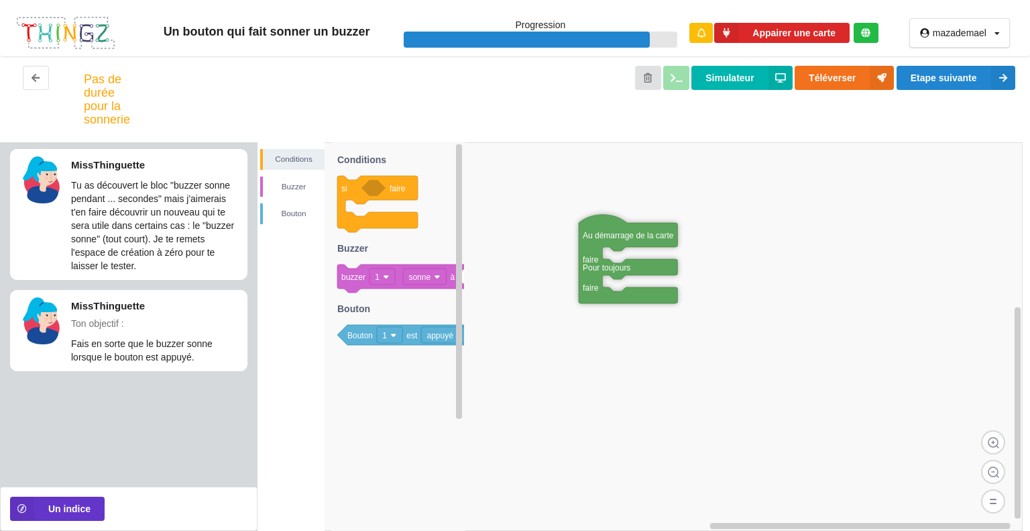
drag, startPoint x: 494, startPoint y: 161, endPoint x: 600, endPoint y: 233, distance: 128.5
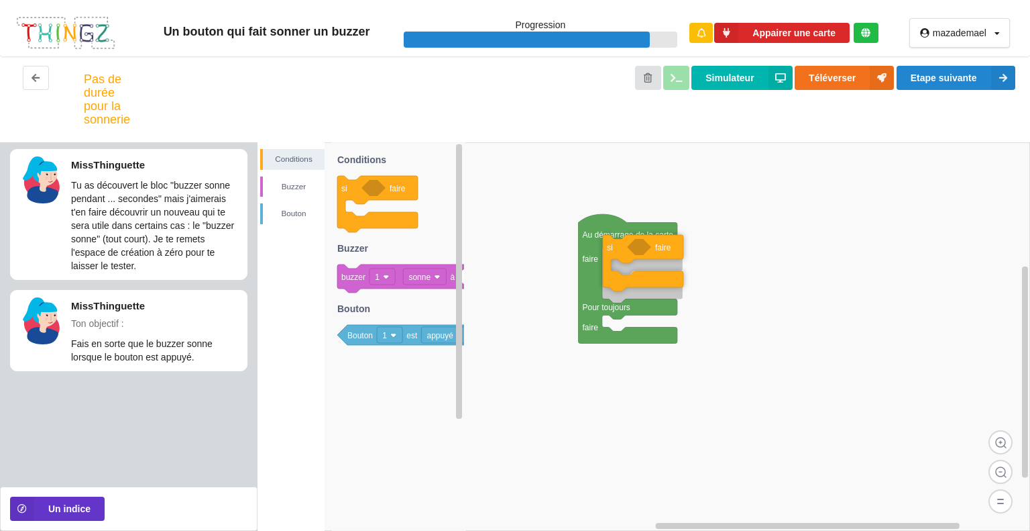
drag, startPoint x: 356, startPoint y: 195, endPoint x: 622, endPoint y: 254, distance: 272.1
click at [622, 254] on div "Conditions [PERSON_NAME] Au démarrage de la carte faire Pour toujours faire si …" at bounding box center [644, 336] width 773 height 388
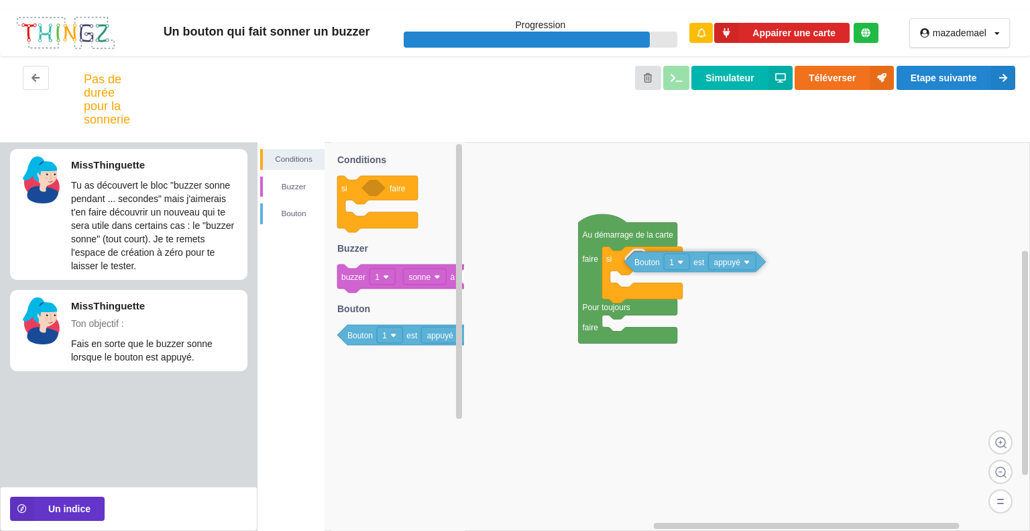
drag, startPoint x: 354, startPoint y: 341, endPoint x: 642, endPoint y: 268, distance: 296.9
click at [642, 268] on div "Conditions [PERSON_NAME] Au démarrage de la carte faire Pour toujours faire si …" at bounding box center [644, 336] width 773 height 388
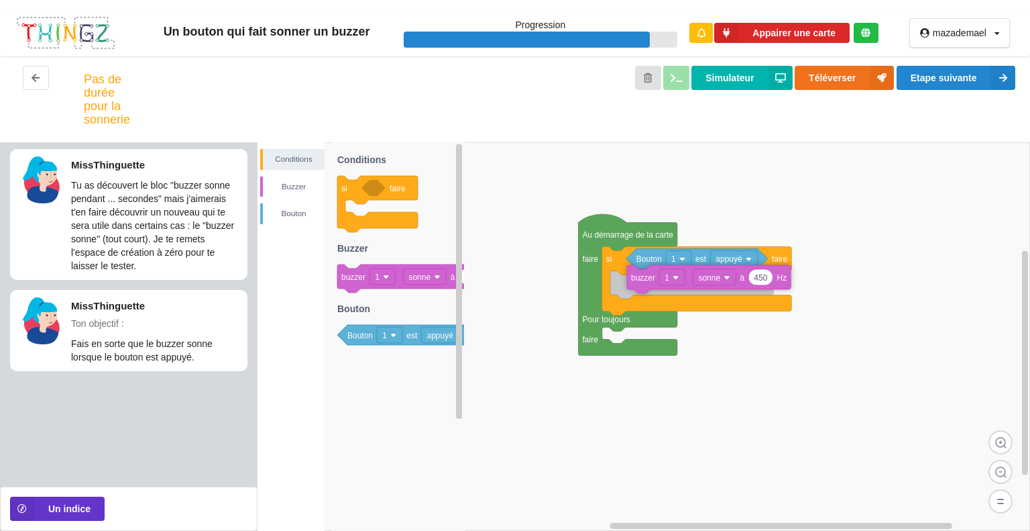
drag, startPoint x: 351, startPoint y: 287, endPoint x: 650, endPoint y: 288, distance: 298.5
click at [650, 288] on div "Conditions [PERSON_NAME] Au démarrage de la carte faire Pour toujours faire si …" at bounding box center [644, 336] width 773 height 388
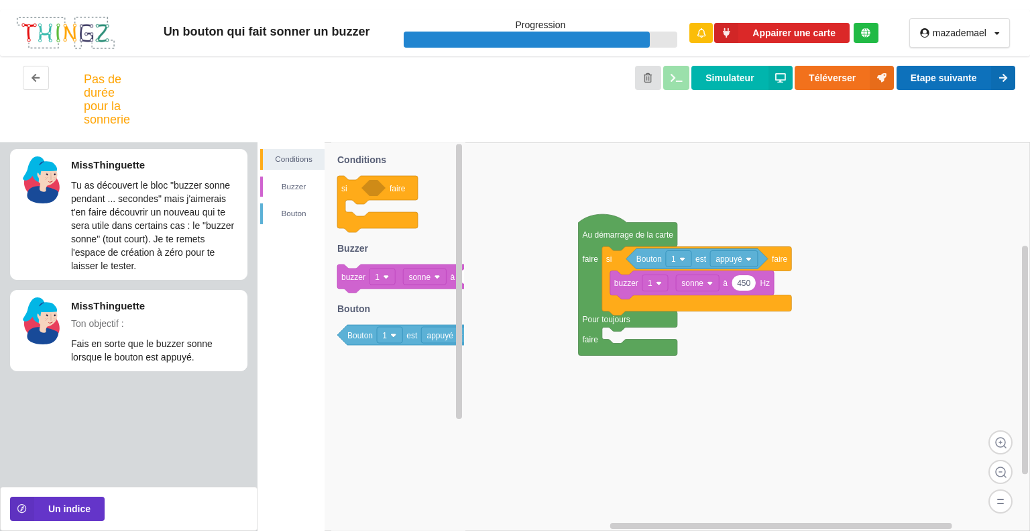
click at [951, 73] on button "Etape suivante" at bounding box center [956, 78] width 119 height 24
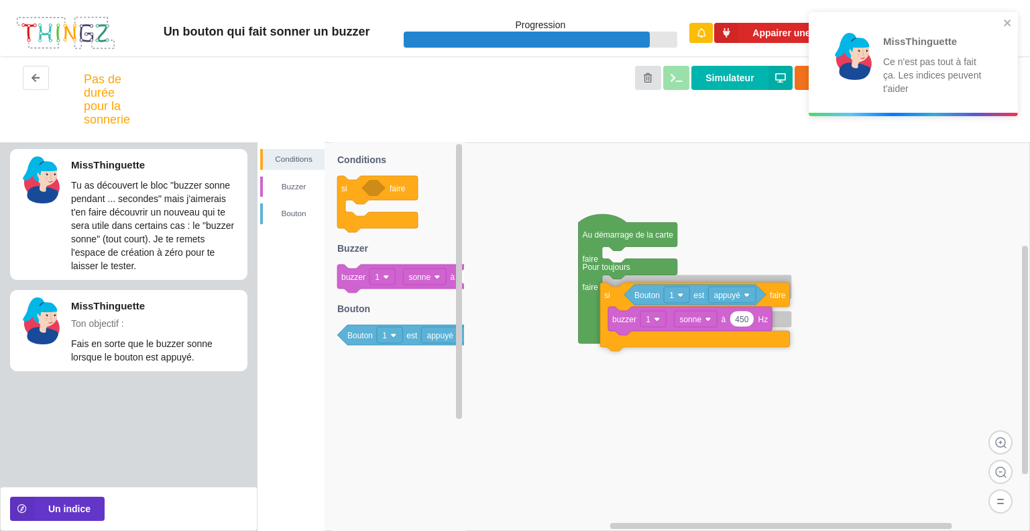
drag, startPoint x: 622, startPoint y: 268, endPoint x: 620, endPoint y: 303, distance: 35.6
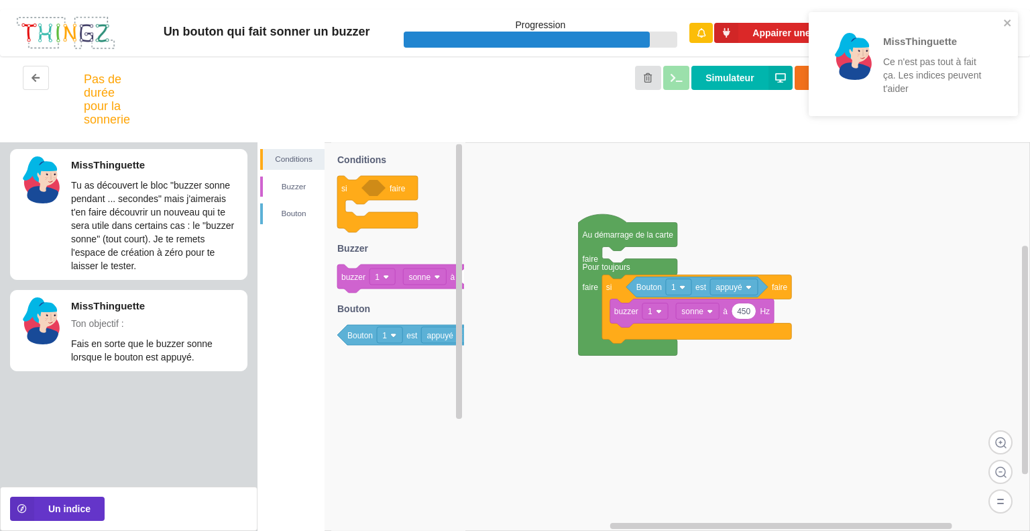
click at [1001, 22] on div "MissThinguette Ce n'est pas tout à fait ça. Les indices peuvent t'aider" at bounding box center [908, 63] width 189 height 93
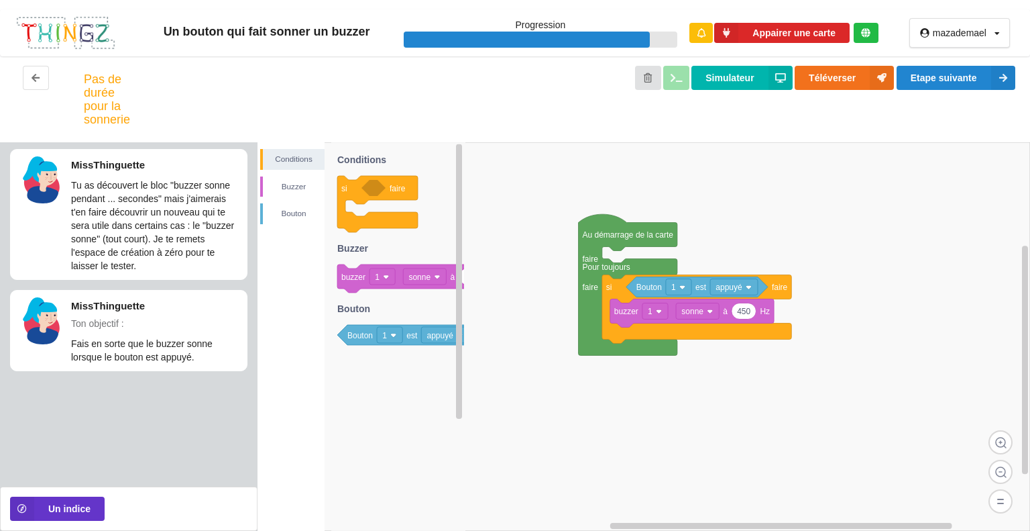
click at [977, 80] on div "MissThinguette Ce n'est pas tout à fait ça. Les indices peuvent t'aider" at bounding box center [913, 68] width 215 height 119
click at [993, 79] on icon at bounding box center [1003, 78] width 24 height 24
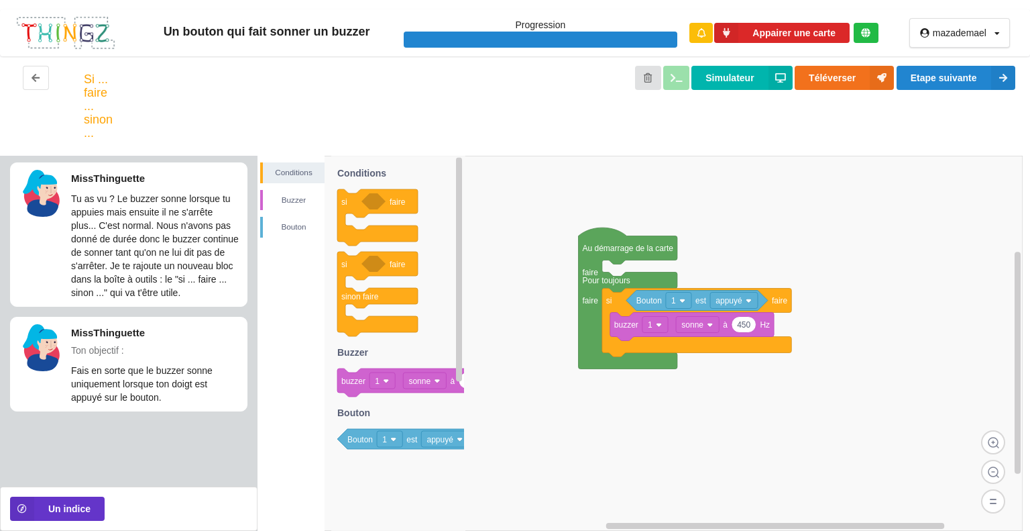
click at [776, 248] on rect at bounding box center [640, 343] width 765 height 375
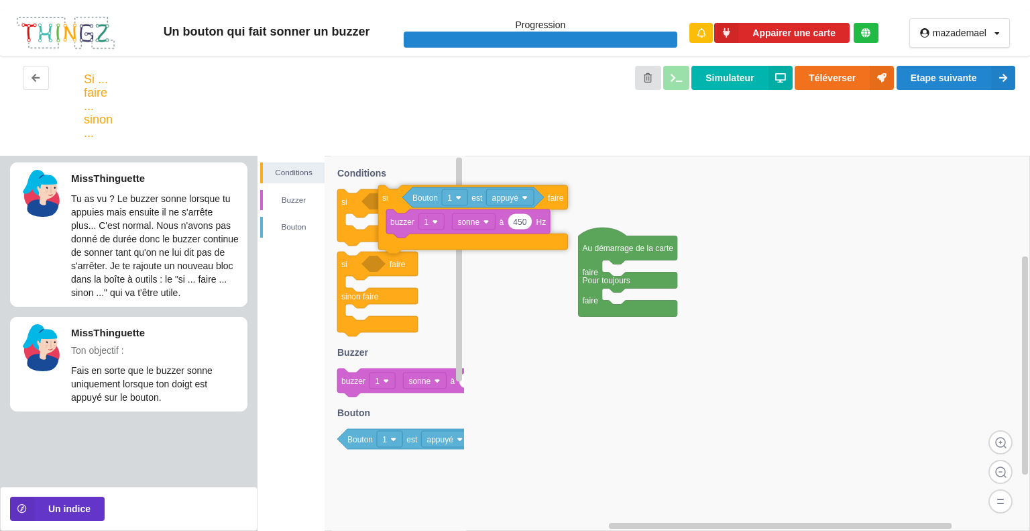
drag, startPoint x: 614, startPoint y: 296, endPoint x: 363, endPoint y: 179, distance: 277.0
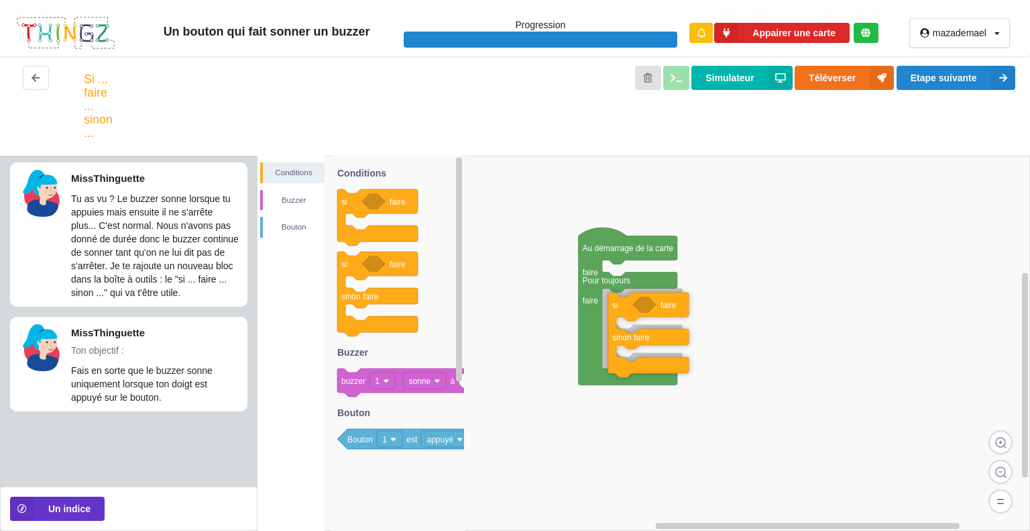
drag, startPoint x: 382, startPoint y: 270, endPoint x: 614, endPoint y: 307, distance: 235.0
click at [614, 307] on div "Conditions [PERSON_NAME] Au démarrage de la carte faire Pour toujours faire si …" at bounding box center [644, 343] width 773 height 375
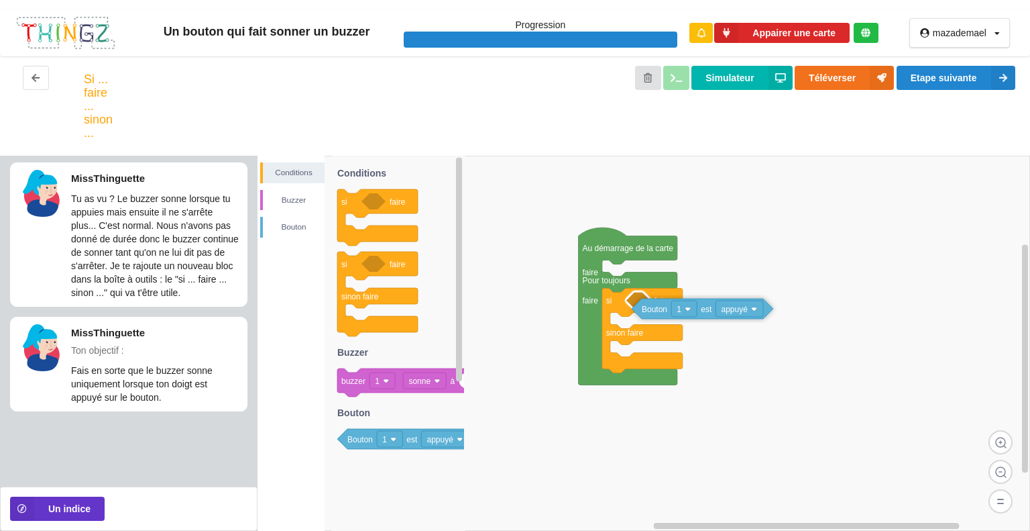
drag, startPoint x: 354, startPoint y: 434, endPoint x: 649, endPoint y: 304, distance: 321.9
click at [649, 304] on div "Conditions [PERSON_NAME] Au démarrage de la carte faire Pour toujours faire si …" at bounding box center [644, 343] width 773 height 375
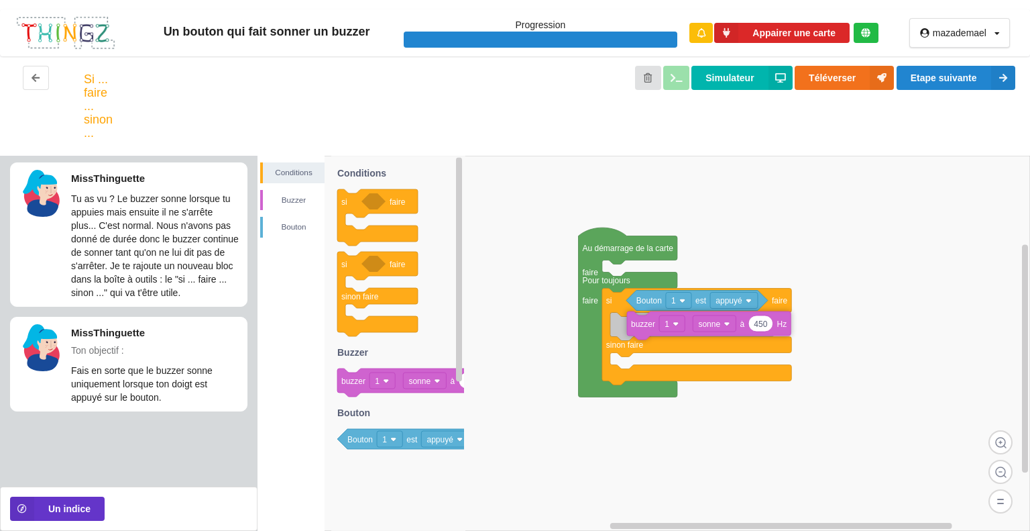
drag, startPoint x: 367, startPoint y: 380, endPoint x: 649, endPoint y: 323, distance: 288.1
click at [649, 323] on div "Conditions [PERSON_NAME] Au démarrage de la carte faire Pour toujours faire si …" at bounding box center [644, 343] width 773 height 375
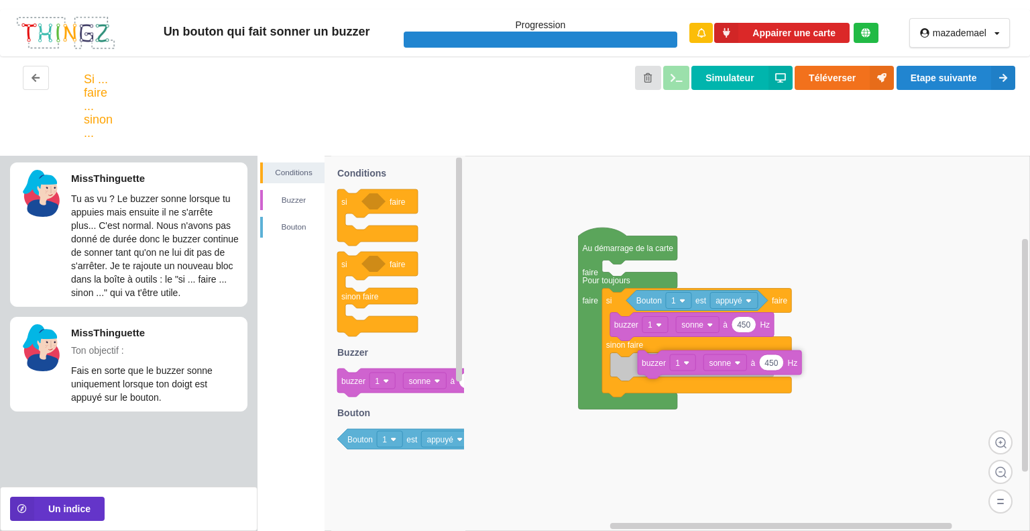
drag, startPoint x: 351, startPoint y: 386, endPoint x: 651, endPoint y: 368, distance: 301.0
click at [651, 368] on div "Conditions [PERSON_NAME] Au démarrage de la carte faire Pour toujours faire si …" at bounding box center [644, 343] width 773 height 375
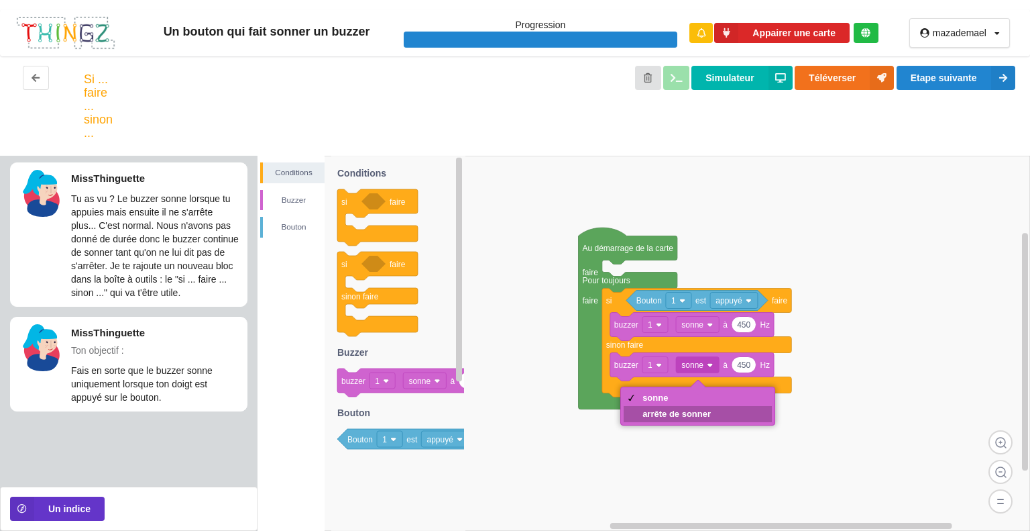
click at [660, 413] on div "arrête de sonner" at bounding box center [677, 413] width 68 height 10
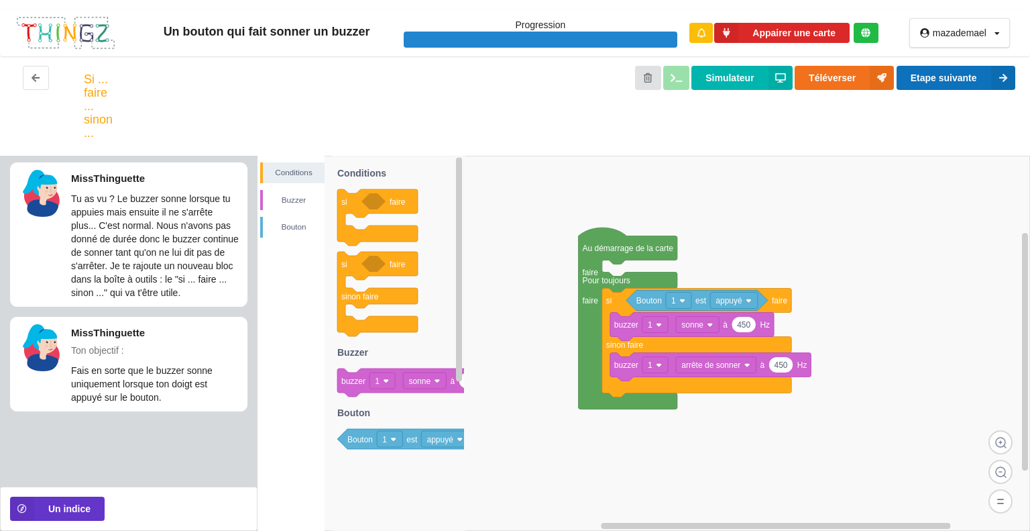
click at [993, 79] on icon at bounding box center [1003, 78] width 24 height 24
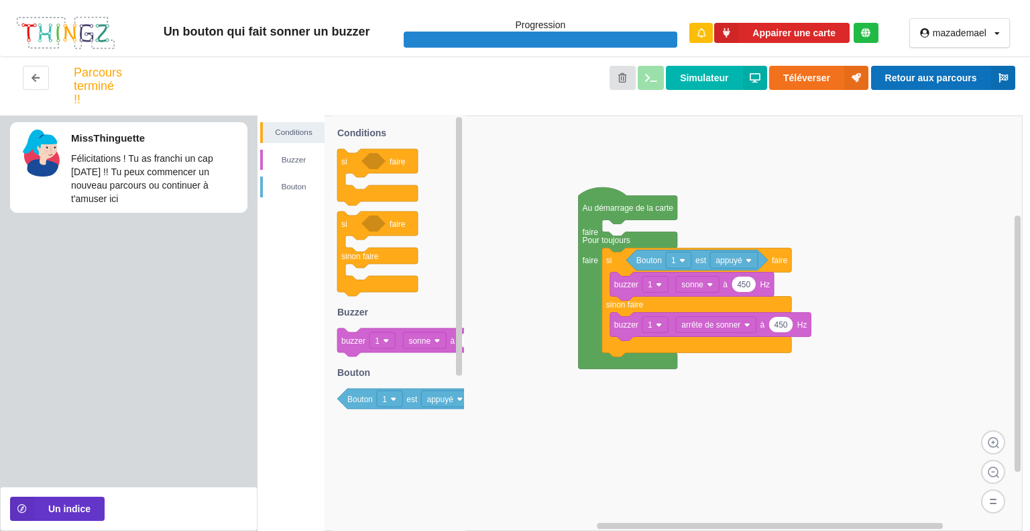
click at [991, 78] on icon at bounding box center [1003, 78] width 24 height 24
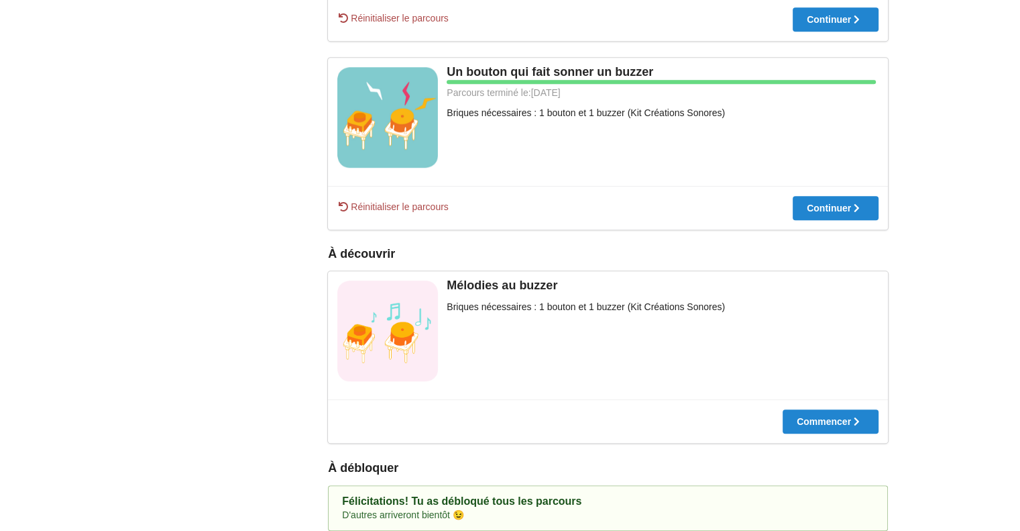
scroll to position [706, 0]
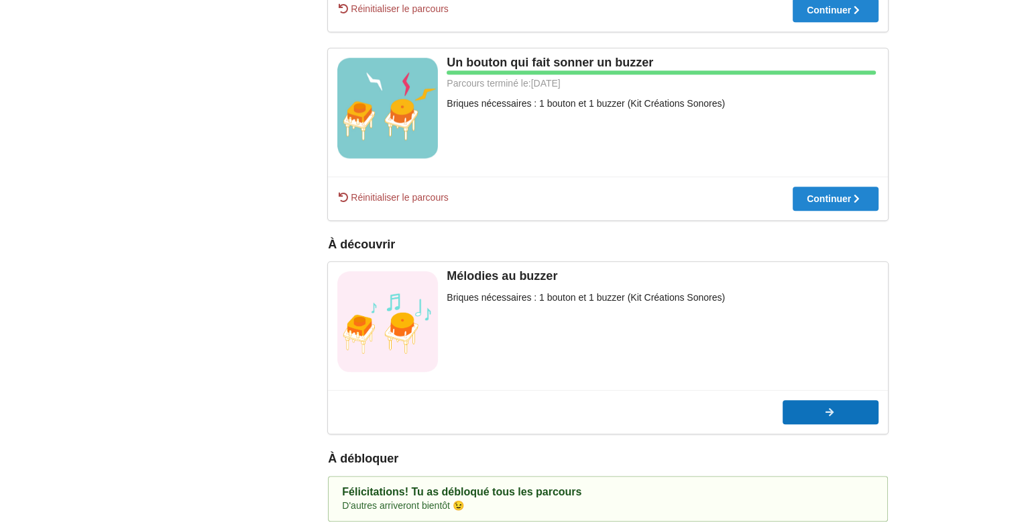
click at [850, 400] on button "Commencer" at bounding box center [831, 412] width 96 height 24
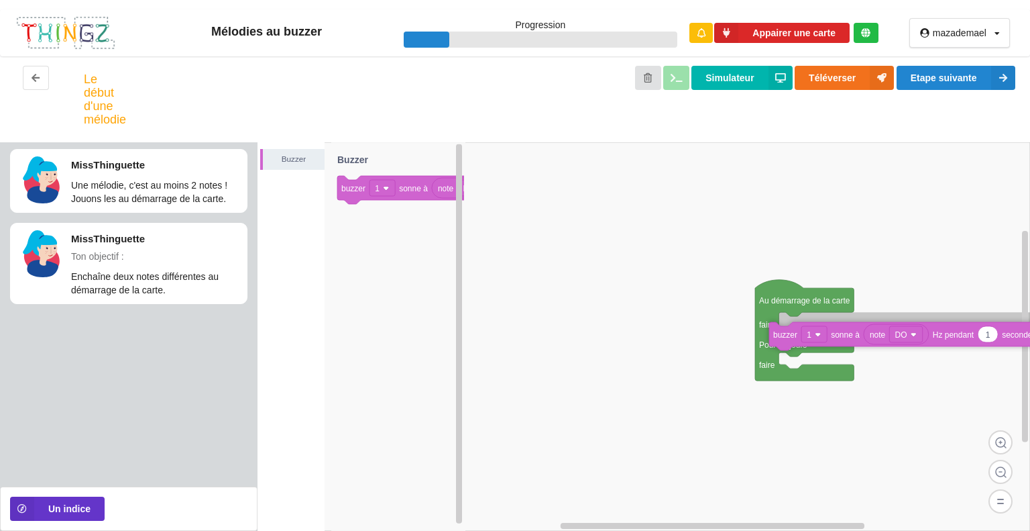
drag, startPoint x: 370, startPoint y: 186, endPoint x: 802, endPoint y: 332, distance: 456.0
click at [802, 332] on div "Buzzer Au démarrage de la carte faire Pour toujours faire note DO 1 buzzer 1 so…" at bounding box center [644, 336] width 773 height 388
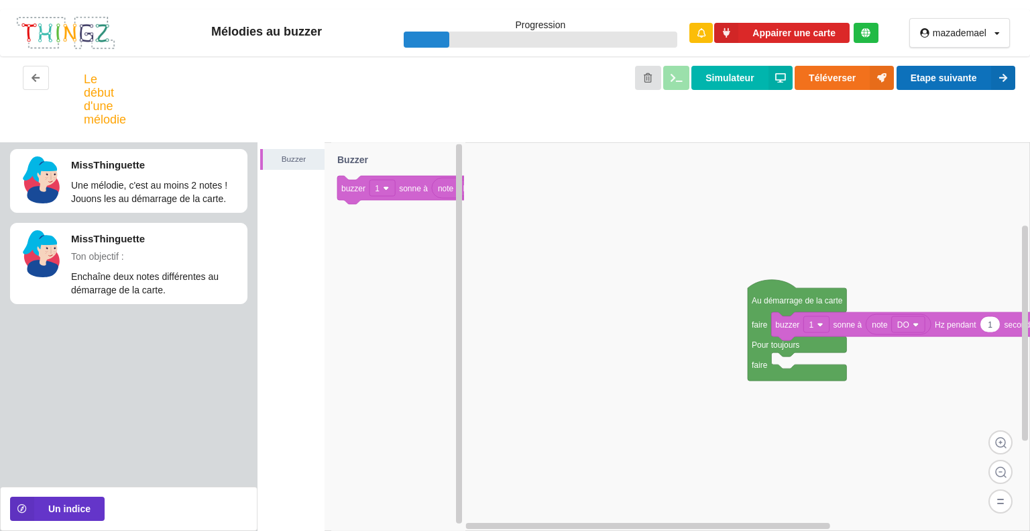
click at [977, 87] on button "Etape suivante" at bounding box center [956, 78] width 119 height 24
click at [991, 74] on icon at bounding box center [1003, 78] width 24 height 24
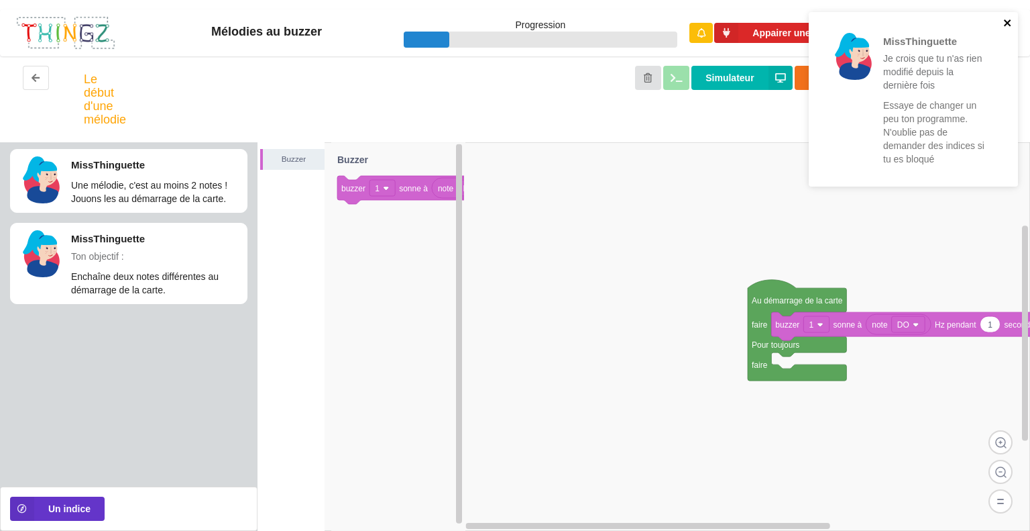
click at [1005, 21] on icon "close" at bounding box center [1007, 22] width 7 height 7
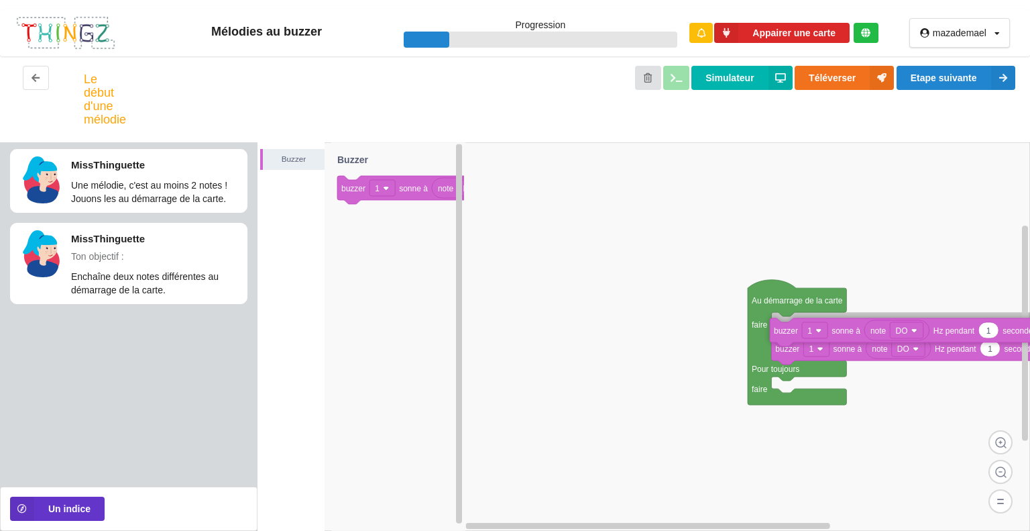
drag, startPoint x: 354, startPoint y: 192, endPoint x: 787, endPoint y: 335, distance: 455.4
click at [787, 335] on div "Buzzer Au démarrage de la carte faire Pour toujours faire note DO 1 buzzer 1 so…" at bounding box center [644, 336] width 773 height 388
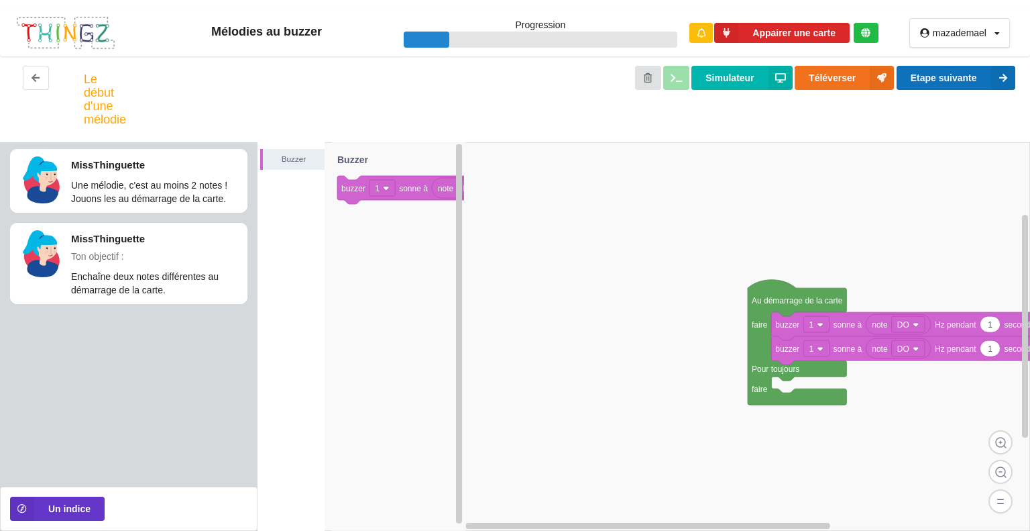
click at [954, 80] on button "Etape suivante" at bounding box center [956, 78] width 119 height 24
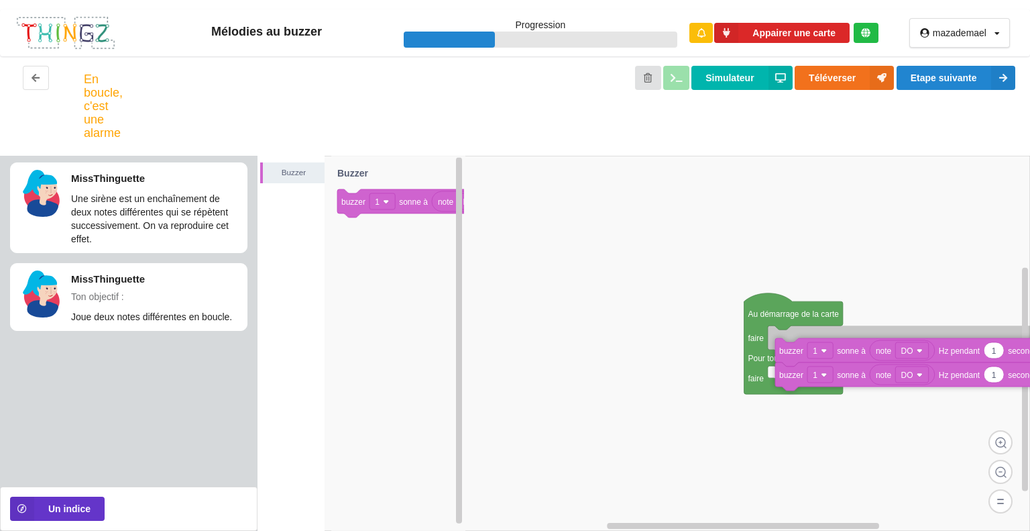
drag, startPoint x: 789, startPoint y: 343, endPoint x: 794, endPoint y: 390, distance: 46.5
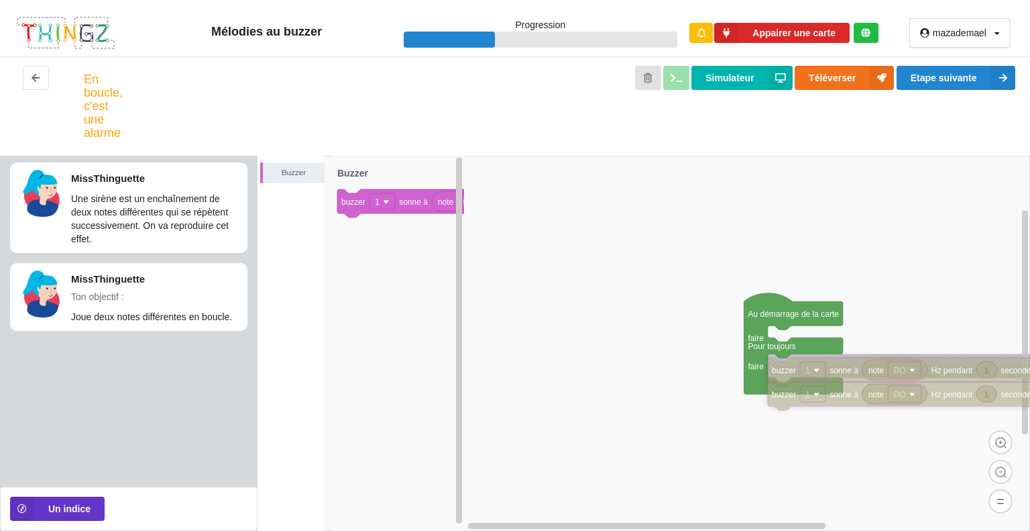
drag, startPoint x: 802, startPoint y: 398, endPoint x: 785, endPoint y: 368, distance: 33.6
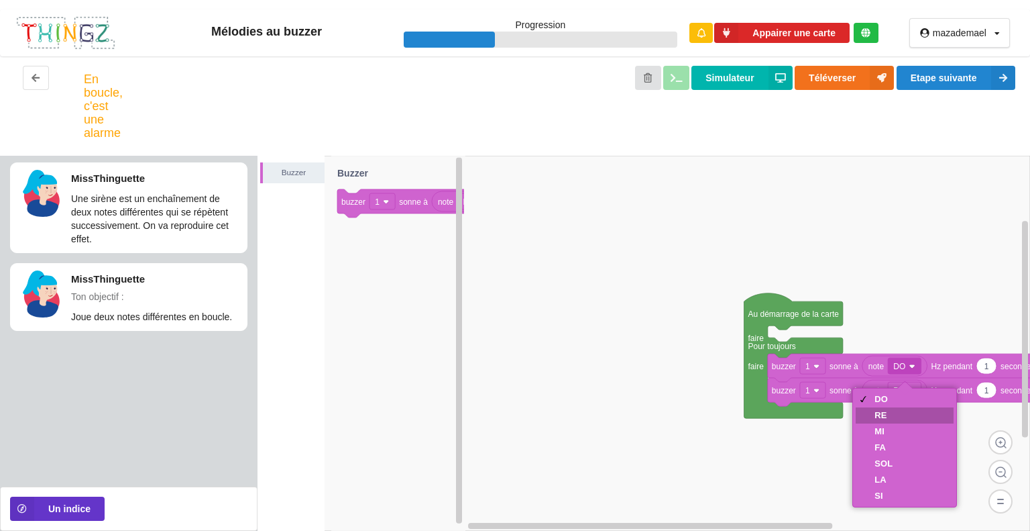
click at [883, 410] on div "RE" at bounding box center [884, 415] width 18 height 10
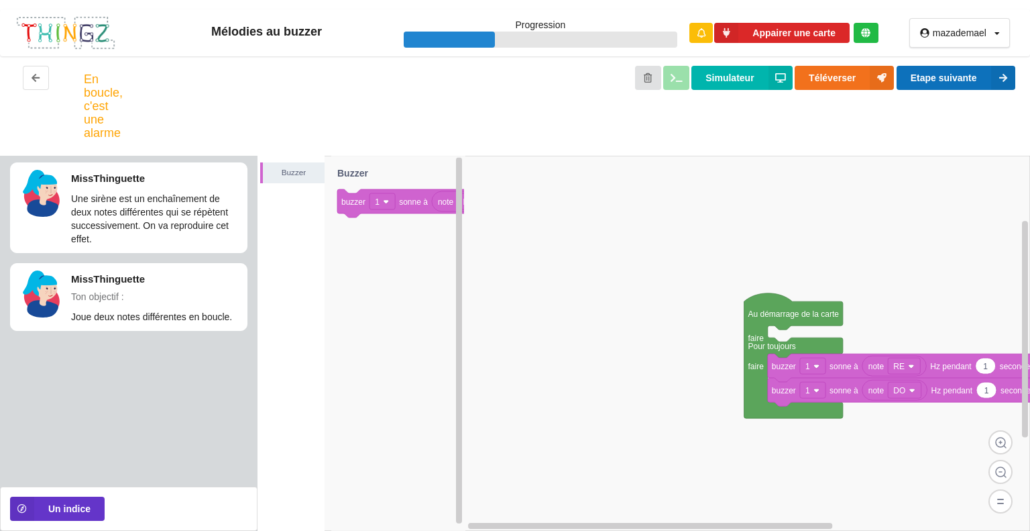
click at [983, 84] on button "Etape suivante" at bounding box center [956, 78] width 119 height 24
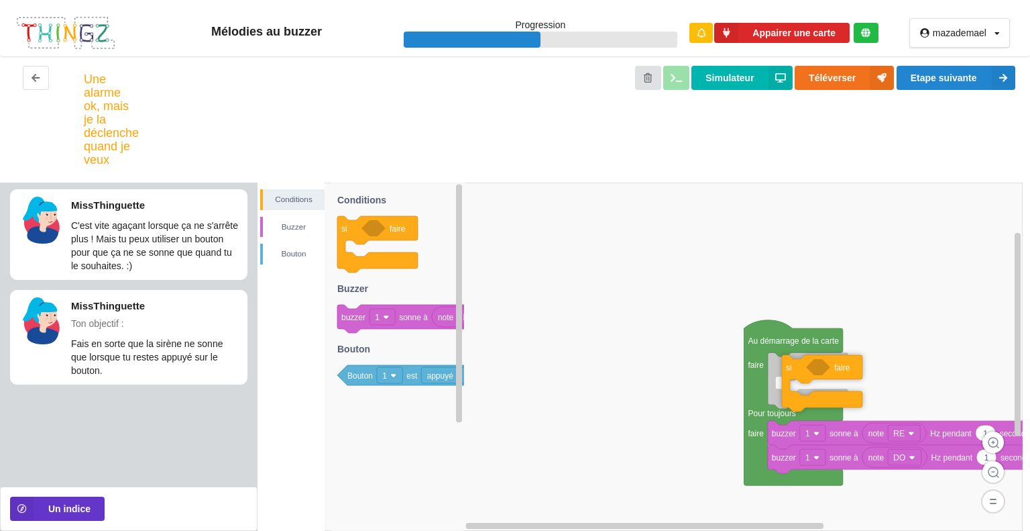
drag, startPoint x: 339, startPoint y: 227, endPoint x: 781, endPoint y: 365, distance: 463.1
click at [781, 365] on div "Conditions [PERSON_NAME] Au démarrage de la carte faire Pour toujours faire 1 b…" at bounding box center [644, 356] width 773 height 348
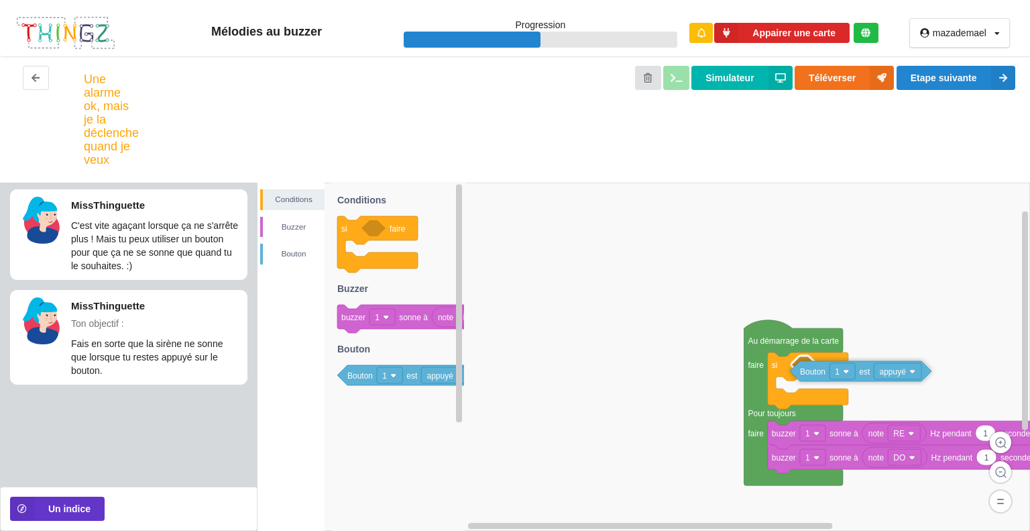
drag, startPoint x: 357, startPoint y: 380, endPoint x: 810, endPoint y: 376, distance: 452.1
click at [810, 376] on div "Conditions [PERSON_NAME] Au démarrage de la carte faire Pour toujours faire 1 b…" at bounding box center [644, 356] width 773 height 348
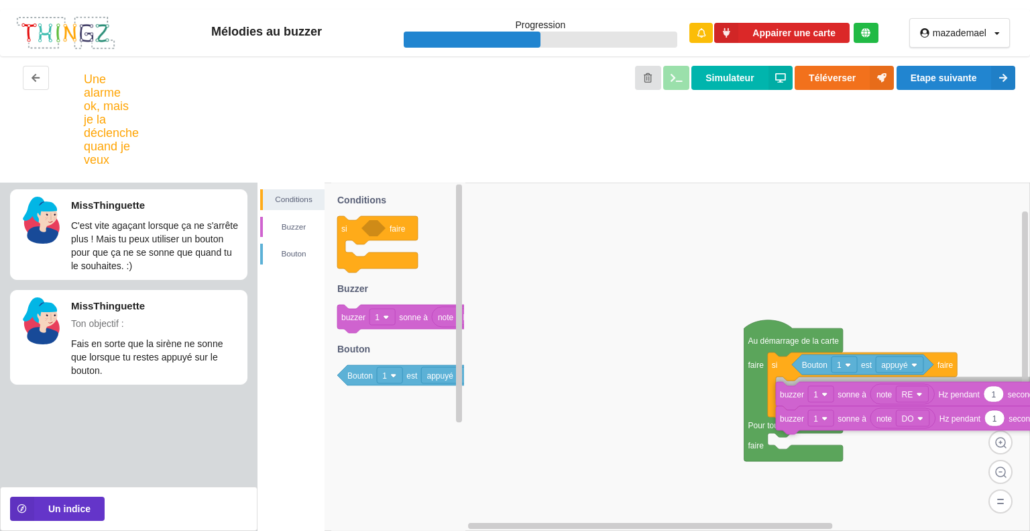
drag, startPoint x: 783, startPoint y: 440, endPoint x: 794, endPoint y: 396, distance: 44.9
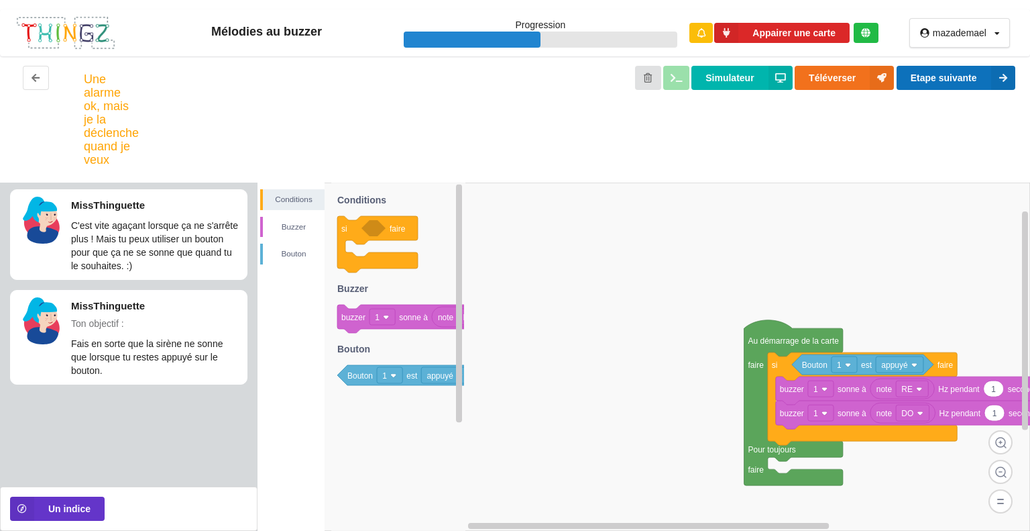
click at [934, 78] on button "Etape suivante" at bounding box center [956, 78] width 119 height 24
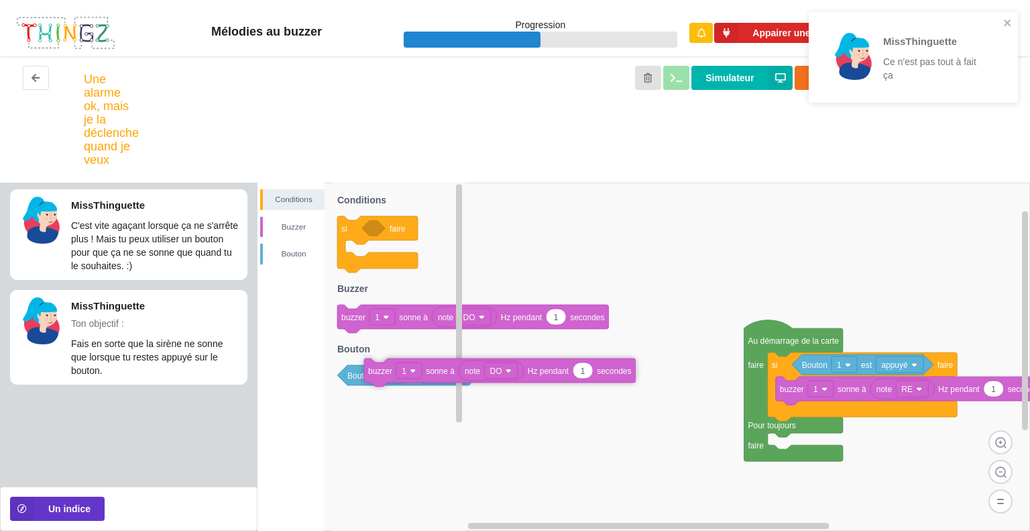
drag, startPoint x: 798, startPoint y: 417, endPoint x: 365, endPoint y: 370, distance: 435.8
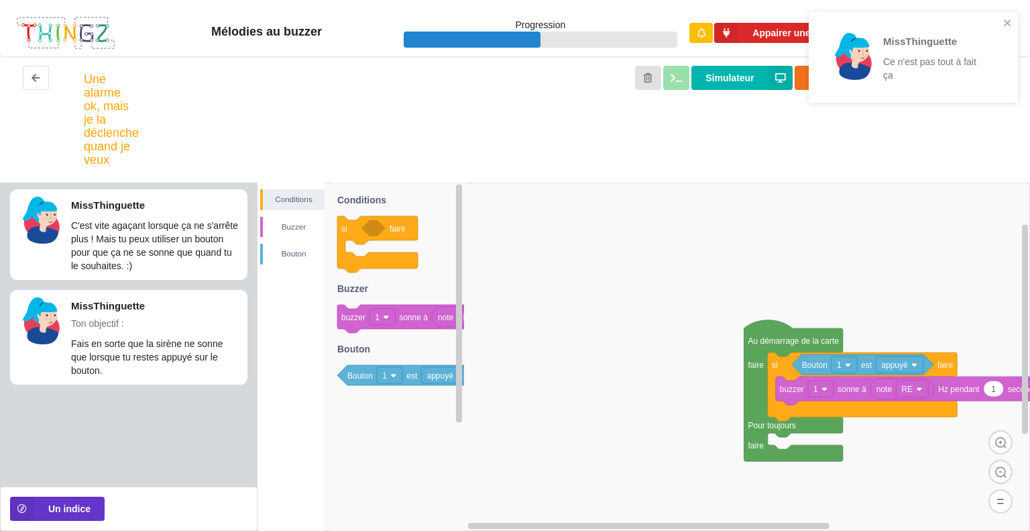
drag, startPoint x: 996, startPoint y: 23, endPoint x: 1004, endPoint y: 23, distance: 8.0
click at [998, 23] on div "MissThinguette Ce n'est pas tout à fait ça" at bounding box center [908, 57] width 181 height 72
click at [1005, 23] on div "MissThinguette Ce n'est pas tout à fait ça" at bounding box center [913, 57] width 209 height 91
click at [1009, 21] on icon "close" at bounding box center [1007, 22] width 9 height 11
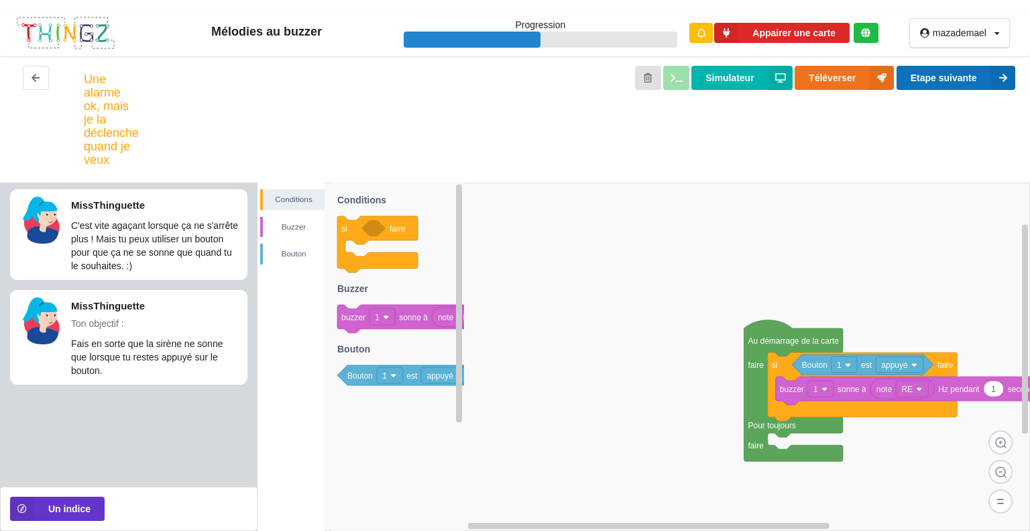
click at [985, 79] on button "Etape suivante" at bounding box center [956, 78] width 119 height 24
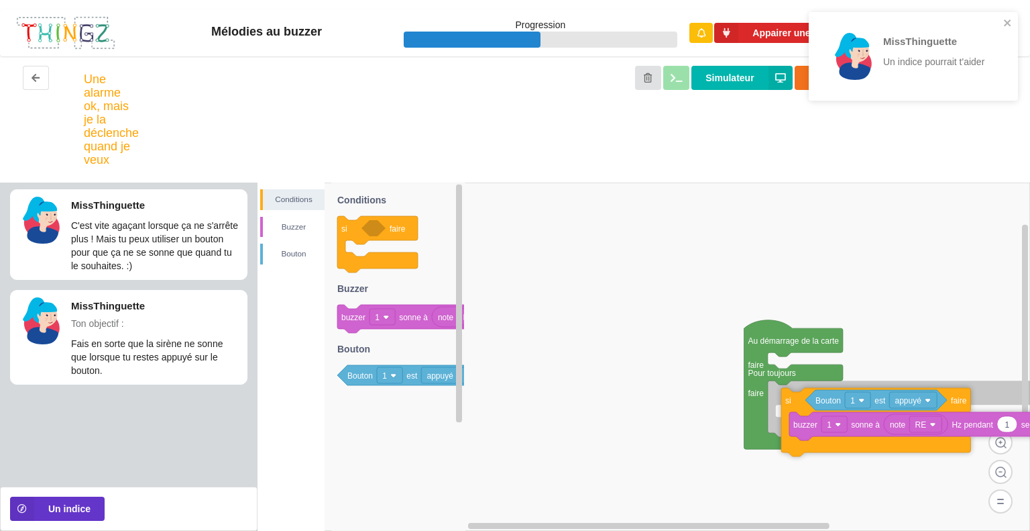
drag, startPoint x: 785, startPoint y: 372, endPoint x: 799, endPoint y: 408, distance: 38.0
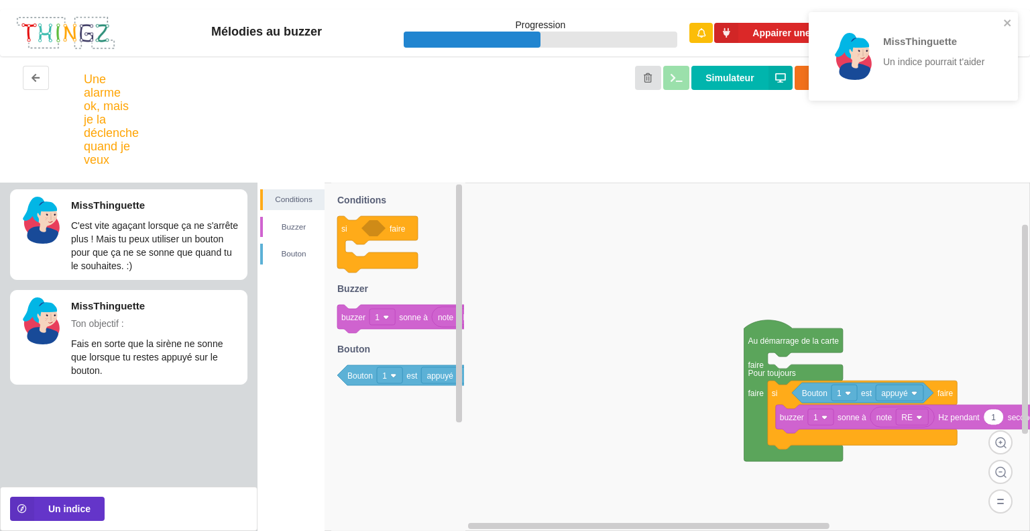
click at [1003, 22] on div "MissThinguette Un indice pourrait t'aider" at bounding box center [908, 56] width 189 height 78
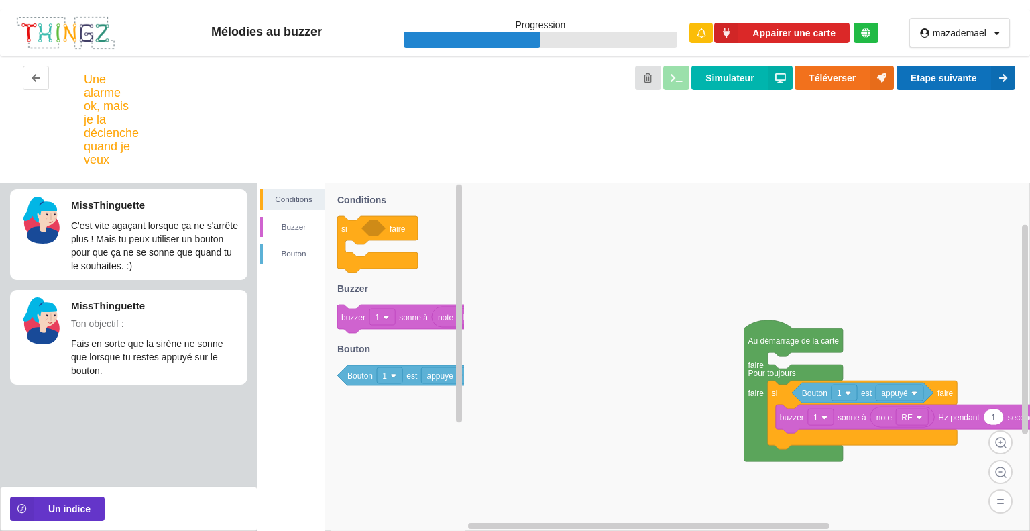
click at [1006, 70] on icon at bounding box center [1003, 78] width 24 height 24
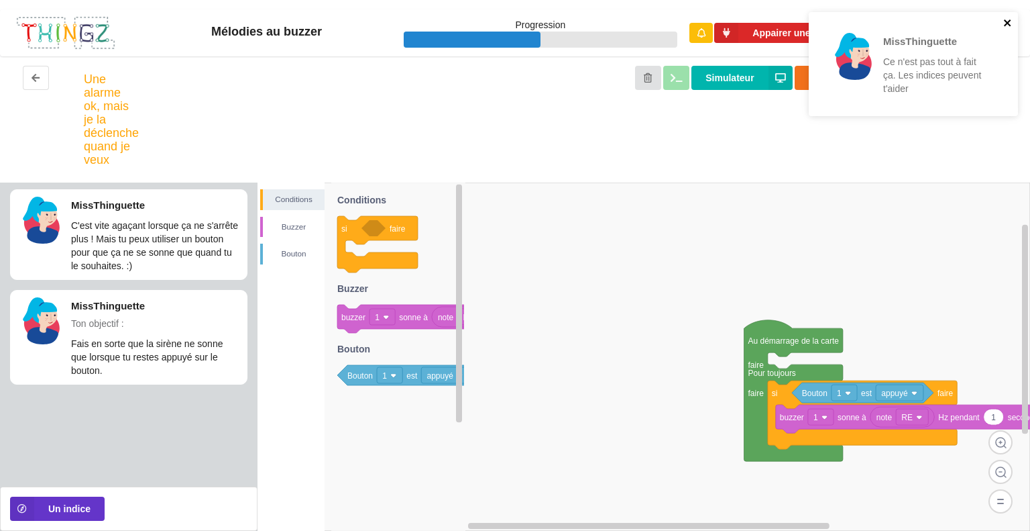
click at [1010, 20] on icon "close" at bounding box center [1007, 22] width 7 height 7
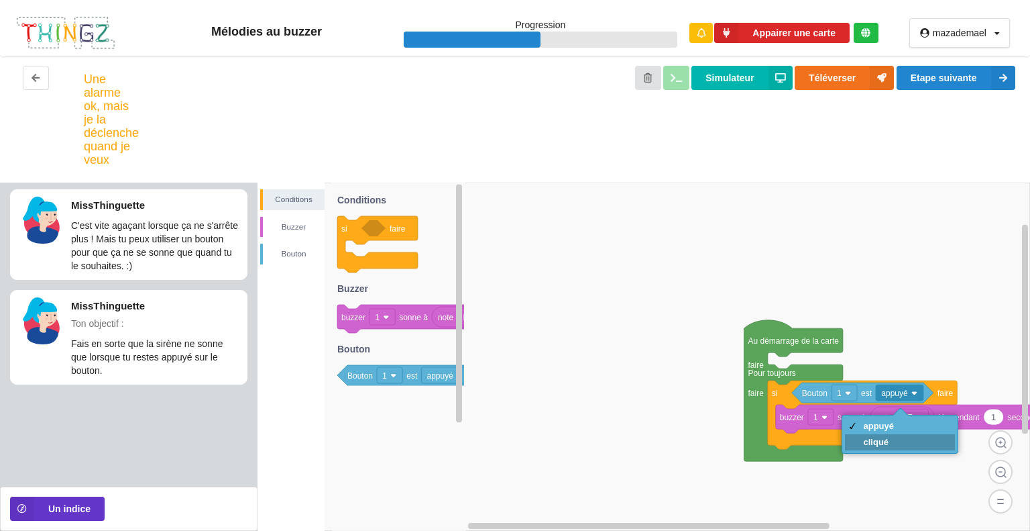
click at [907, 439] on div "cliqué" at bounding box center [900, 442] width 111 height 16
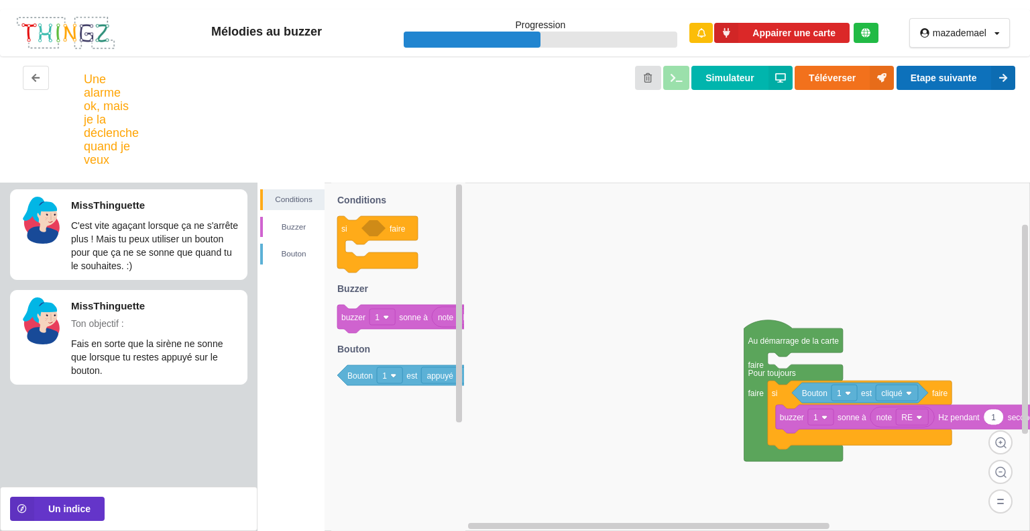
click at [987, 67] on button "Etape suivante" at bounding box center [956, 78] width 119 height 24
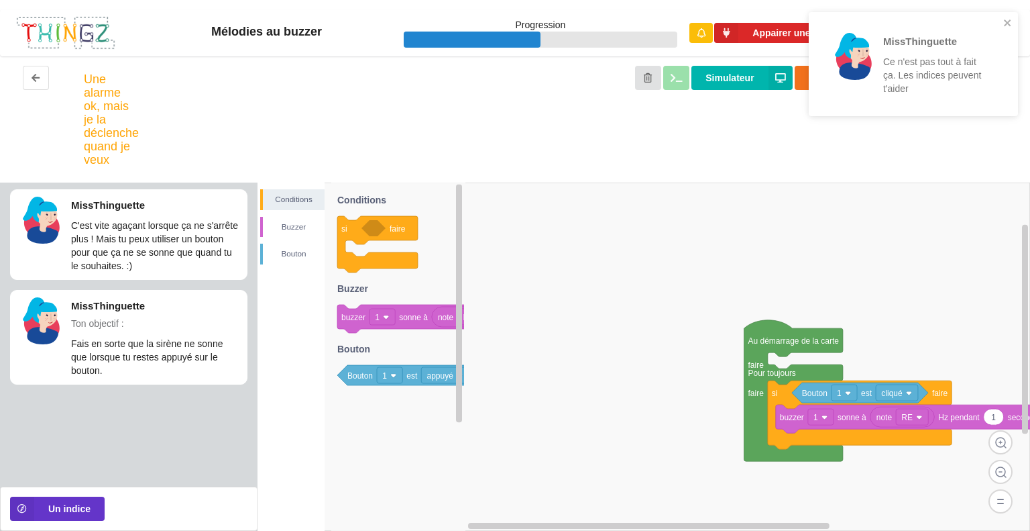
click at [1006, 32] on div "MissThinguette Ce n'est pas tout à fait ça. Les indices peuvent t'aider" at bounding box center [913, 64] width 209 height 104
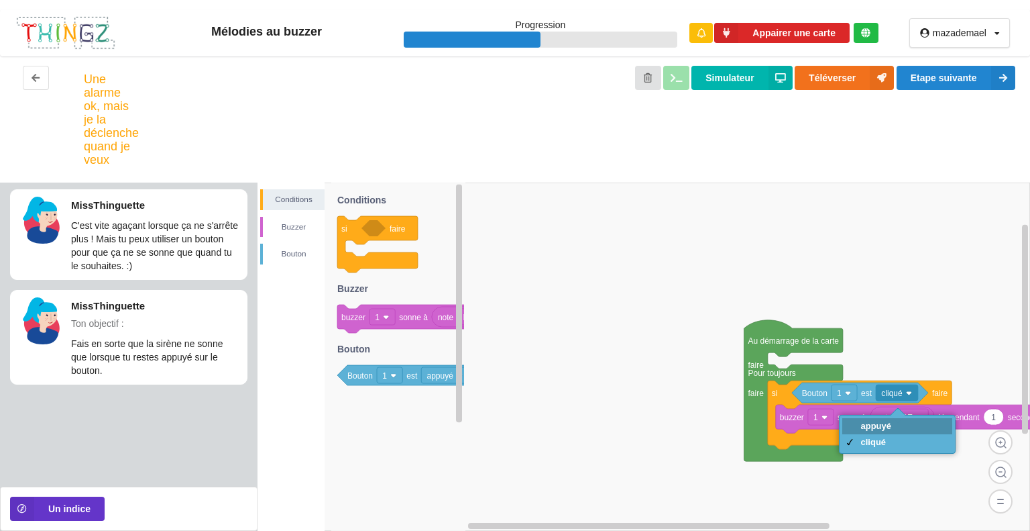
click at [903, 421] on div "appuyé" at bounding box center [897, 426] width 111 height 16
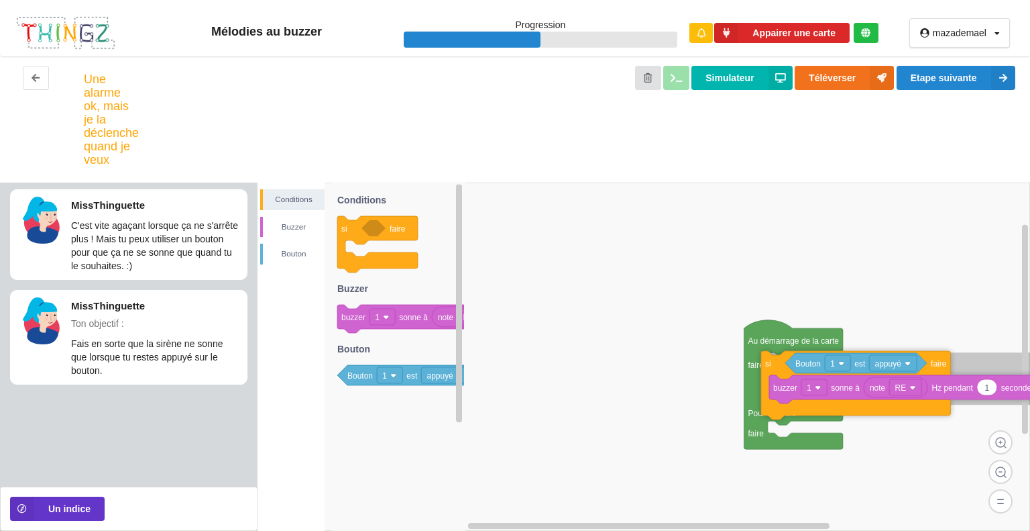
drag, startPoint x: 788, startPoint y: 404, endPoint x: 783, endPoint y: 373, distance: 32.0
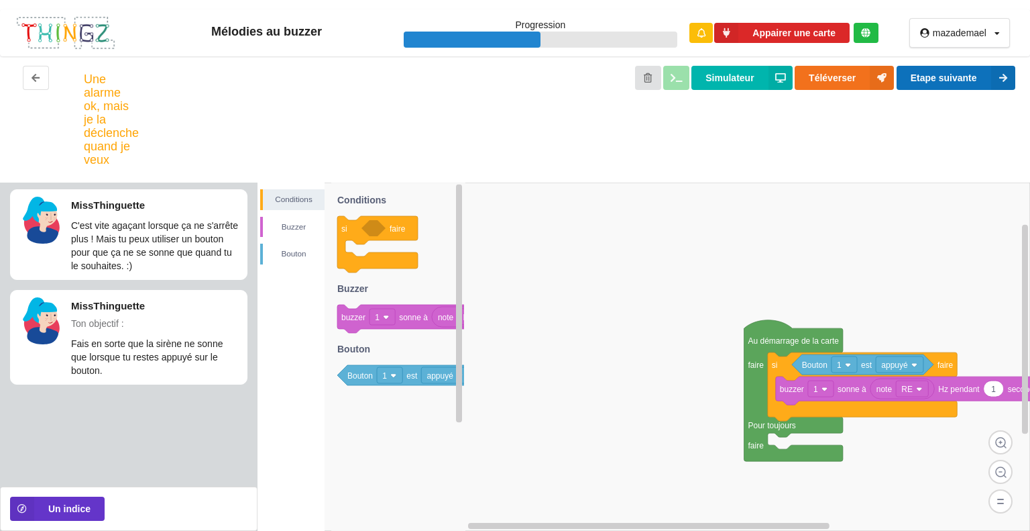
click at [995, 75] on icon at bounding box center [1003, 78] width 24 height 24
click at [983, 77] on button "Etape suivante" at bounding box center [956, 78] width 119 height 24
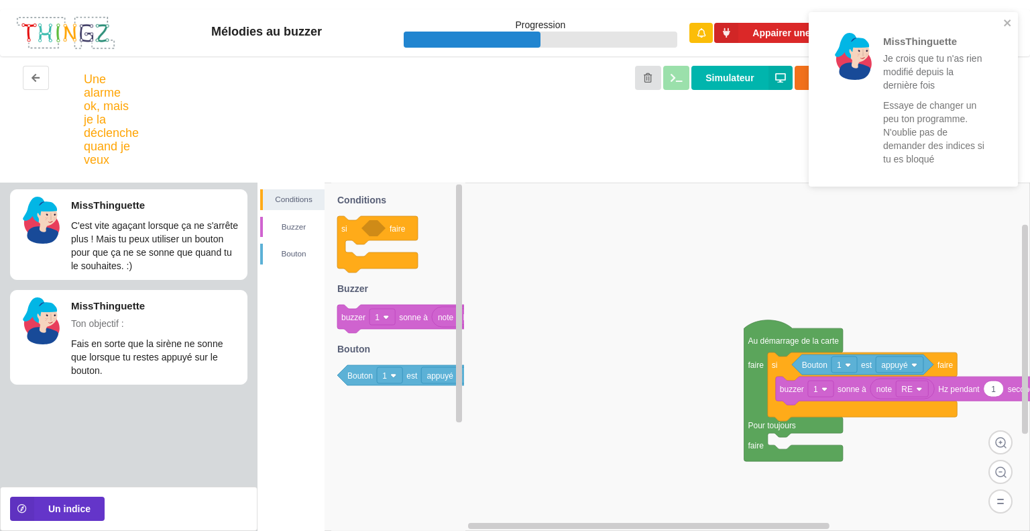
click at [1012, 11] on div "MissThinguette Je crois que tu n'as rien modifié depuis la dernière fois Essaye…" at bounding box center [913, 103] width 215 height 189
click at [1015, 23] on div "MissThinguette Je crois que tu n'as rien modifié depuis la dernière fois Essaye…" at bounding box center [913, 99] width 209 height 174
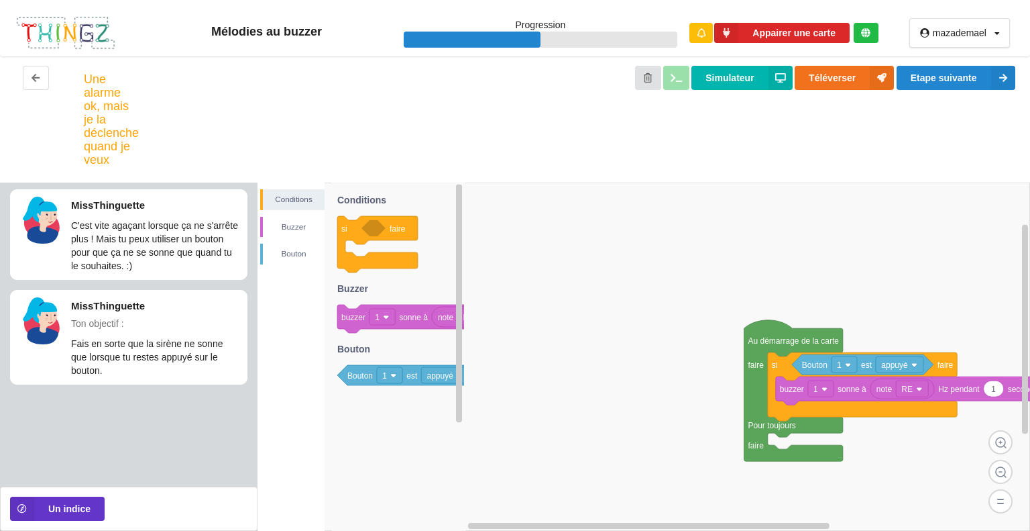
click at [1011, 23] on div "MissThinguette Je crois que tu n'as rien modifié depuis la dernière fois Essaye…" at bounding box center [913, 103] width 215 height 189
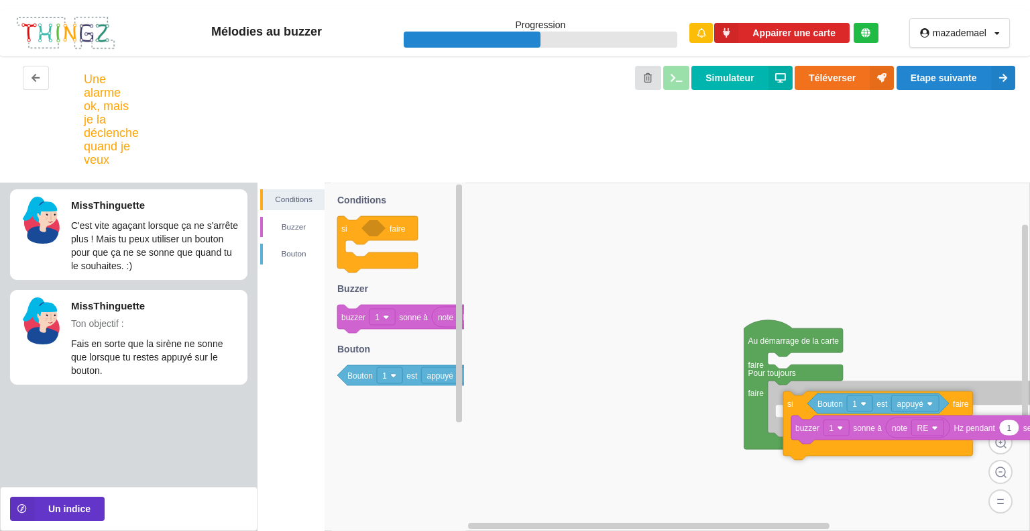
drag, startPoint x: 789, startPoint y: 369, endPoint x: 804, endPoint y: 407, distance: 41.2
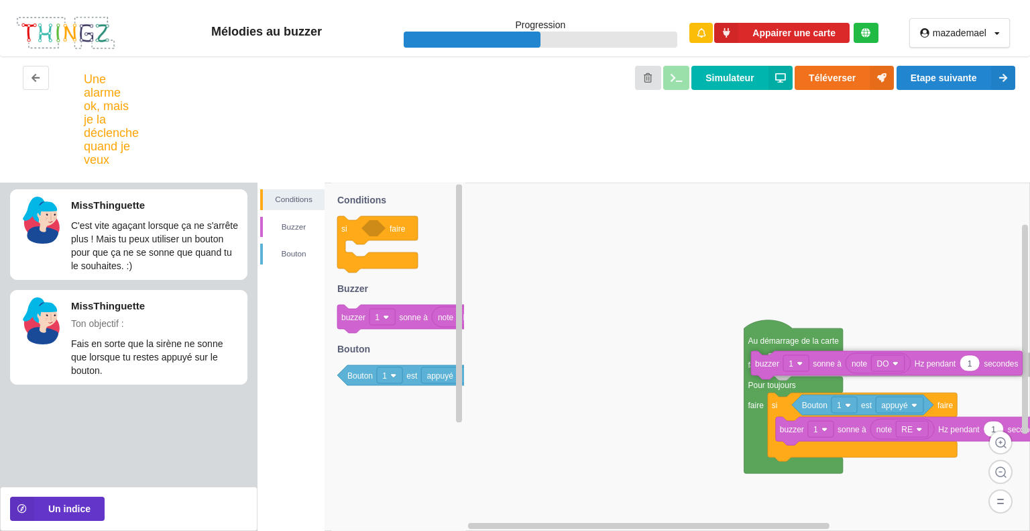
drag, startPoint x: 355, startPoint y: 323, endPoint x: 781, endPoint y: 368, distance: 427.5
click at [781, 368] on div "Conditions [PERSON_NAME] Au démarrage de la carte faire Pour toujours faire si …" at bounding box center [644, 356] width 773 height 348
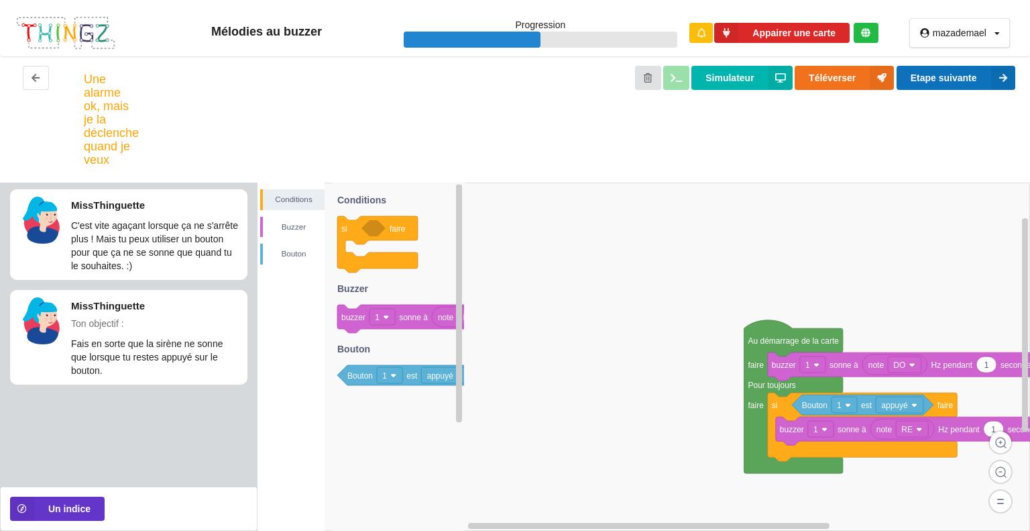
click at [959, 77] on button "Etape suivante" at bounding box center [956, 78] width 119 height 24
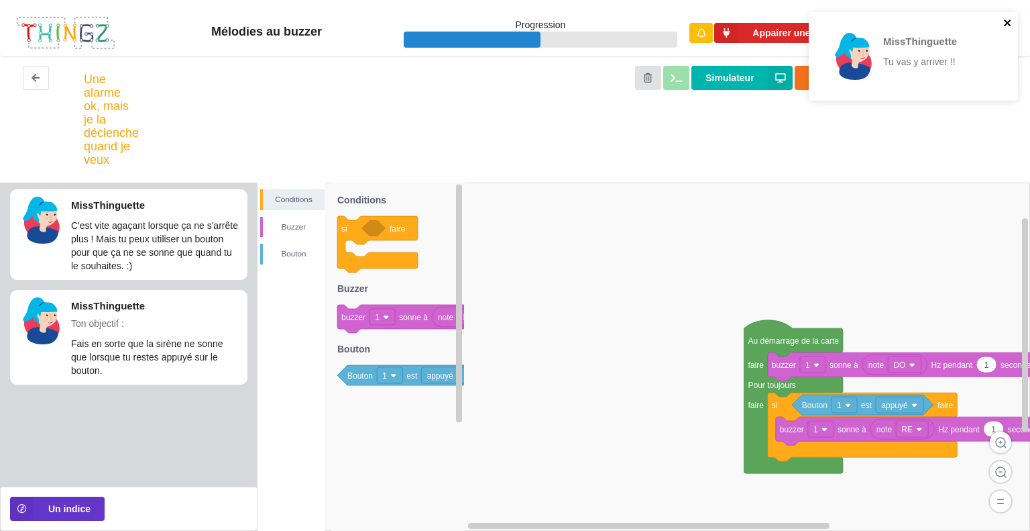
click at [1003, 23] on icon "close" at bounding box center [1007, 22] width 9 height 11
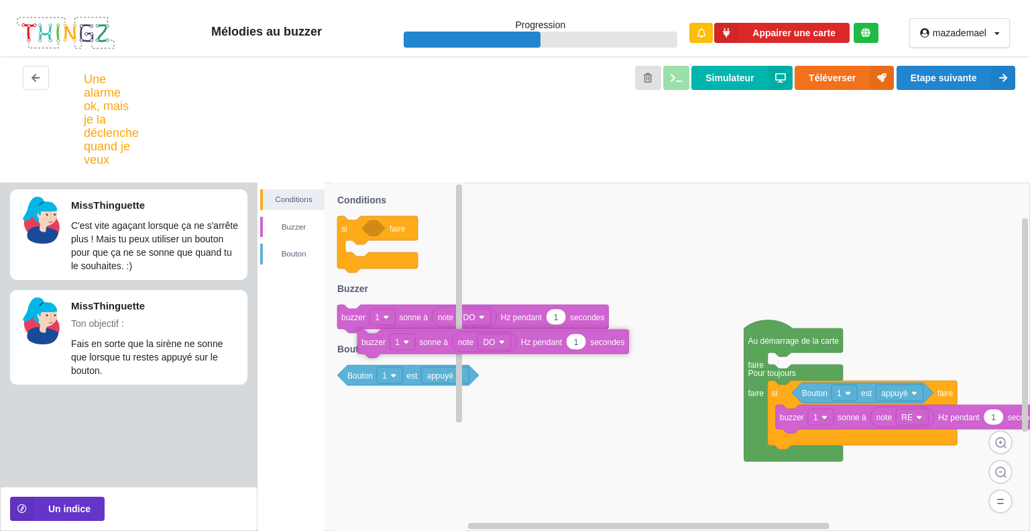
drag, startPoint x: 848, startPoint y: 362, endPoint x: 423, endPoint y: 324, distance: 427.6
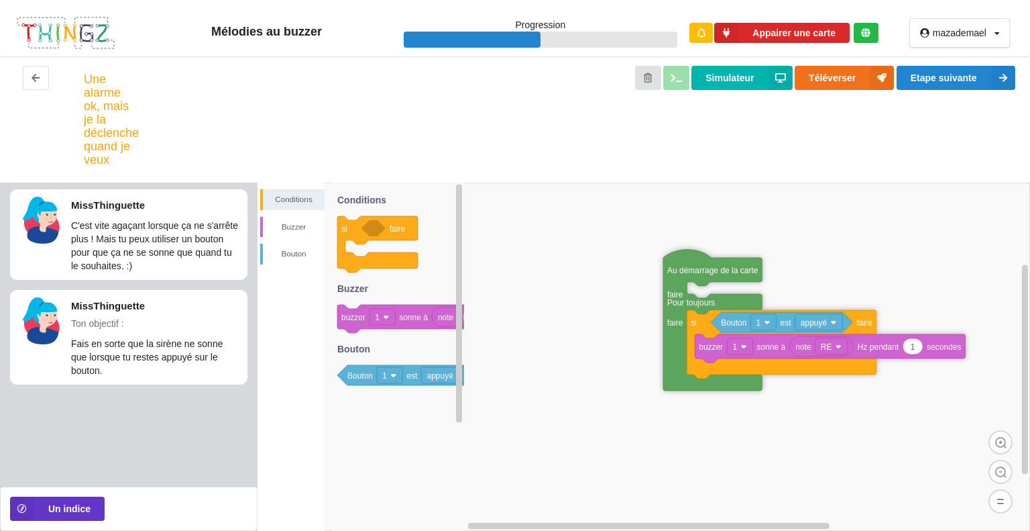
drag, startPoint x: 789, startPoint y: 277, endPoint x: 708, endPoint y: 273, distance: 81.9
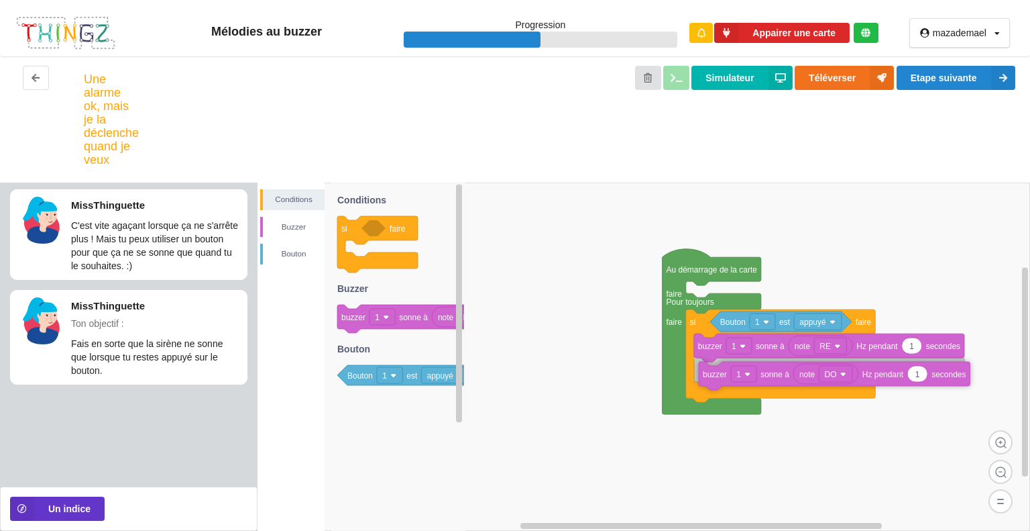
drag, startPoint x: 360, startPoint y: 320, endPoint x: 723, endPoint y: 375, distance: 367.7
click at [722, 376] on div "Conditions [PERSON_NAME] Au démarrage de la carte faire Pour toujours faire si …" at bounding box center [644, 356] width 773 height 348
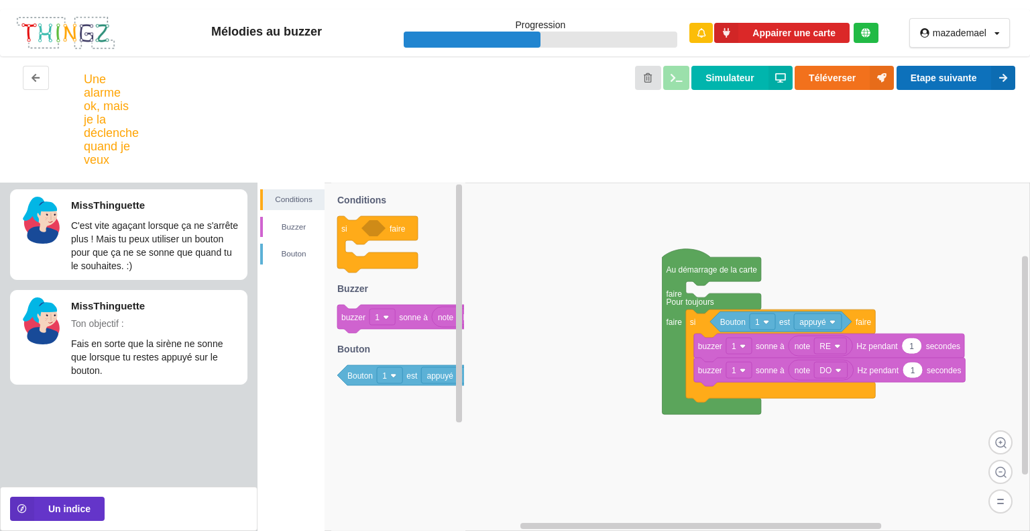
click at [957, 87] on button "Etape suivante" at bounding box center [956, 78] width 119 height 24
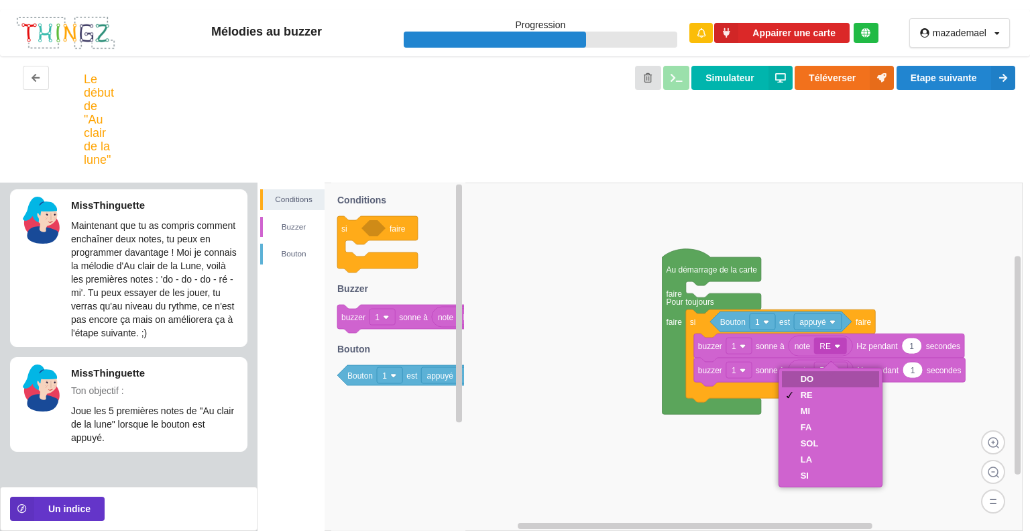
click at [831, 378] on div "DO" at bounding box center [831, 379] width 98 height 16
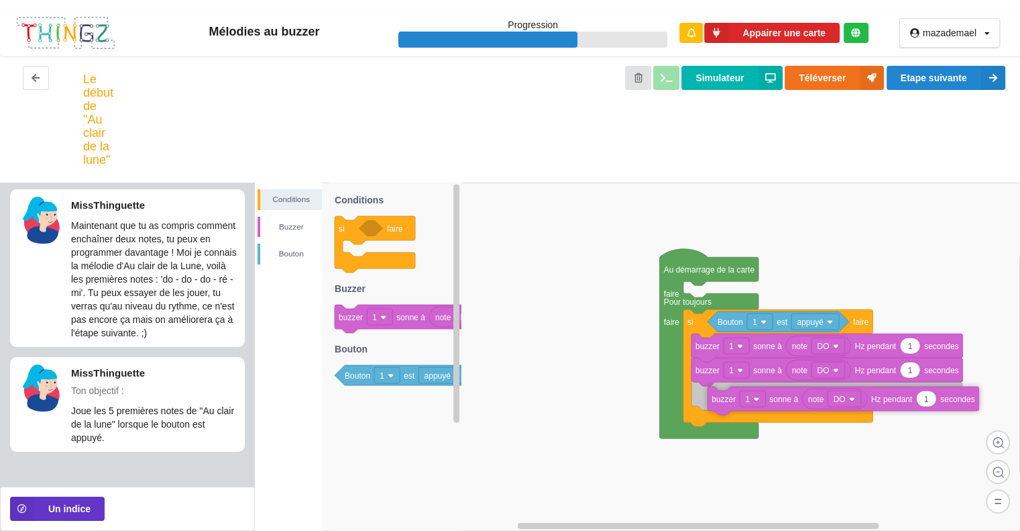
drag, startPoint x: 359, startPoint y: 322, endPoint x: 732, endPoint y: 404, distance: 381.8
click at [732, 404] on div "Conditions [PERSON_NAME] Au démarrage de la carte faire Pour toujours faire si …" at bounding box center [637, 356] width 765 height 348
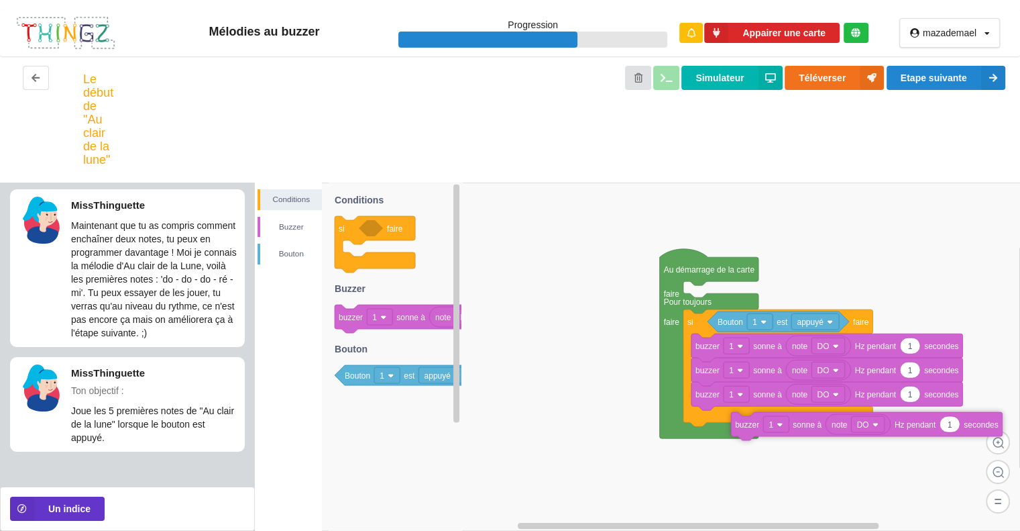
drag, startPoint x: 349, startPoint y: 313, endPoint x: 718, endPoint y: 411, distance: 381.7
click at [718, 411] on div "Conditions [PERSON_NAME] Au démarrage de la carte faire Pour toujours faire si …" at bounding box center [637, 356] width 765 height 348
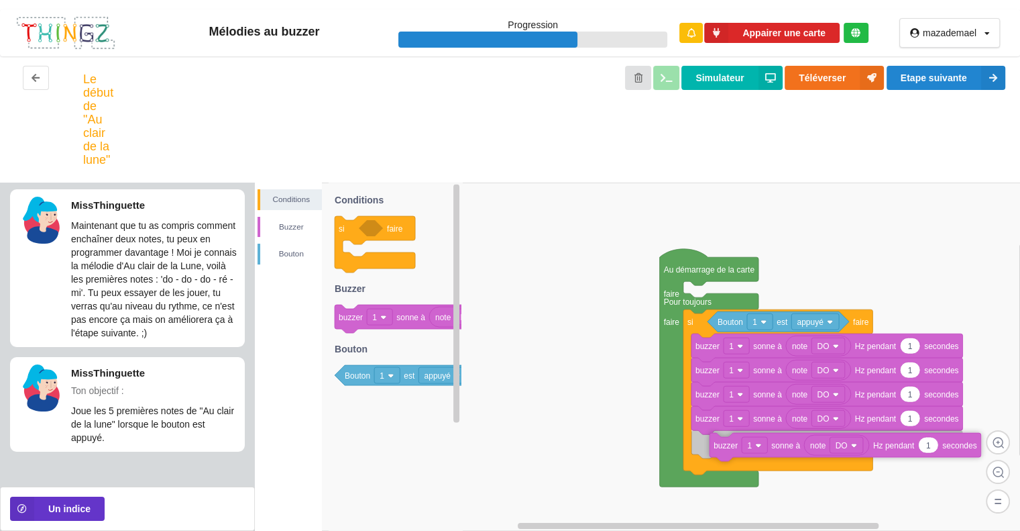
drag, startPoint x: 349, startPoint y: 321, endPoint x: 721, endPoint y: 449, distance: 393.7
click at [722, 449] on div "Conditions [PERSON_NAME] Au démarrage de la carte faire Pour toujours faire si …" at bounding box center [637, 356] width 765 height 348
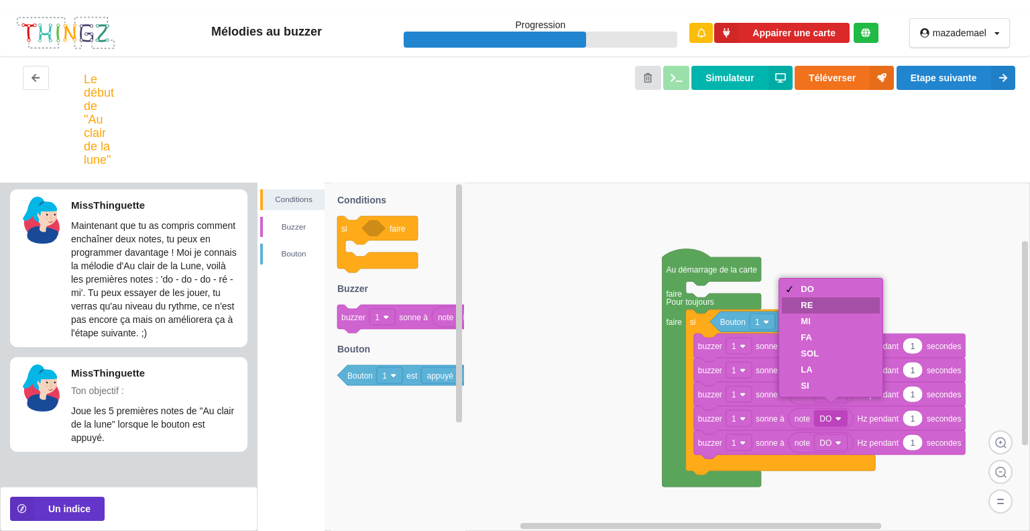
click at [807, 310] on div "RE" at bounding box center [831, 305] width 98 height 16
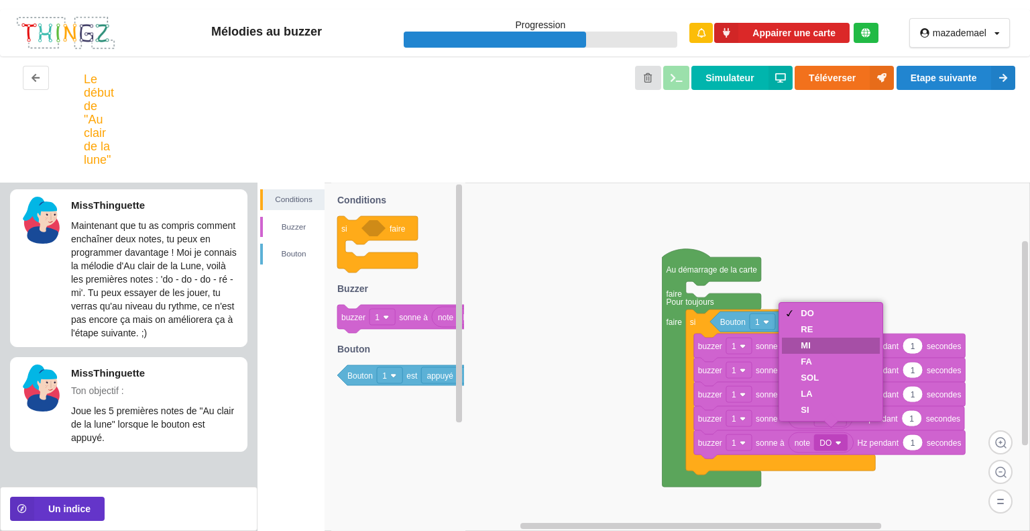
click at [818, 349] on div "MI" at bounding box center [810, 345] width 18 height 10
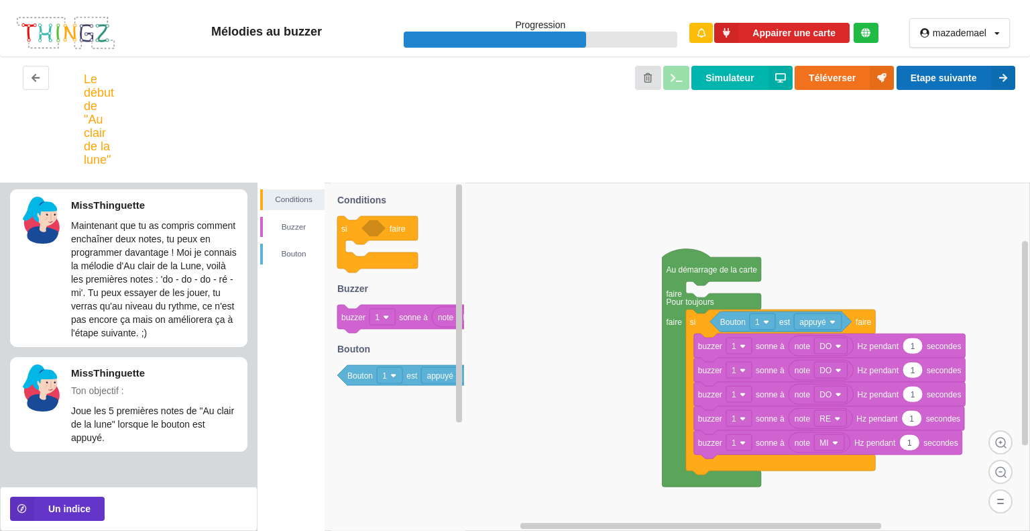
click at [945, 85] on button "Etape suivante" at bounding box center [956, 78] width 119 height 24
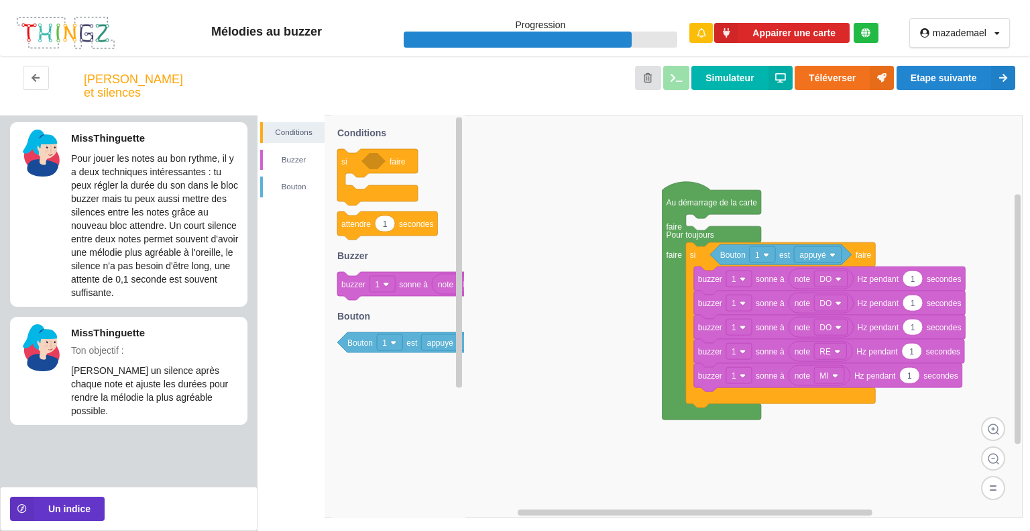
drag, startPoint x: 358, startPoint y: 247, endPoint x: 540, endPoint y: 305, distance: 190.7
click at [541, 305] on div "Conditions Buzzer Bouton Au démarrage de la carte faire Pour toujours faire si …" at bounding box center [644, 322] width 773 height 415
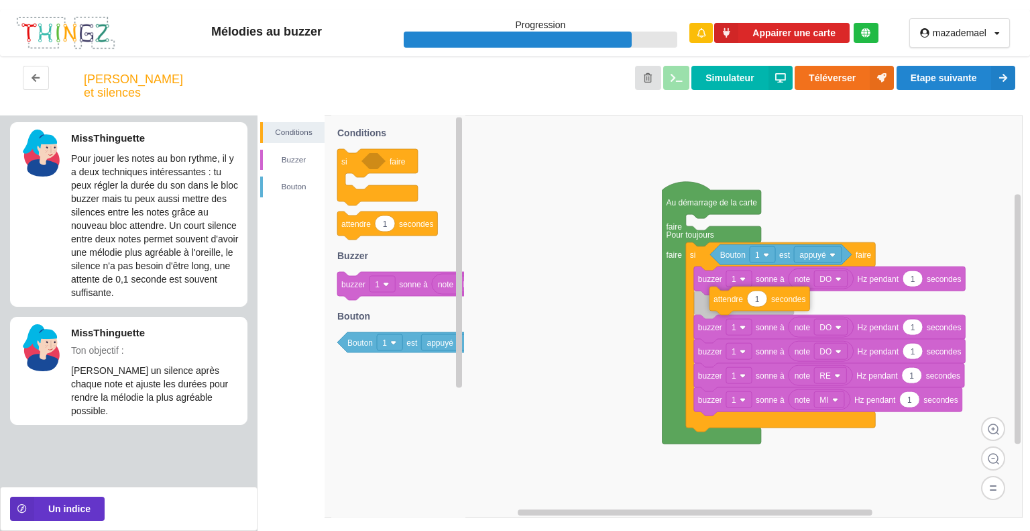
drag, startPoint x: 356, startPoint y: 243, endPoint x: 728, endPoint y: 319, distance: 379.8
click at [728, 319] on div "Conditions [PERSON_NAME] Au démarrage de la carte faire Pour toujours faire si …" at bounding box center [644, 322] width 773 height 415
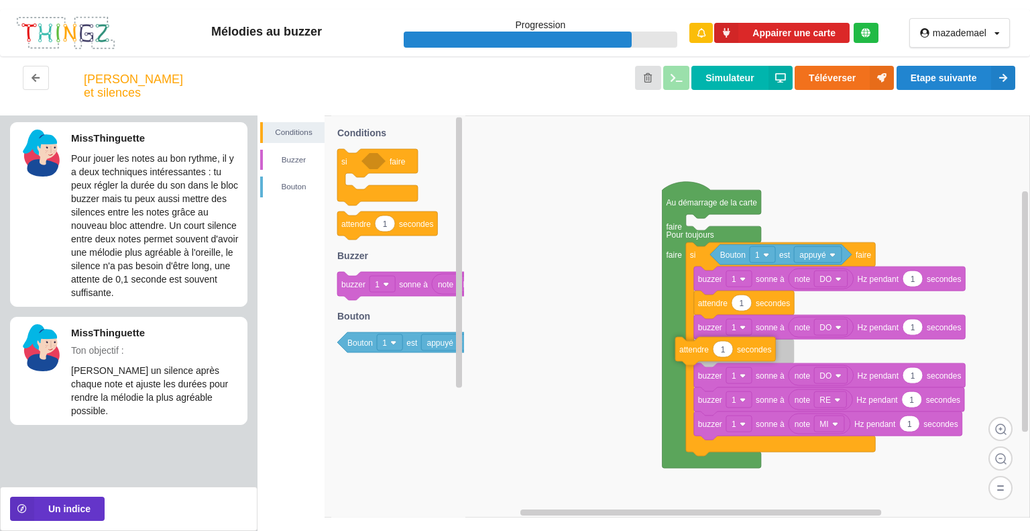
drag, startPoint x: 357, startPoint y: 239, endPoint x: 696, endPoint y: 364, distance: 361.8
click at [696, 364] on div "Conditions [PERSON_NAME] Au démarrage de la carte faire Pour toujours faire si …" at bounding box center [644, 322] width 773 height 415
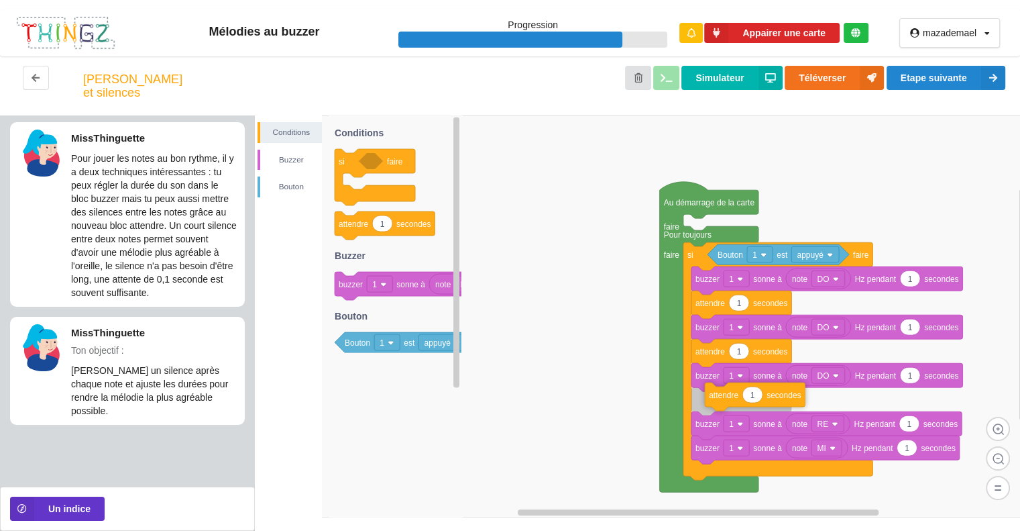
drag, startPoint x: 341, startPoint y: 241, endPoint x: 712, endPoint y: 412, distance: 408.4
click at [711, 412] on div "Conditions [PERSON_NAME] Au démarrage de la carte faire Pour toujours faire si …" at bounding box center [637, 322] width 765 height 415
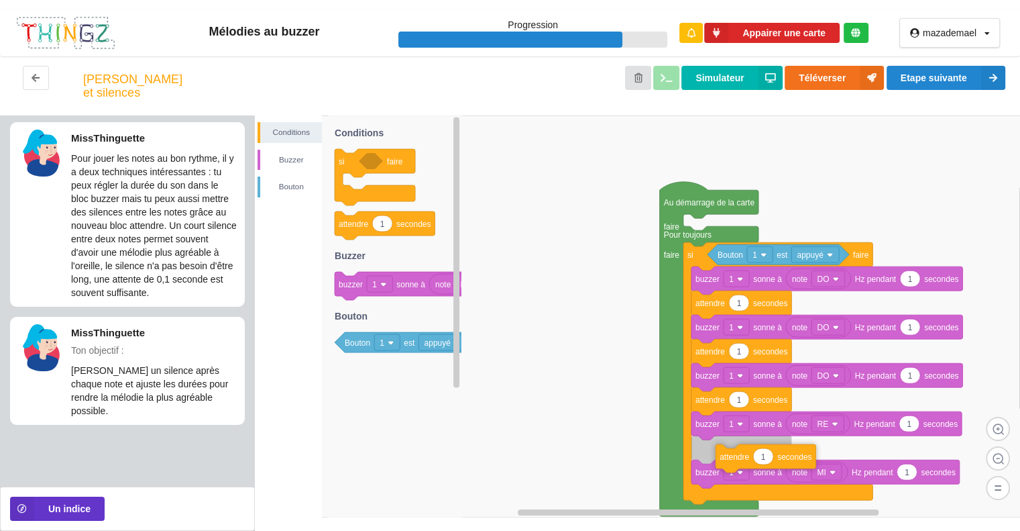
drag, startPoint x: 352, startPoint y: 242, endPoint x: 729, endPoint y: 469, distance: 439.9
click at [732, 474] on div "Conditions [PERSON_NAME] Au démarrage de la carte faire Pour toujours faire si …" at bounding box center [637, 322] width 765 height 415
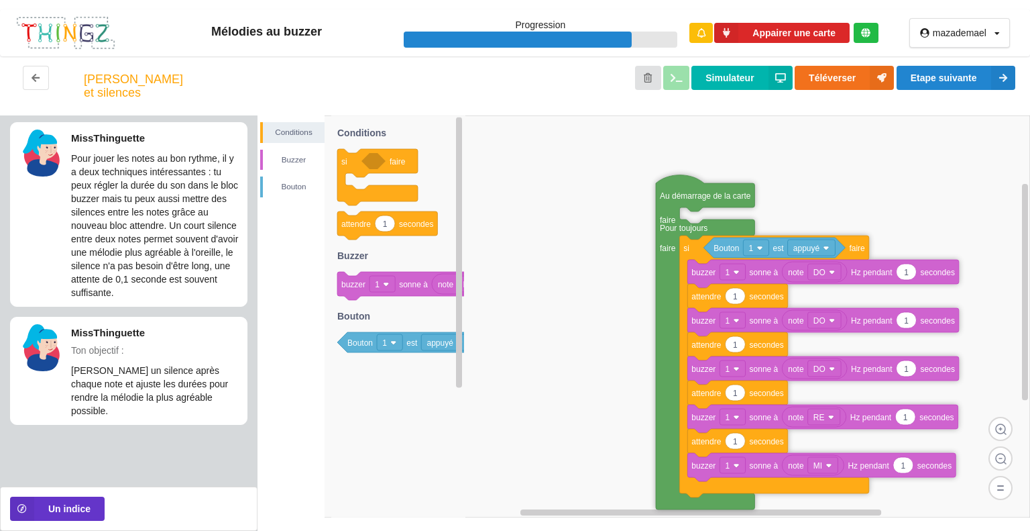
drag, startPoint x: 721, startPoint y: 219, endPoint x: 706, endPoint y: 191, distance: 31.5
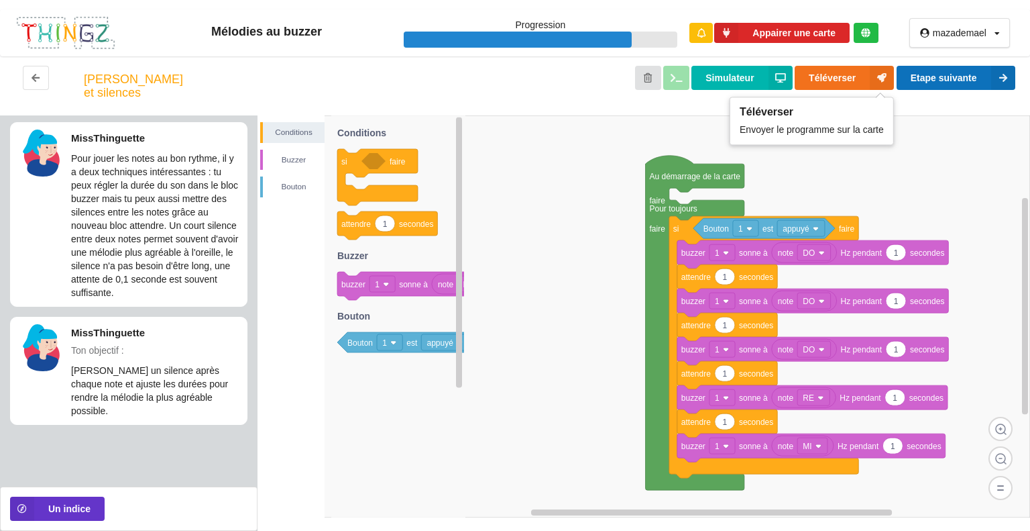
click at [934, 72] on button "Etape suivante" at bounding box center [956, 78] width 119 height 24
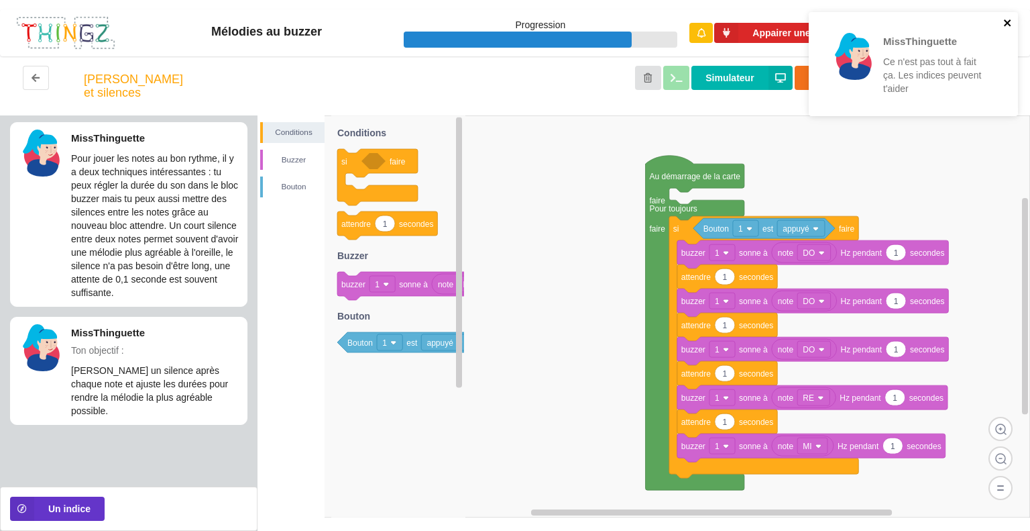
click at [1011, 23] on icon "close" at bounding box center [1007, 22] width 9 height 11
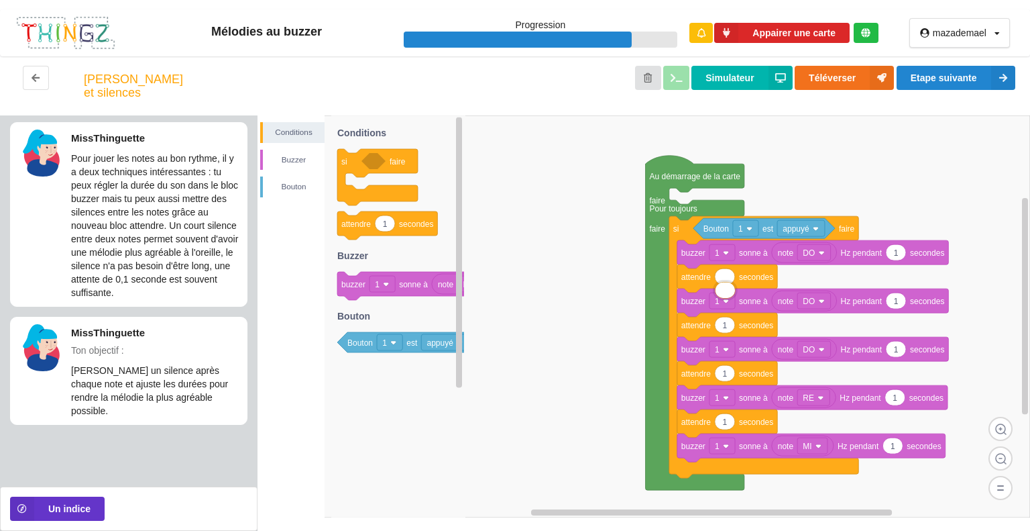
type input "2"
click at [974, 69] on button "Etape suivante" at bounding box center [956, 78] width 119 height 24
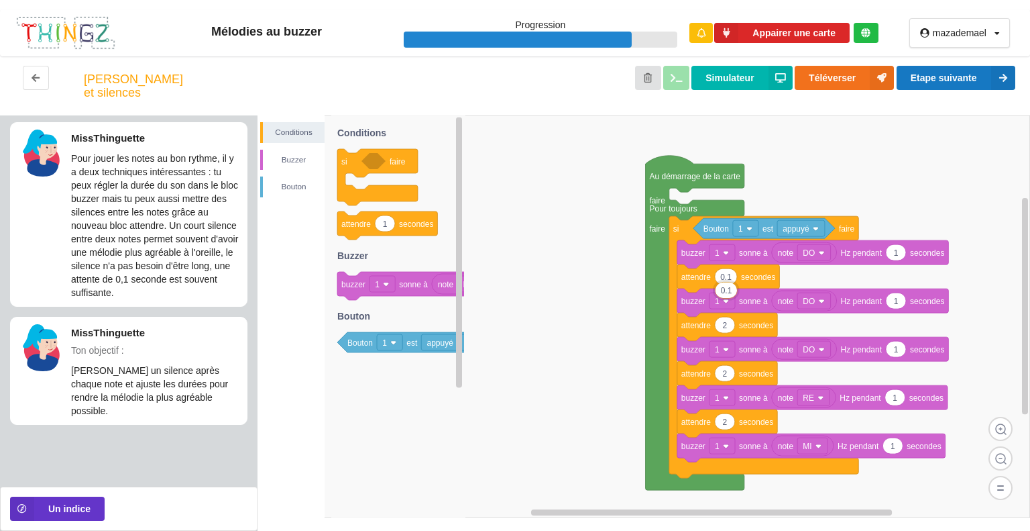
type input "0.1"
click at [932, 66] on button "Etape suivante" at bounding box center [956, 78] width 119 height 24
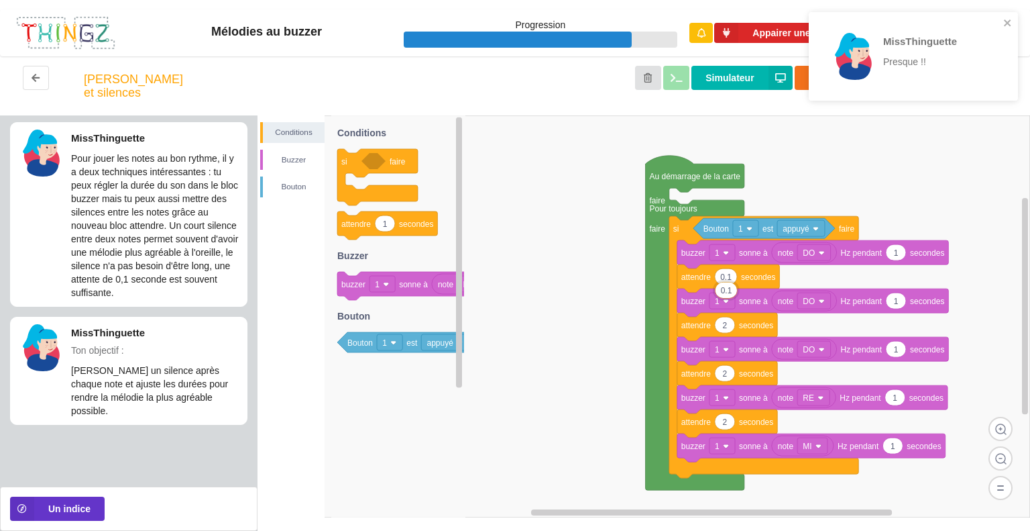
click at [939, 70] on div "MissThinguette Presque !!" at bounding box center [913, 60] width 215 height 103
drag, startPoint x: 1007, startPoint y: 19, endPoint x: 996, endPoint y: 23, distance: 12.3
click at [1008, 19] on icon "close" at bounding box center [1009, 22] width 9 height 11
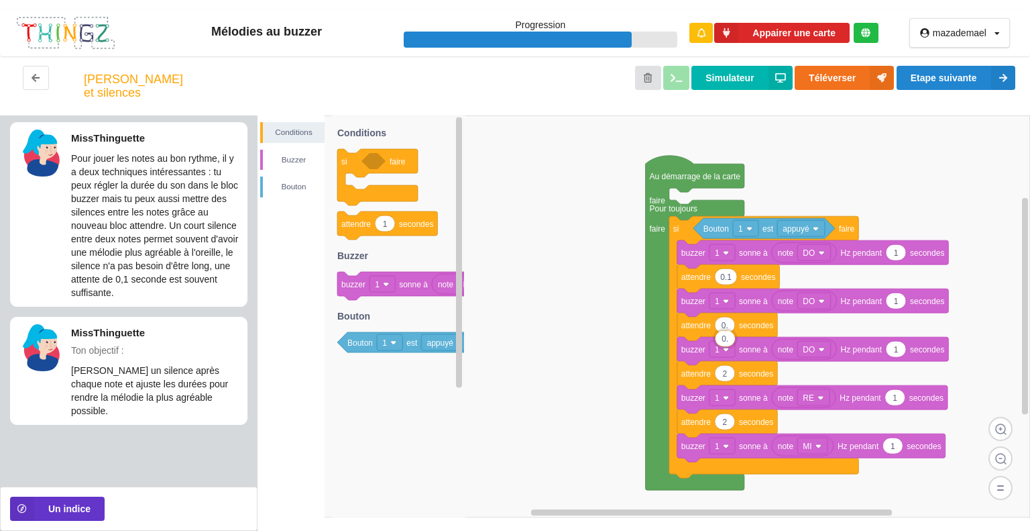
type input "0.1"
click at [1007, 56] on div "Rythme et silences Simulateur Téléverser Etape suivante" at bounding box center [515, 85] width 1030 height 59
click at [1001, 66] on icon at bounding box center [1003, 78] width 24 height 24
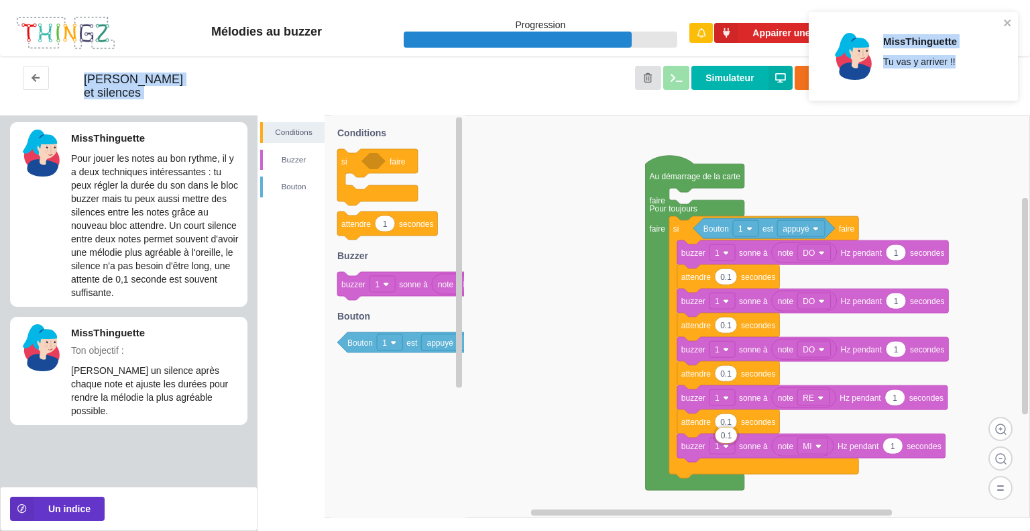
click at [1022, 23] on div "Mélodies au buzzer Progression Appairer une carte mazademael Profil Déconnexion…" at bounding box center [515, 265] width 1030 height 531
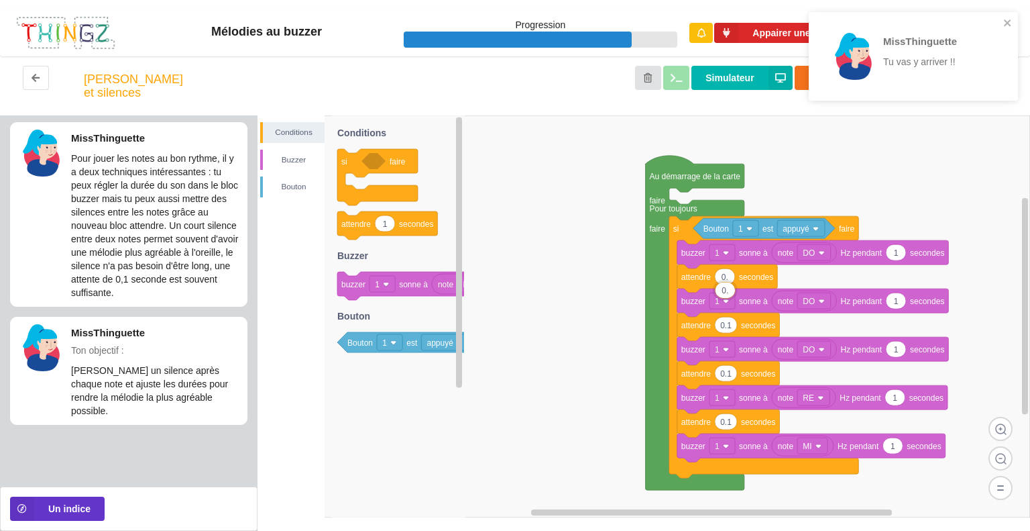
type input "0.1"
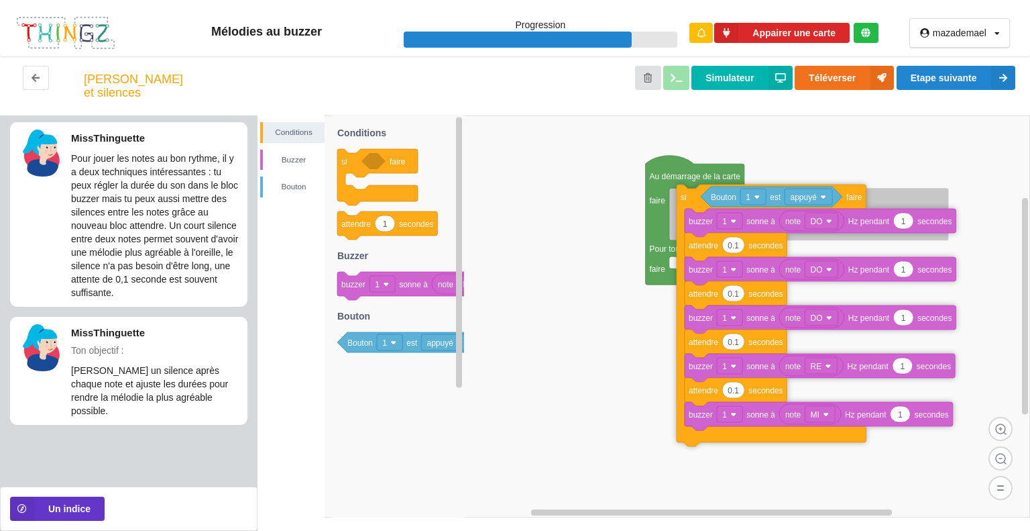
drag, startPoint x: 687, startPoint y: 246, endPoint x: 694, endPoint y: 215, distance: 32.4
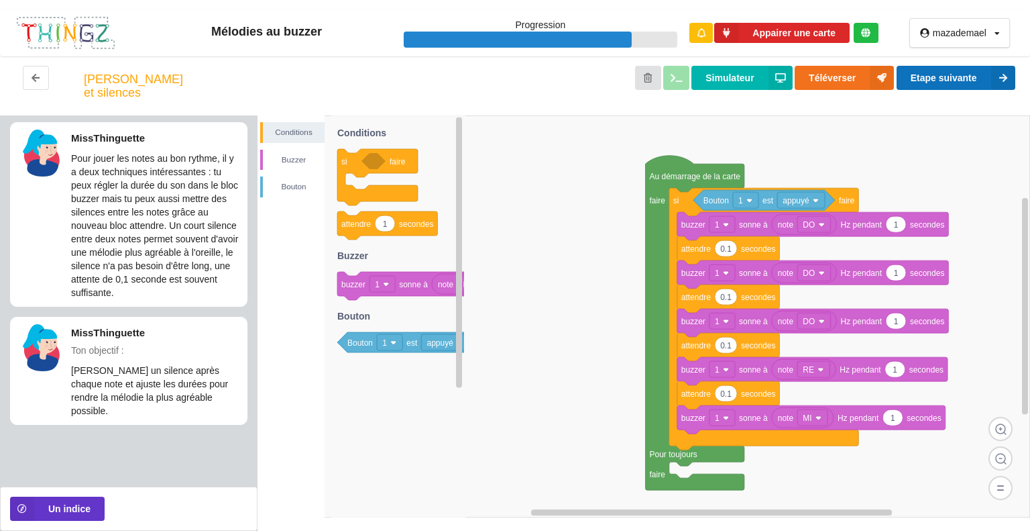
click at [941, 72] on button "Etape suivante" at bounding box center [956, 78] width 119 height 24
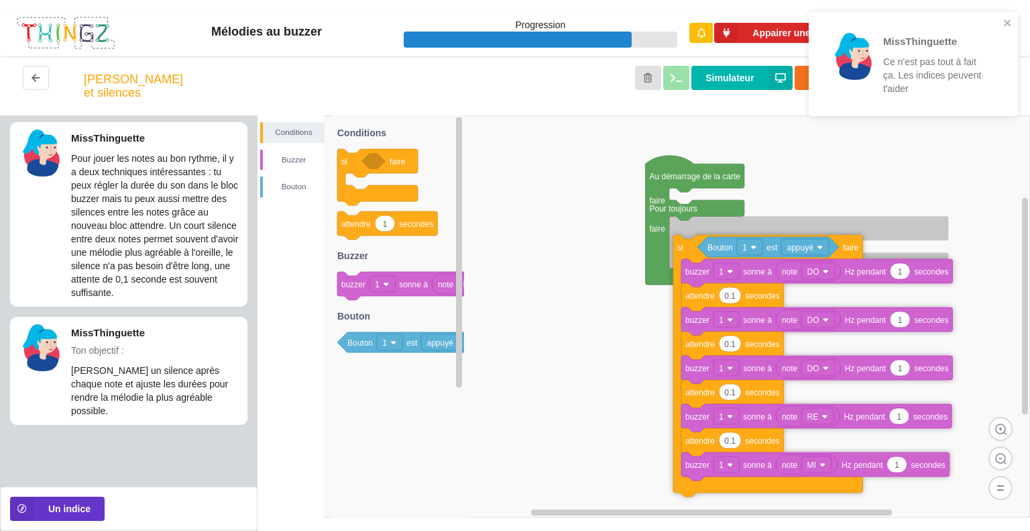
drag, startPoint x: 679, startPoint y: 213, endPoint x: 683, endPoint y: 254, distance: 41.1
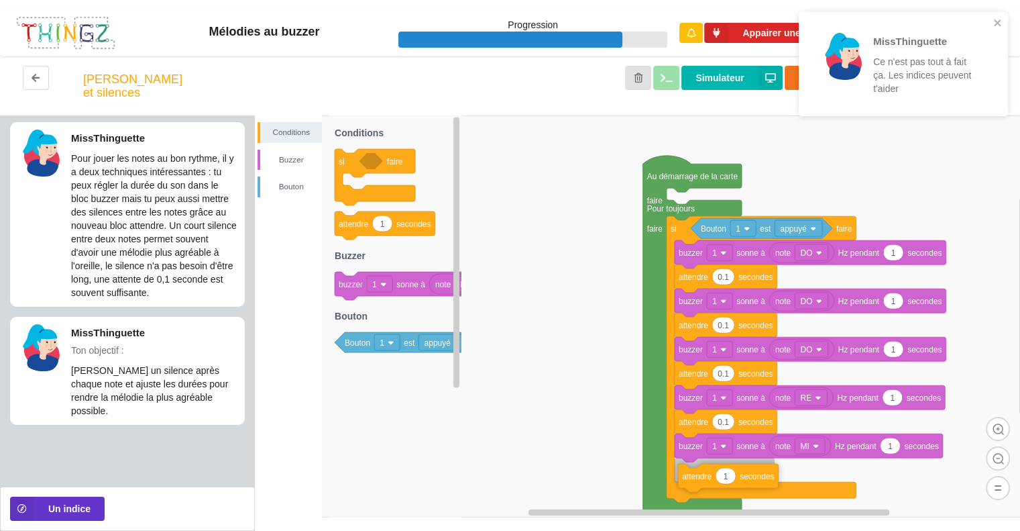
drag, startPoint x: 347, startPoint y: 235, endPoint x: 687, endPoint y: 484, distance: 420.8
click at [686, 484] on div "Conditions [PERSON_NAME] Au démarrage de la carte faire Pour toujours faire si …" at bounding box center [637, 322] width 765 height 415
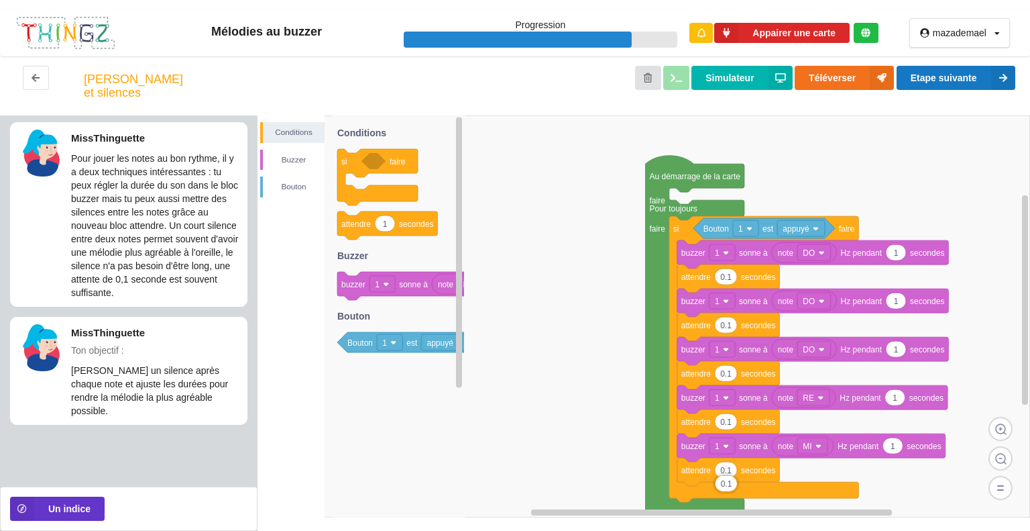
type input "0.1"
click at [983, 70] on button "Etape suivante" at bounding box center [956, 78] width 119 height 24
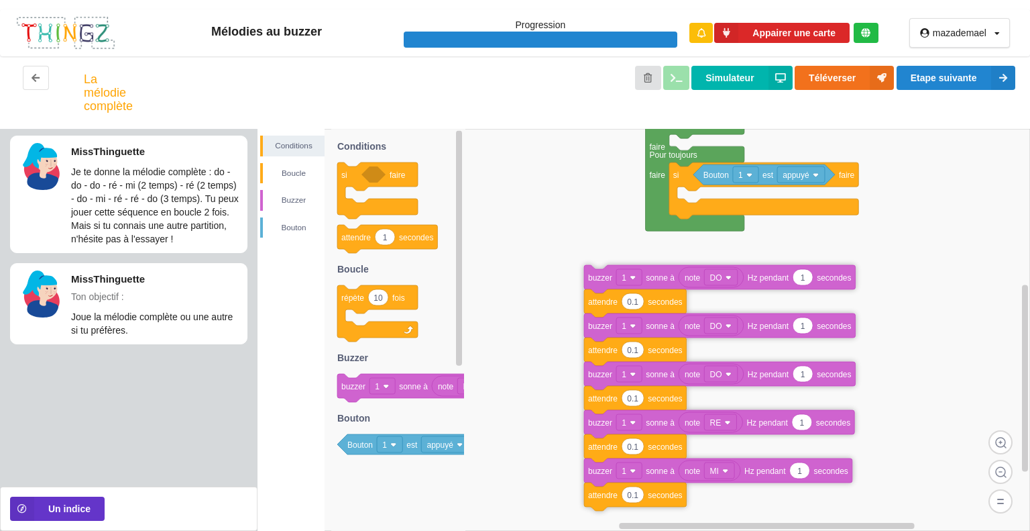
drag, startPoint x: 690, startPoint y: 197, endPoint x: 596, endPoint y: 276, distance: 121.9
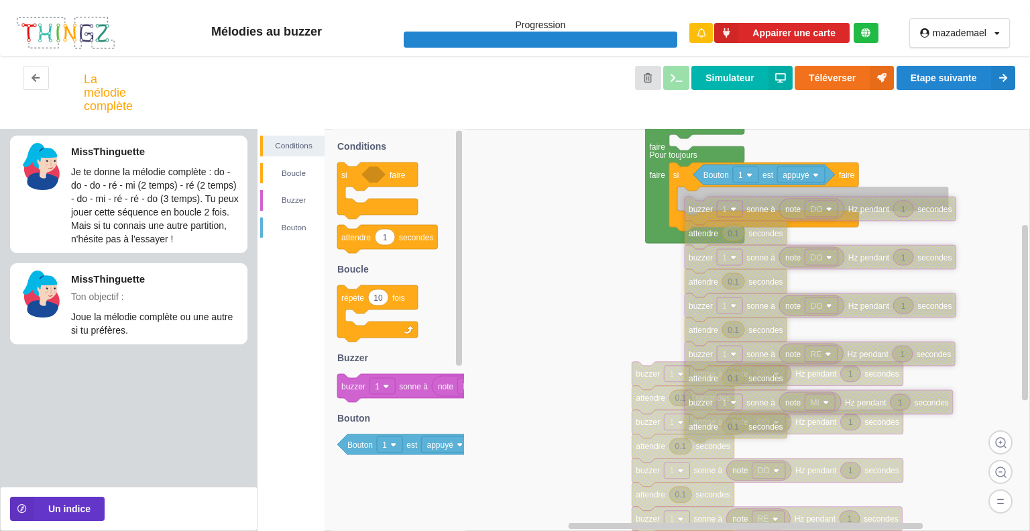
drag, startPoint x: 608, startPoint y: 278, endPoint x: 708, endPoint y: 205, distance: 123.8
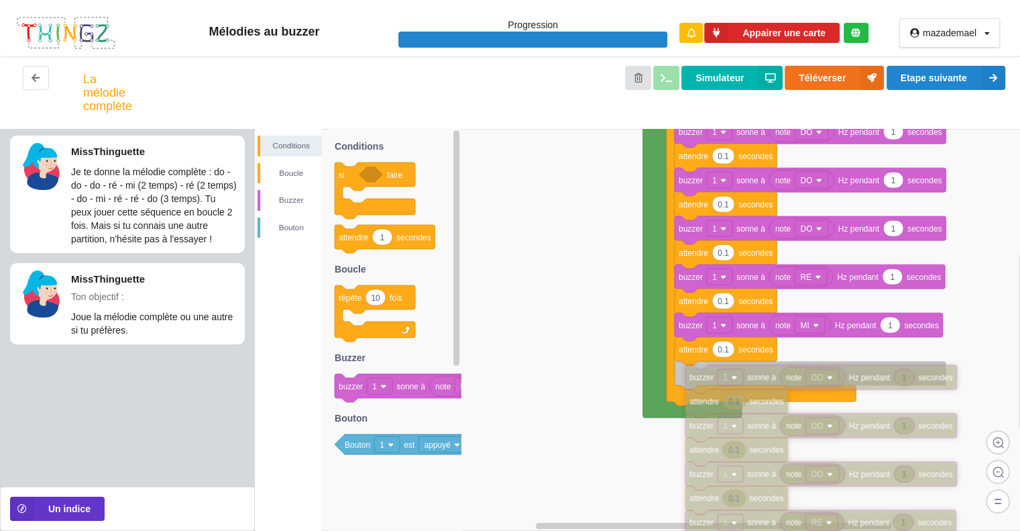
drag, startPoint x: 634, startPoint y: 311, endPoint x: 690, endPoint y: 381, distance: 89.8
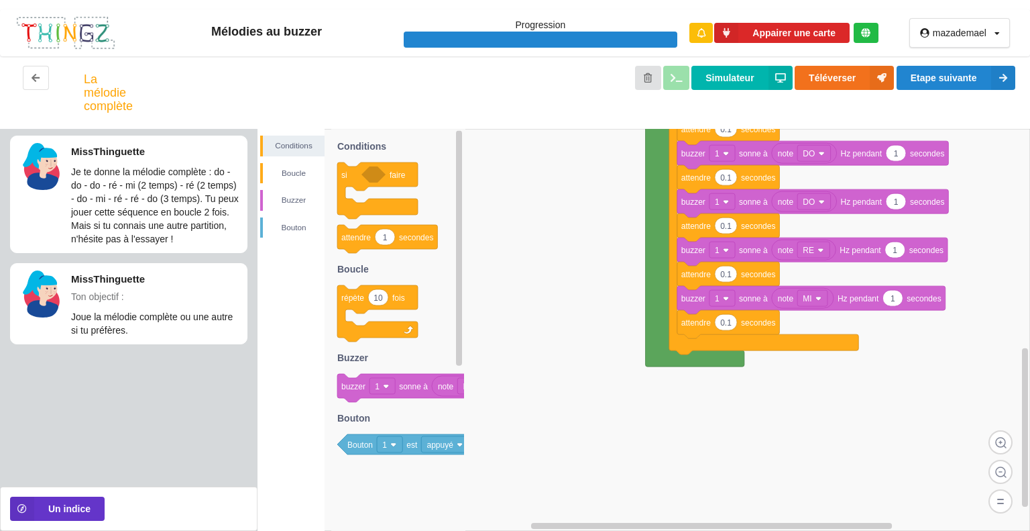
drag, startPoint x: 296, startPoint y: 199, endPoint x: 486, endPoint y: 214, distance: 189.8
click at [486, 214] on div "Conditions Boucle [PERSON_NAME] Au démarrage de la carte faire Pour toujours fa…" at bounding box center [644, 330] width 773 height 402
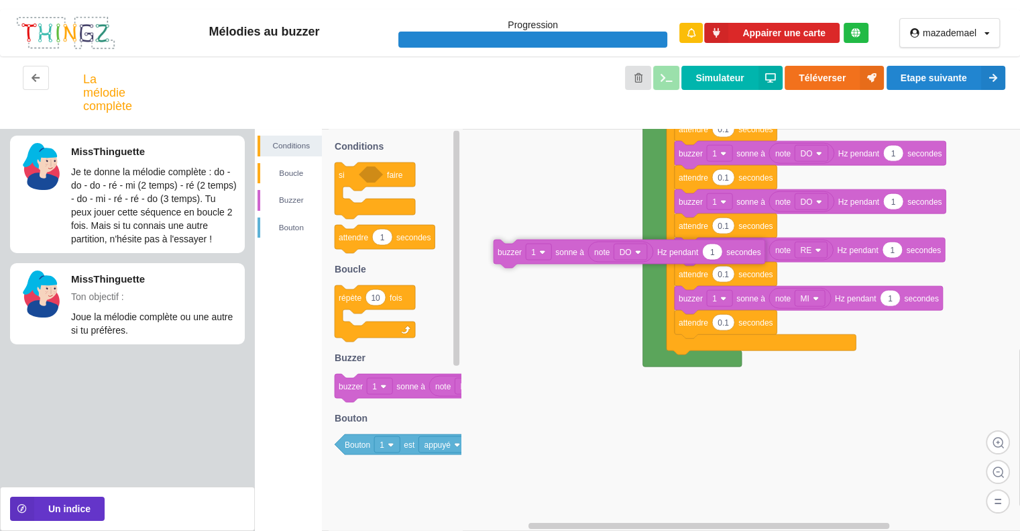
drag, startPoint x: 343, startPoint y: 394, endPoint x: 502, endPoint y: 260, distance: 208.0
click at [502, 260] on div "Conditions Boucle [PERSON_NAME] Au démarrage de la carte faire Pour toujours fa…" at bounding box center [637, 330] width 765 height 402
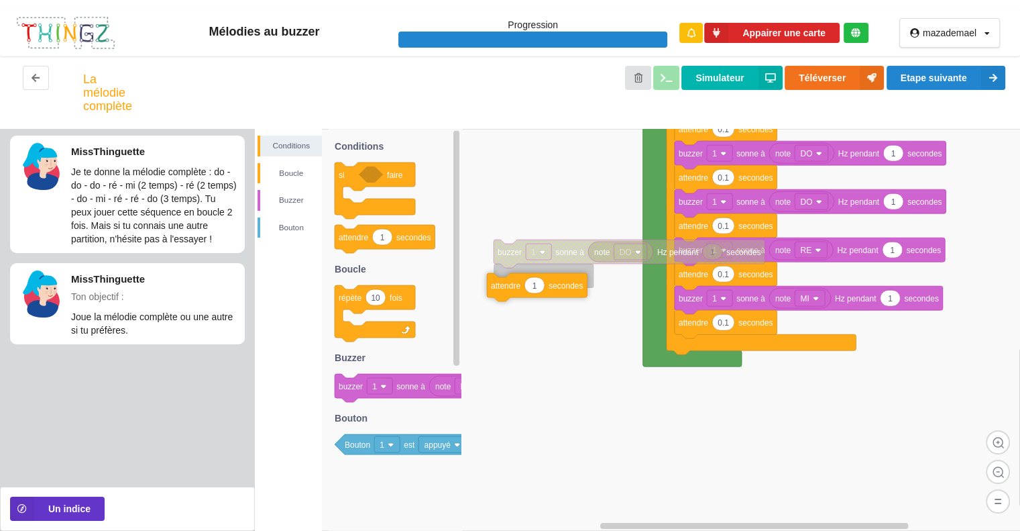
drag, startPoint x: 356, startPoint y: 241, endPoint x: 508, endPoint y: 289, distance: 159.7
click at [508, 289] on div "Conditions Boucle [PERSON_NAME] Au démarrage de la carte faire Pour toujours fa…" at bounding box center [637, 330] width 765 height 402
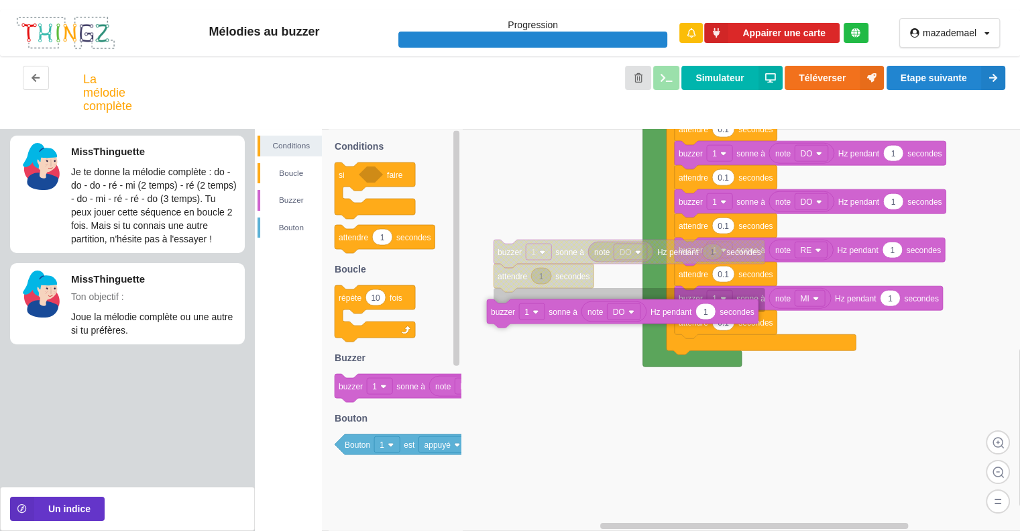
drag, startPoint x: 360, startPoint y: 386, endPoint x: 508, endPoint y: 311, distance: 166.5
click at [508, 309] on div "Conditions Boucle [PERSON_NAME] Au démarrage de la carte faire Pour toujours fa…" at bounding box center [637, 330] width 765 height 402
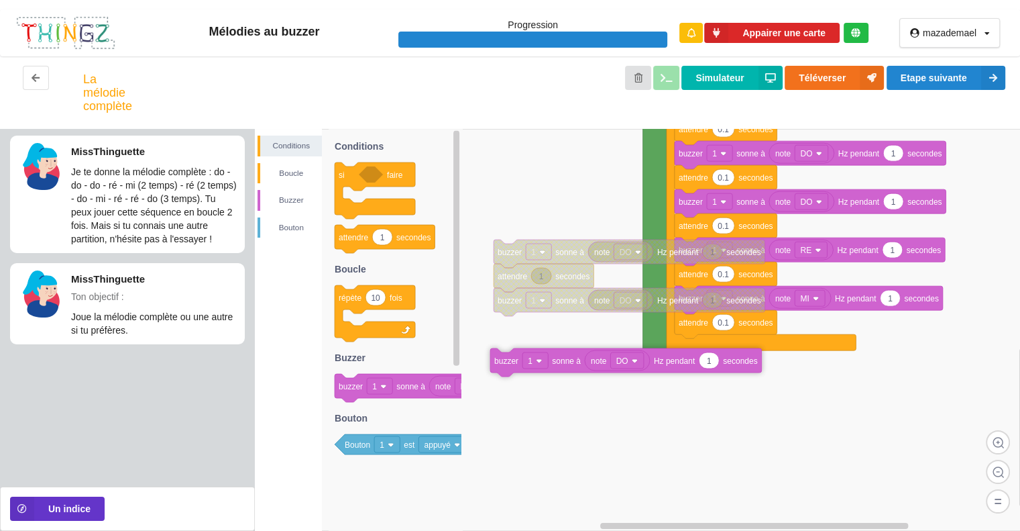
drag, startPoint x: 349, startPoint y: 390, endPoint x: 502, endPoint y: 347, distance: 158.7
click at [503, 349] on div "Conditions Boucle [PERSON_NAME] Au démarrage de la carte faire Pour toujours fa…" at bounding box center [637, 330] width 765 height 402
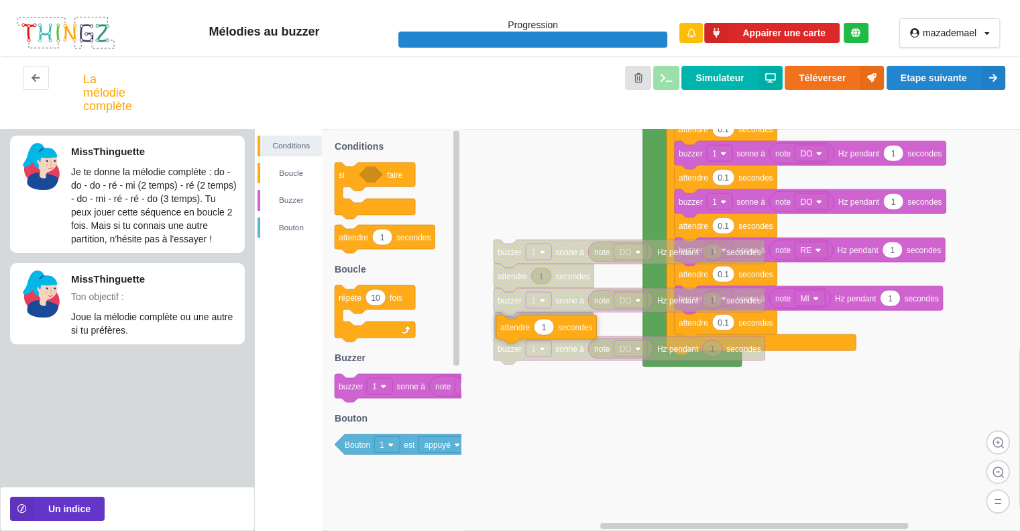
drag, startPoint x: 356, startPoint y: 233, endPoint x: 518, endPoint y: 321, distance: 184.3
click at [517, 321] on div "Conditions Boucle [PERSON_NAME] Au démarrage de la carte faire Pour toujours fa…" at bounding box center [637, 330] width 765 height 402
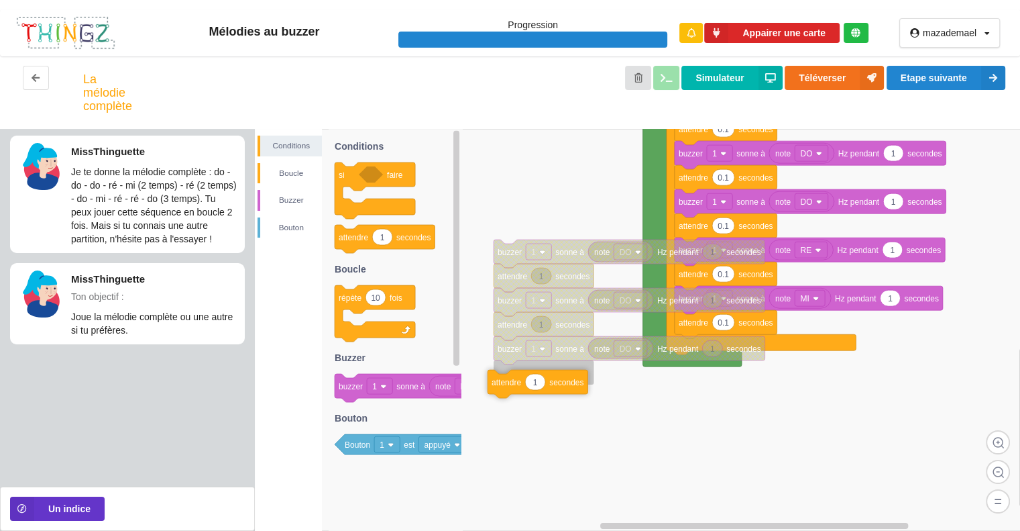
drag, startPoint x: 365, startPoint y: 241, endPoint x: 518, endPoint y: 386, distance: 210.7
click at [518, 386] on div "Conditions Boucle [PERSON_NAME] Au démarrage de la carte faire Pour toujours fa…" at bounding box center [637, 330] width 765 height 402
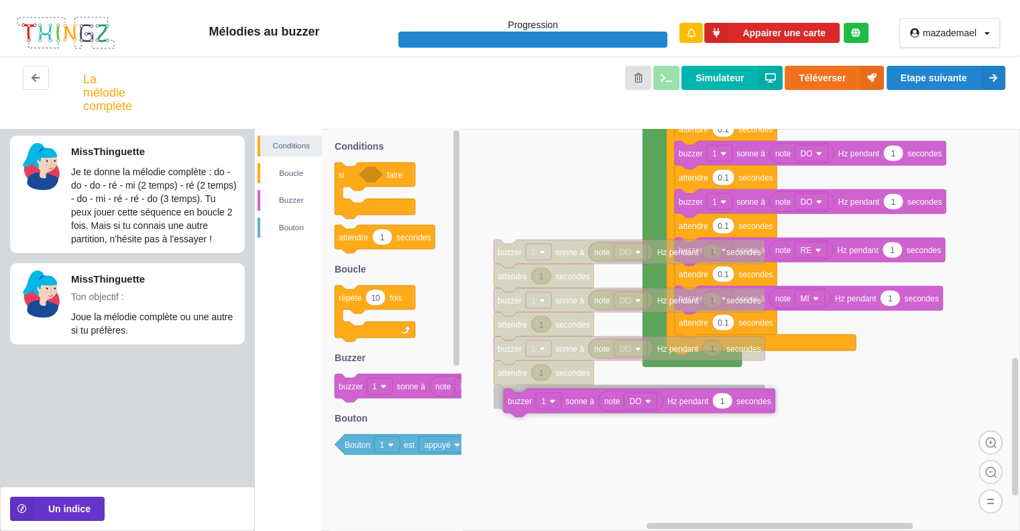
drag, startPoint x: 355, startPoint y: 389, endPoint x: 525, endPoint y: 404, distance: 169.7
click at [525, 404] on div "Conditions Boucle [PERSON_NAME] Au démarrage de la carte faire Pour toujours fa…" at bounding box center [637, 330] width 765 height 402
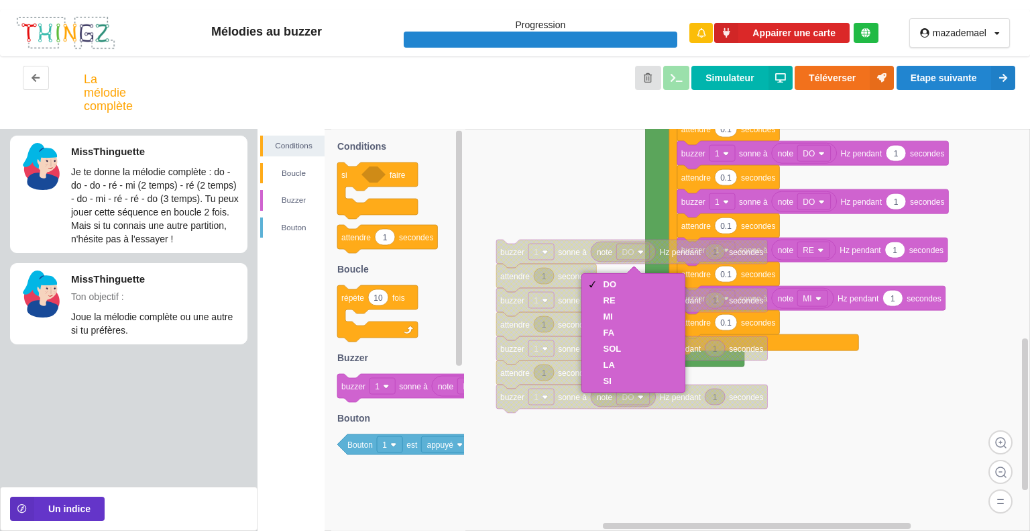
click at [563, 186] on rect at bounding box center [644, 330] width 773 height 402
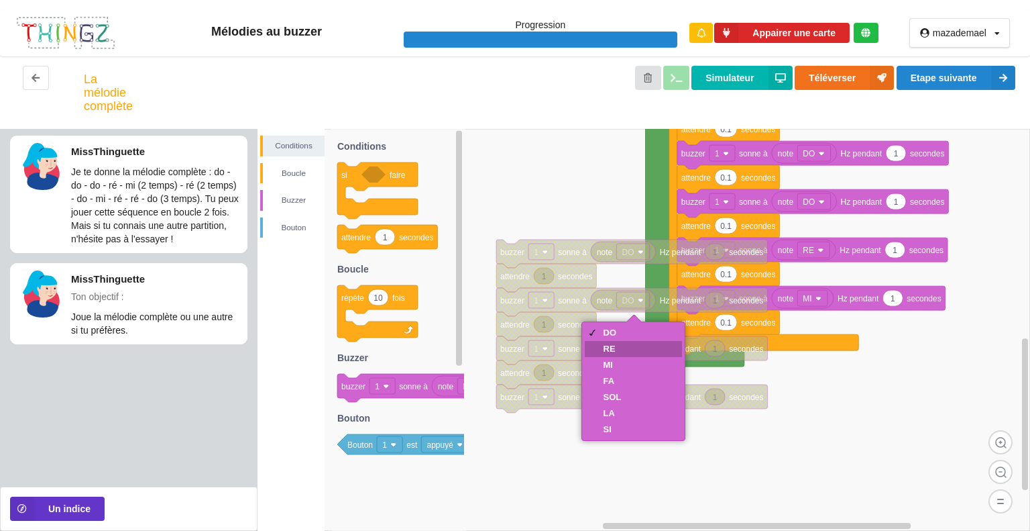
click at [612, 355] on div "RE" at bounding box center [634, 349] width 98 height 16
click at [612, 362] on div "MI" at bounding box center [612, 365] width 18 height 10
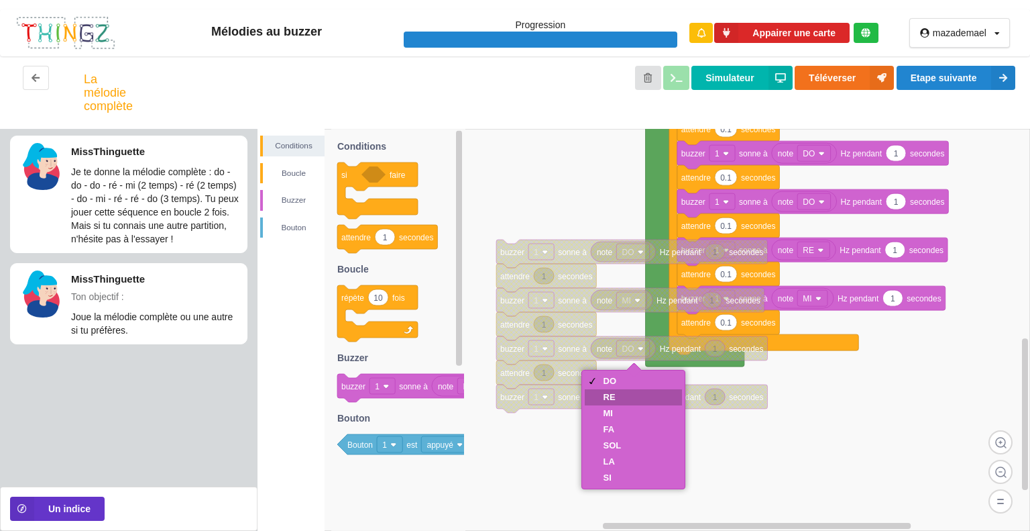
click at [617, 396] on div "RE" at bounding box center [613, 397] width 18 height 10
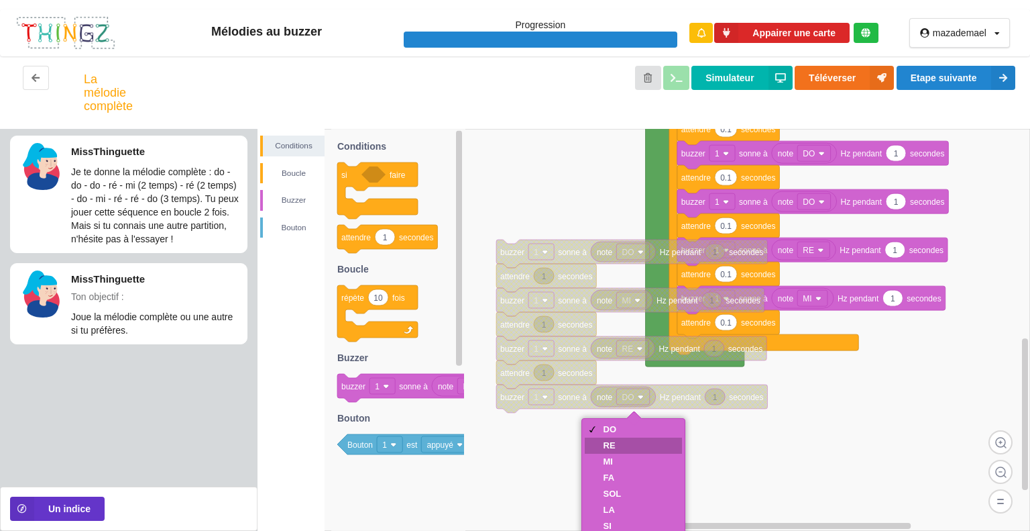
click at [604, 443] on div "RE" at bounding box center [613, 445] width 18 height 10
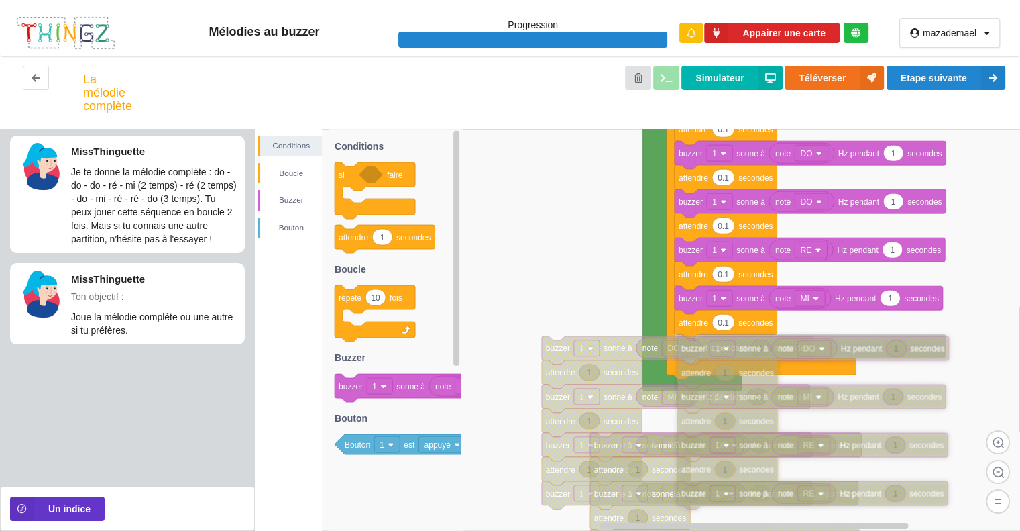
drag, startPoint x: 501, startPoint y: 251, endPoint x: 685, endPoint y: 347, distance: 207.6
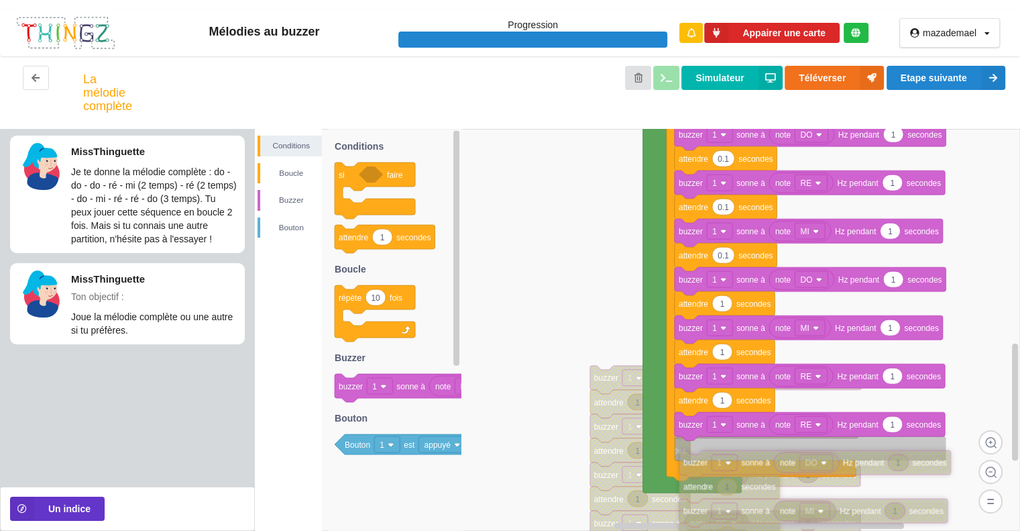
drag, startPoint x: 555, startPoint y: 280, endPoint x: 692, endPoint y: 457, distance: 223.7
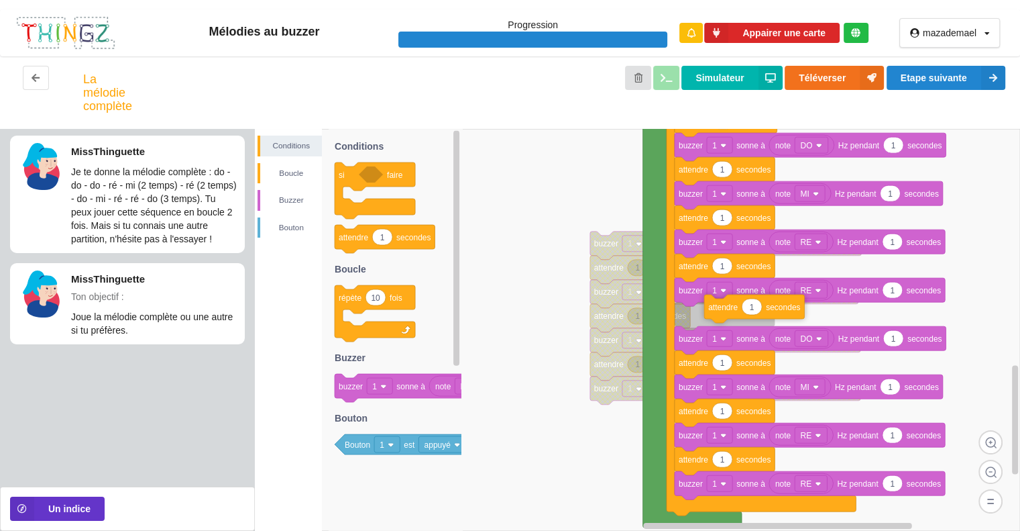
drag, startPoint x: 360, startPoint y: 243, endPoint x: 724, endPoint y: 308, distance: 370.0
click at [724, 308] on div "Conditions Boucle [PERSON_NAME] note DO 1 1 note MI 1 1 note RE 1 buzzer 1 sonn…" at bounding box center [637, 330] width 765 height 402
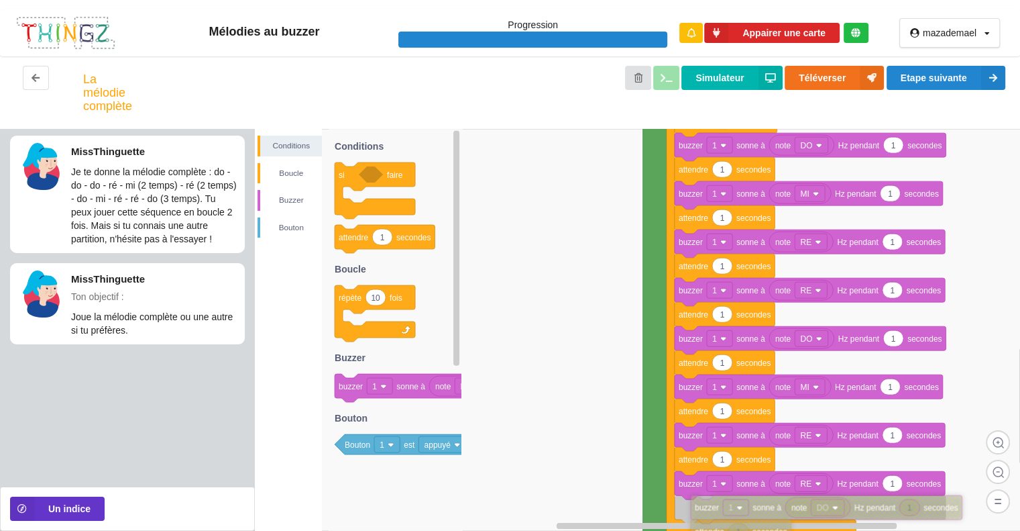
drag, startPoint x: 606, startPoint y: 249, endPoint x: 701, endPoint y: 509, distance: 277.1
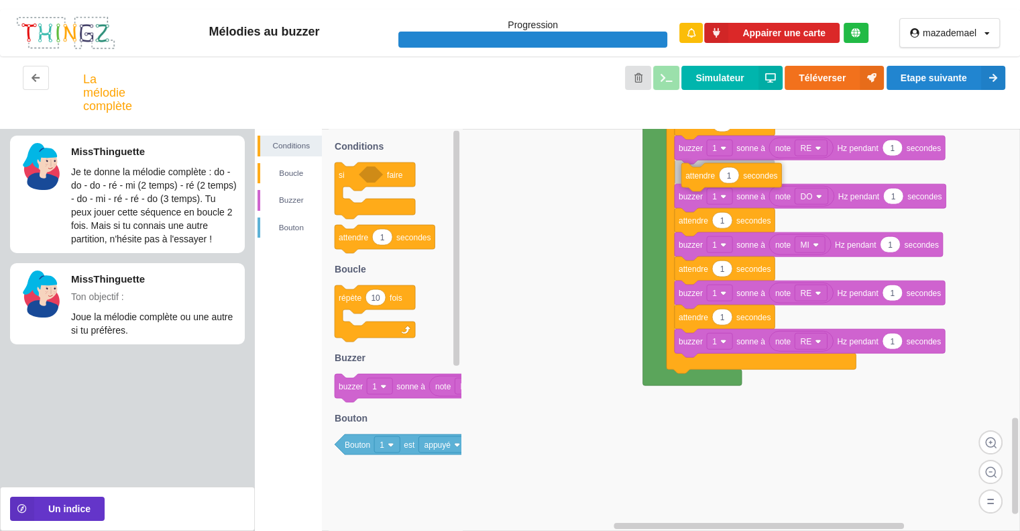
drag, startPoint x: 353, startPoint y: 238, endPoint x: 703, endPoint y: 176, distance: 355.0
click at [703, 176] on div "Conditions Boucle [PERSON_NAME] Au démarrage de la carte faire Pour toujours fa…" at bounding box center [637, 330] width 765 height 402
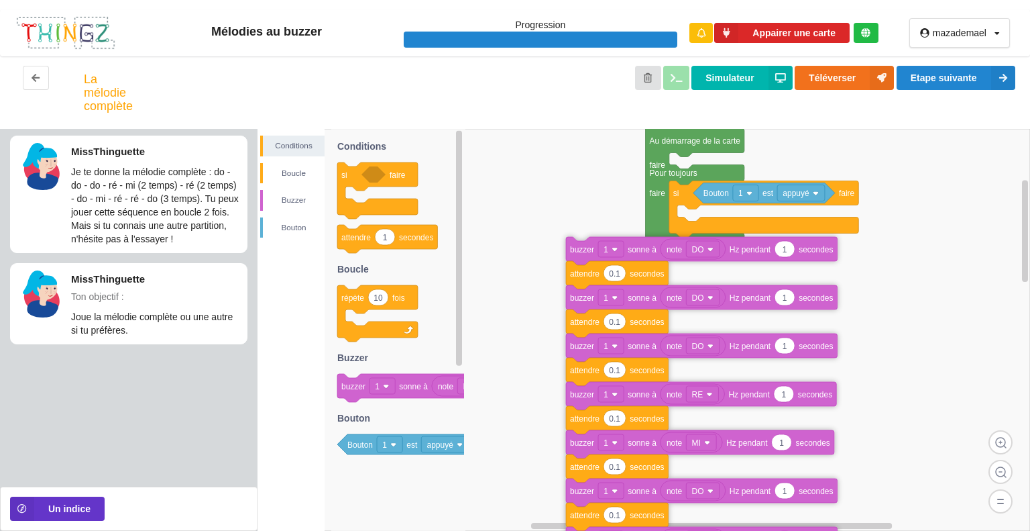
drag, startPoint x: 698, startPoint y: 228, endPoint x: 582, endPoint y: 262, distance: 120.8
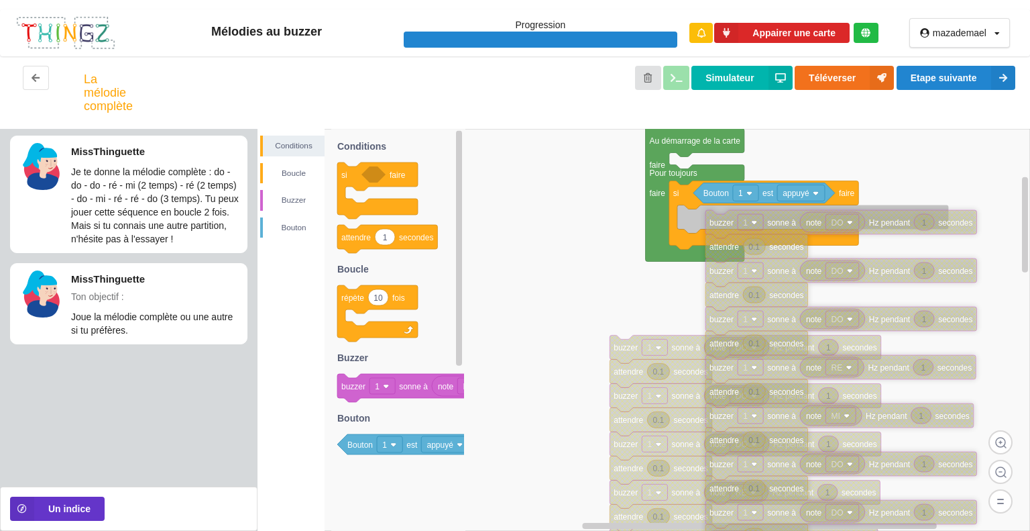
drag, startPoint x: 577, startPoint y: 261, endPoint x: 721, endPoint y: 233, distance: 146.3
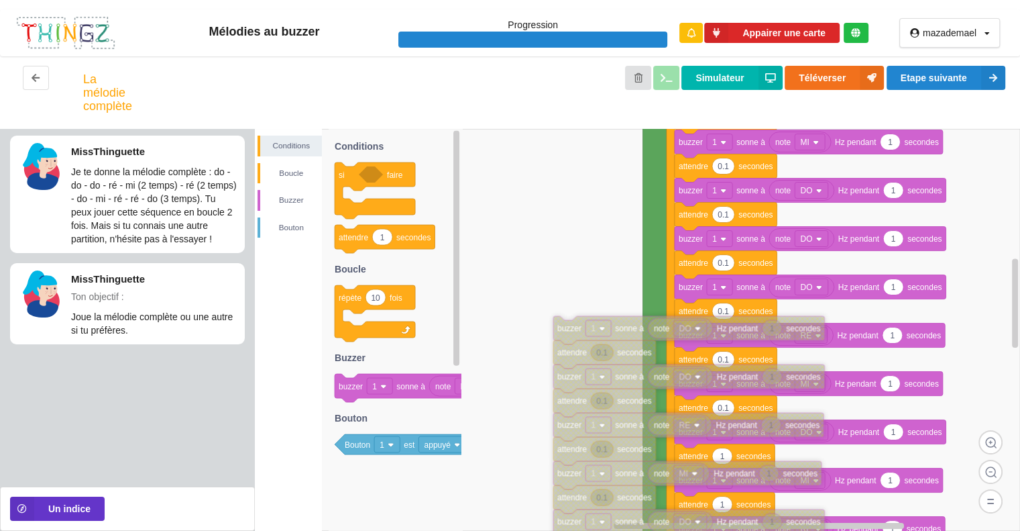
drag, startPoint x: 629, startPoint y: 137, endPoint x: 556, endPoint y: 355, distance: 230.6
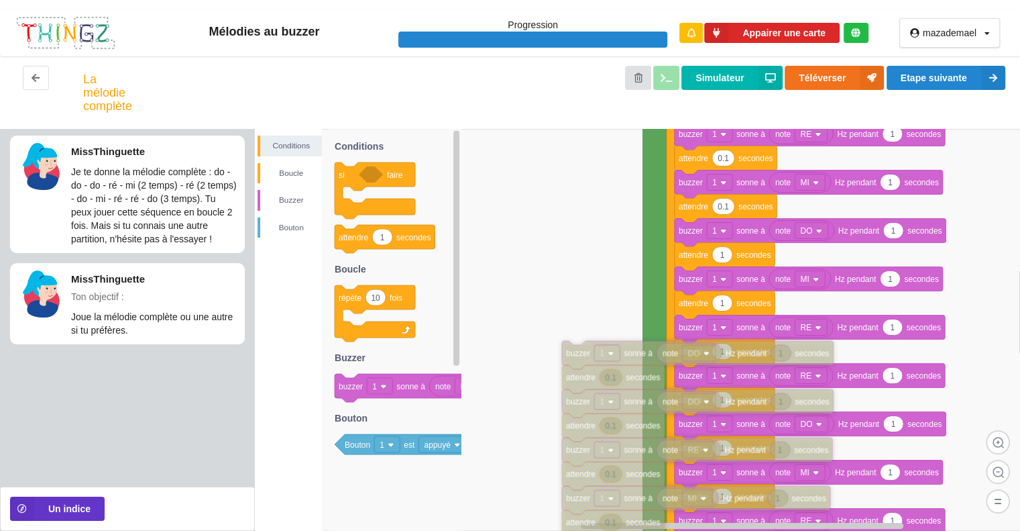
drag, startPoint x: 588, startPoint y: 147, endPoint x: 601, endPoint y: 388, distance: 241.8
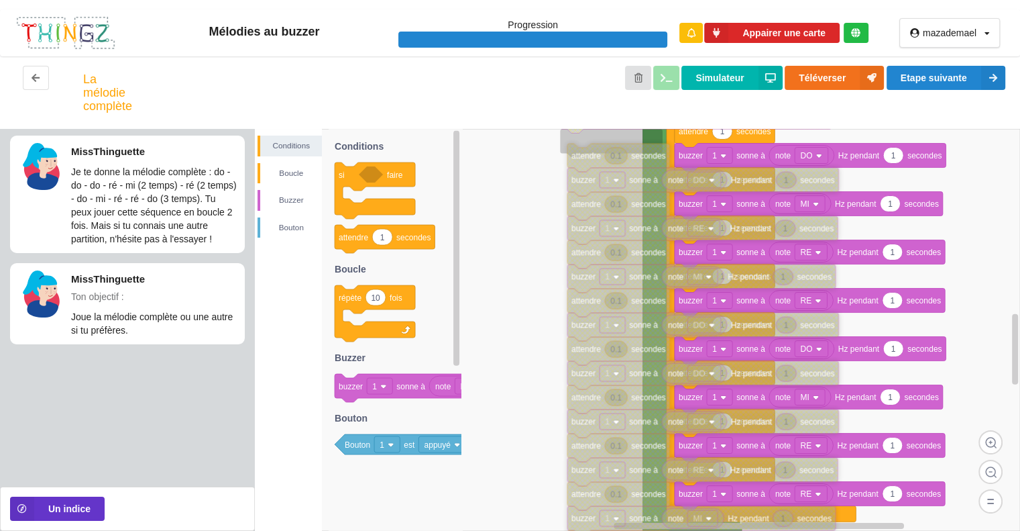
drag, startPoint x: 575, startPoint y: 139, endPoint x: 582, endPoint y: 144, distance: 8.2
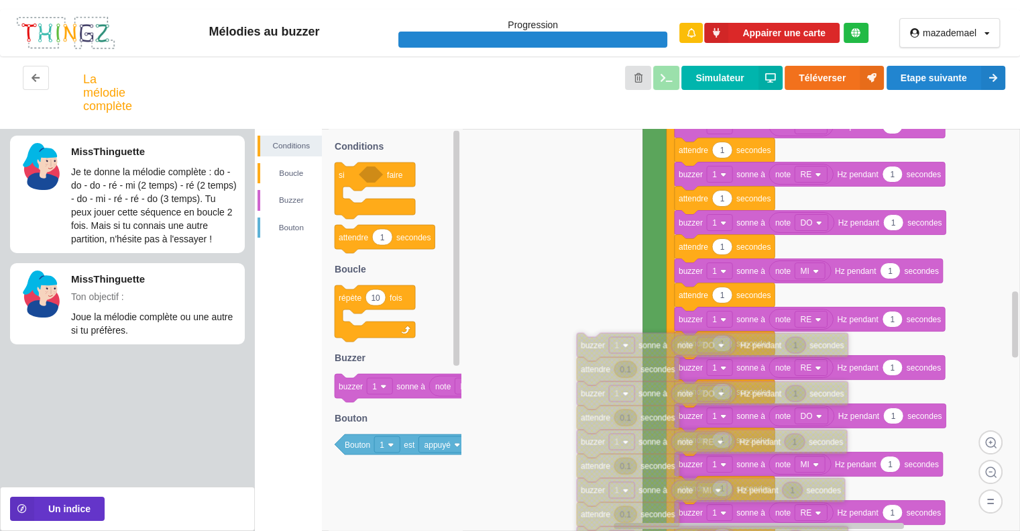
drag, startPoint x: 581, startPoint y: 188, endPoint x: 577, endPoint y: 348, distance: 159.7
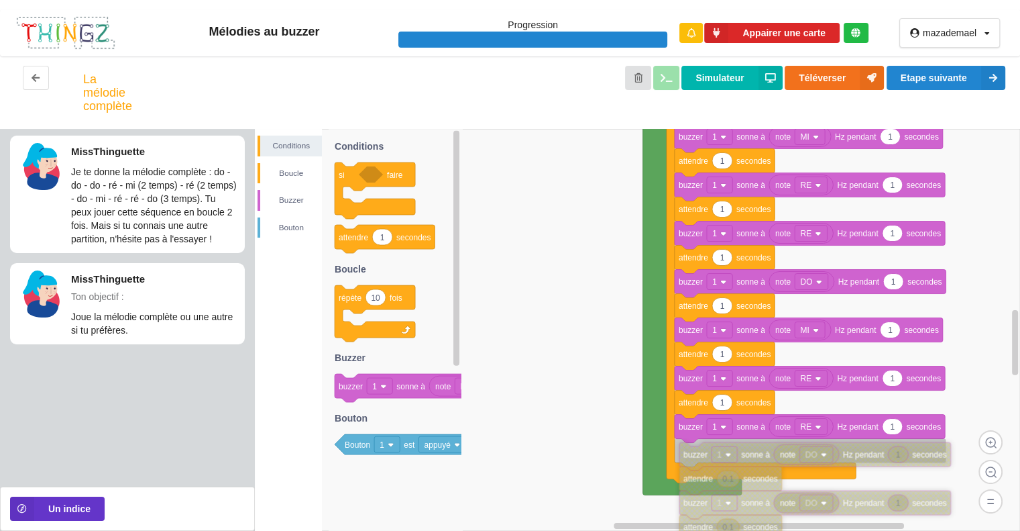
drag, startPoint x: 600, startPoint y: 226, endPoint x: 706, endPoint y: 461, distance: 257.6
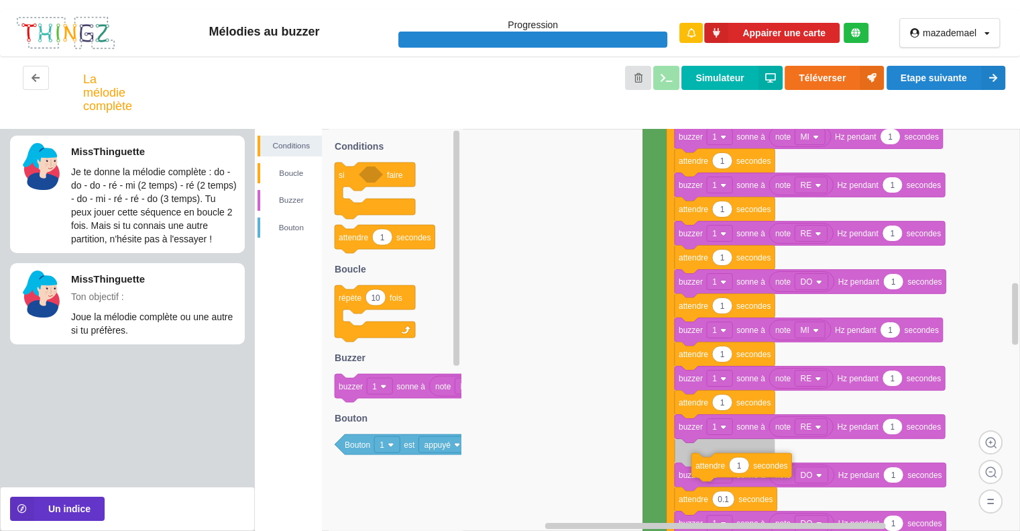
drag, startPoint x: 357, startPoint y: 237, endPoint x: 695, endPoint y: 458, distance: 403.1
click at [710, 463] on div "Conditions Boucle [PERSON_NAME] note DO 1 0.1 attendre secondes buzzer 1 sonne …" at bounding box center [637, 330] width 765 height 402
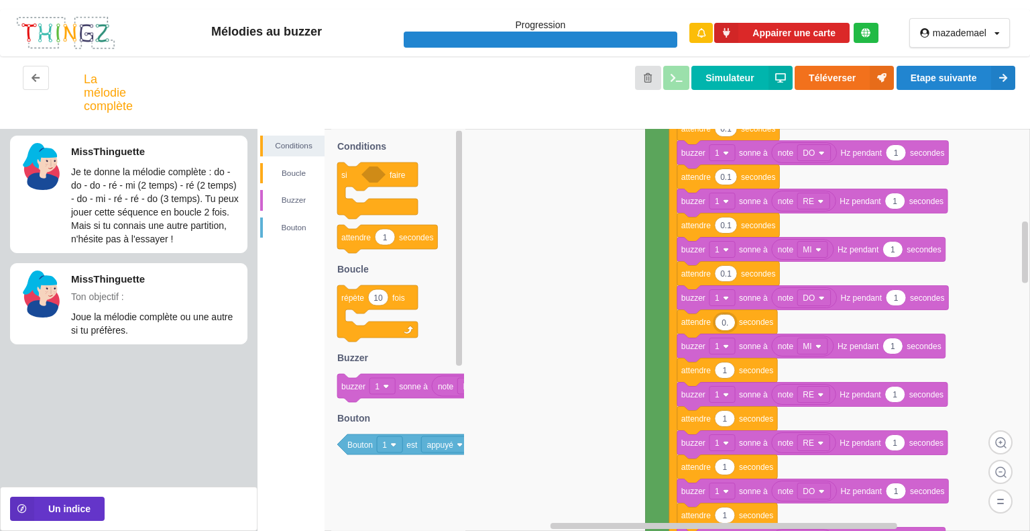
type input "0.1"
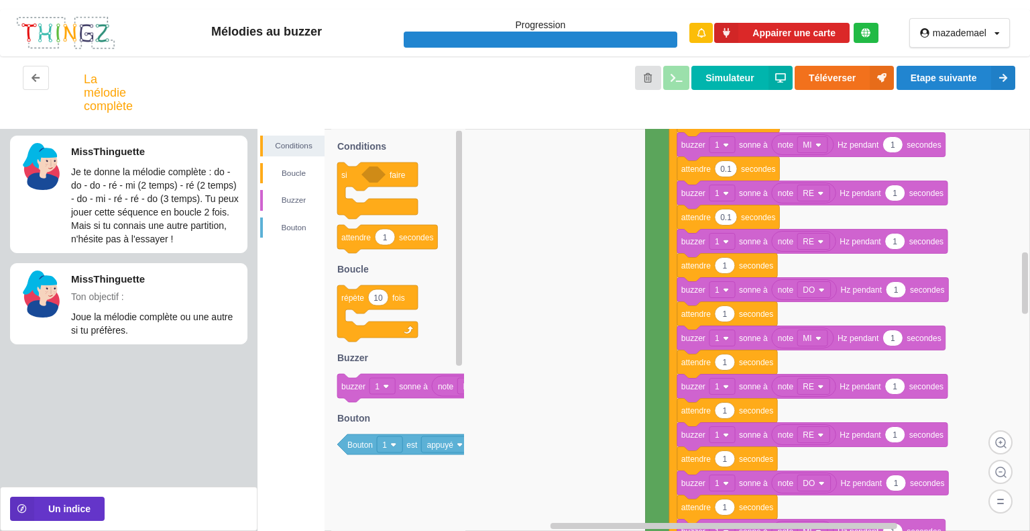
drag, startPoint x: 722, startPoint y: 265, endPoint x: 712, endPoint y: 262, distance: 11.2
type input "0.1"
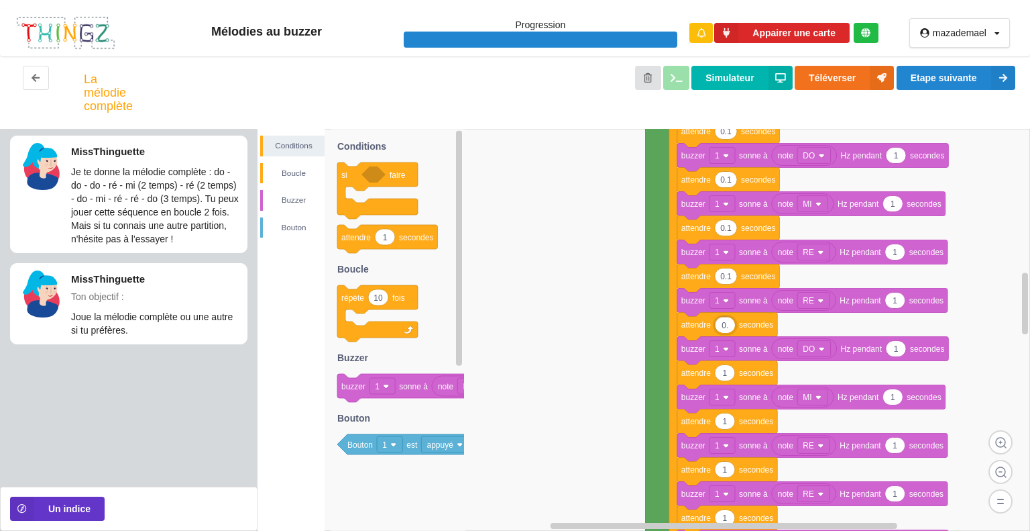
type input "0.1"
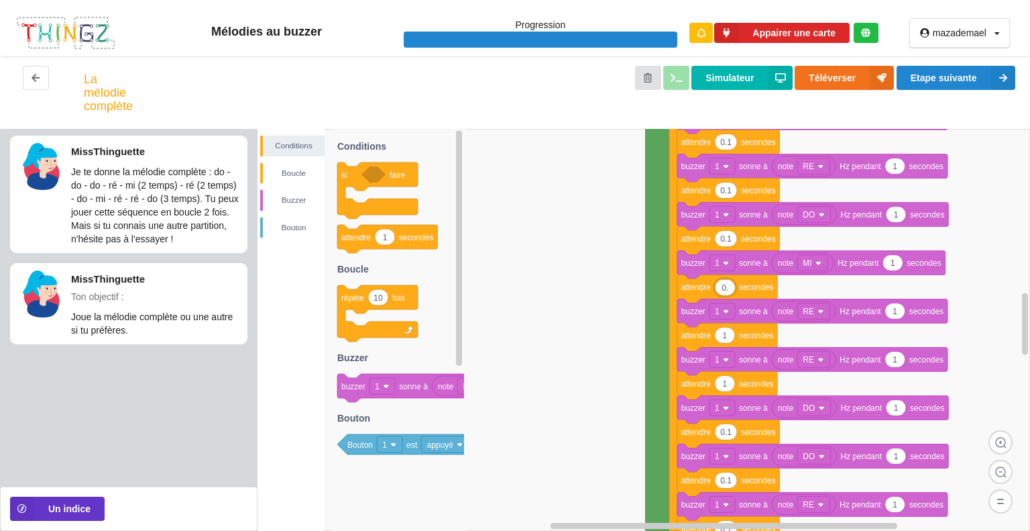
type input "0.1"
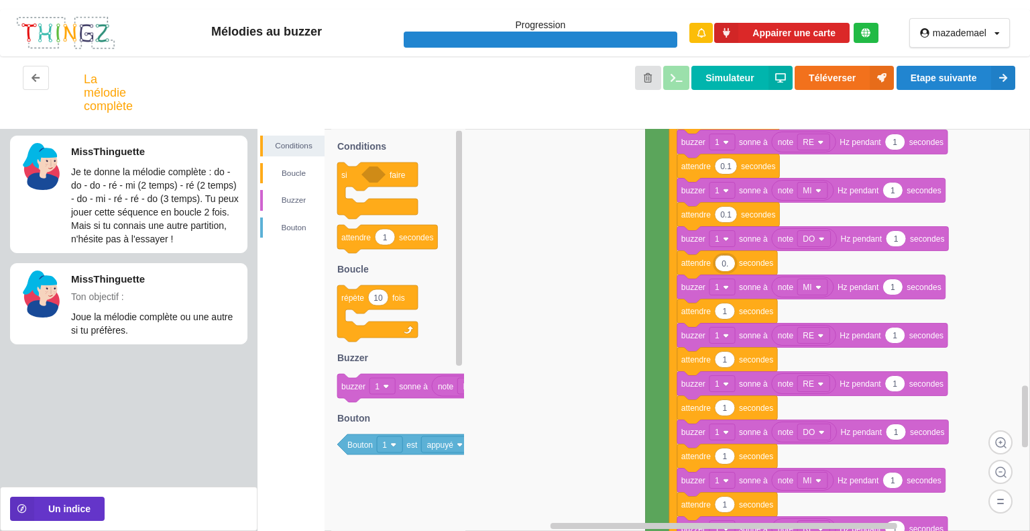
type input "0.1"
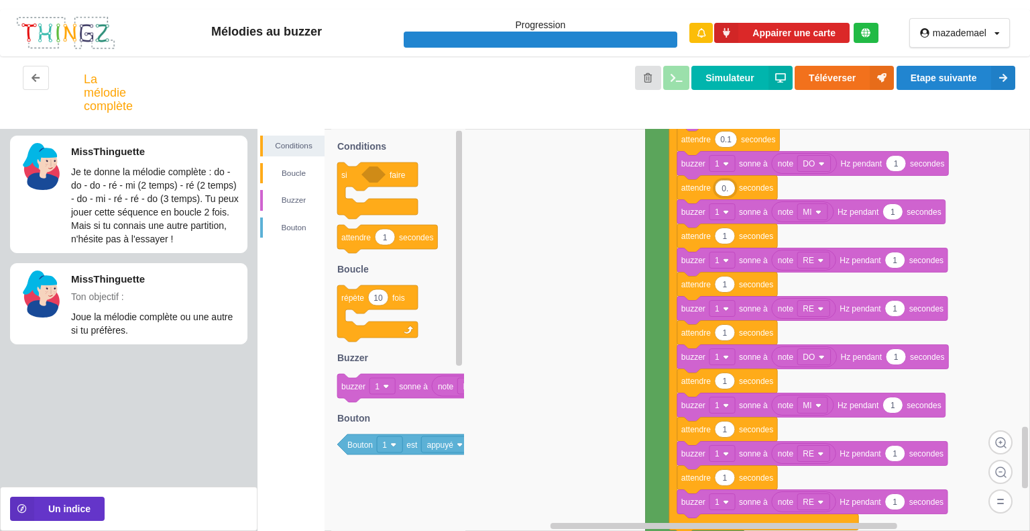
type input "0.1"
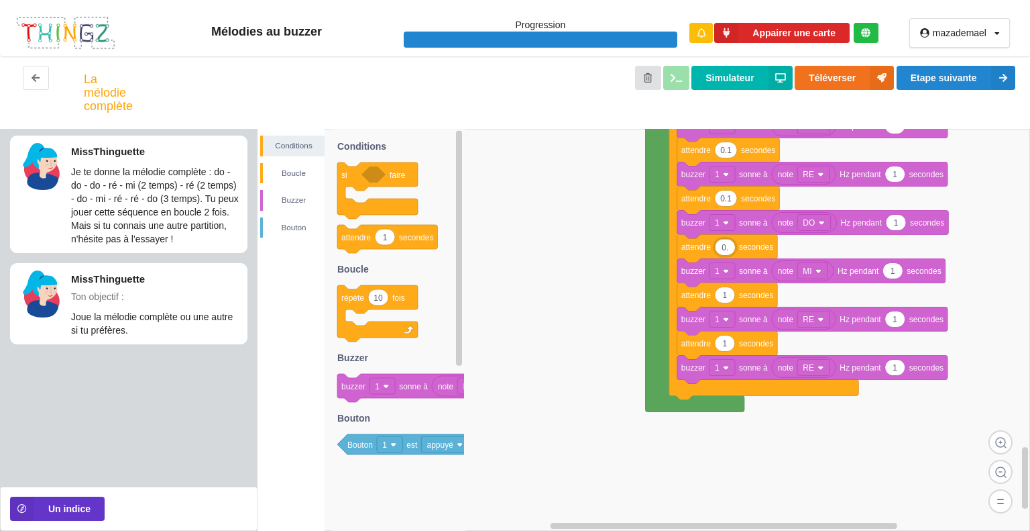
type input "0.1"
click at [958, 68] on button "Etape suivante" at bounding box center [956, 78] width 119 height 24
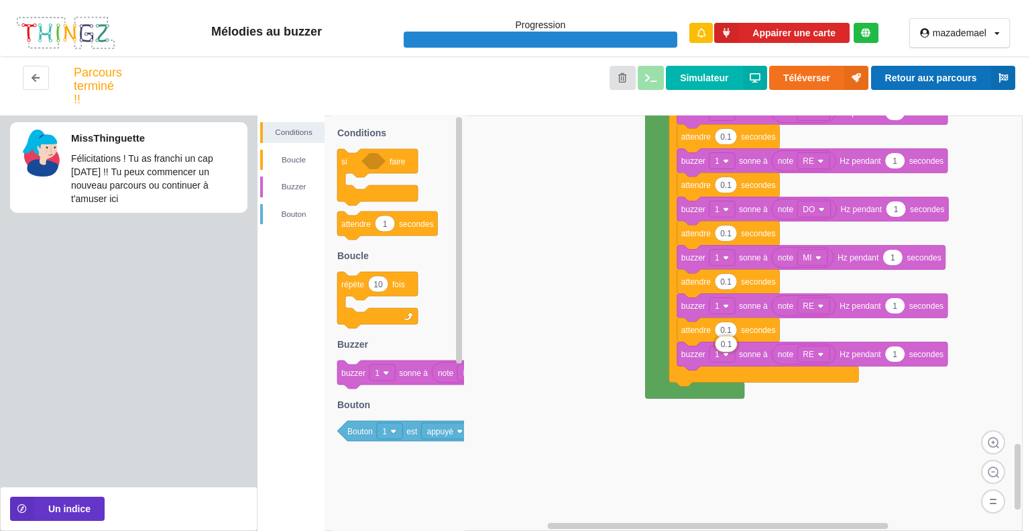
click at [975, 73] on button "Retour aux parcours" at bounding box center [943, 78] width 144 height 24
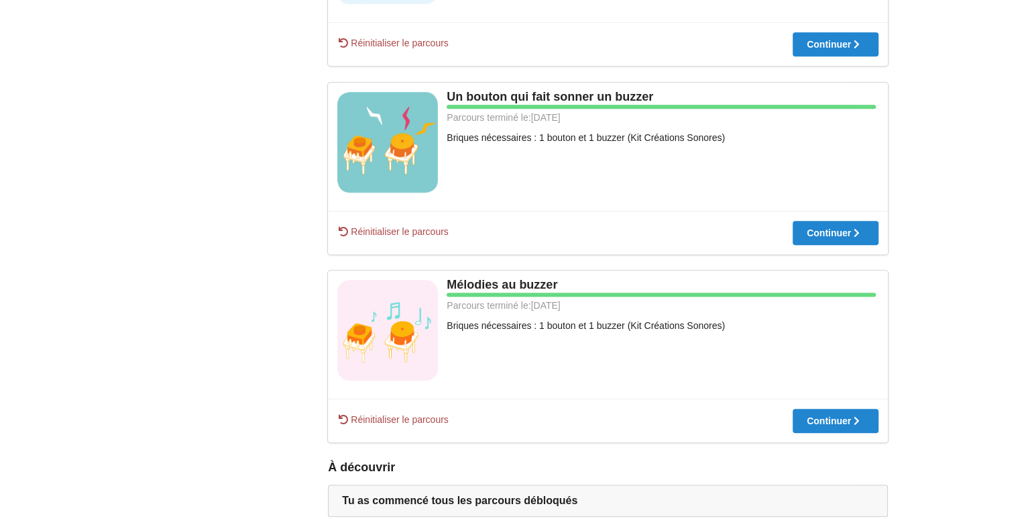
scroll to position [755, 0]
